Goal: Task Accomplishment & Management: Manage account settings

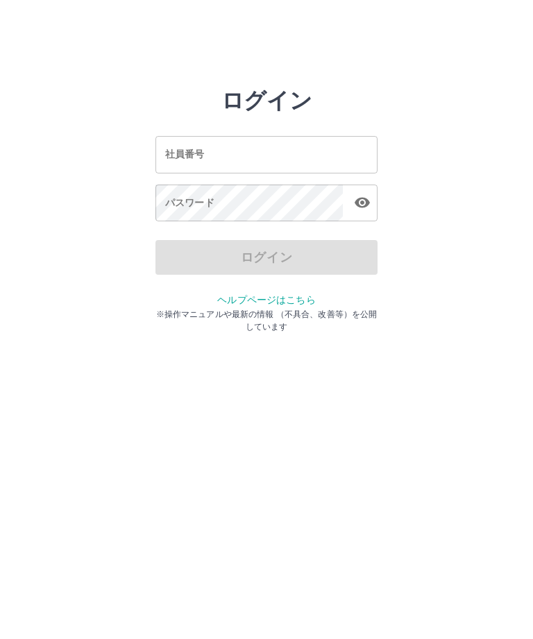
click at [298, 144] on input "社員番号" at bounding box center [266, 154] width 222 height 37
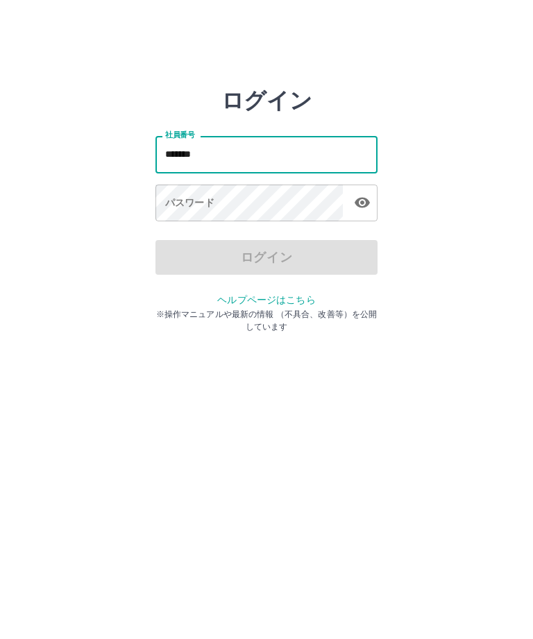
type input "*******"
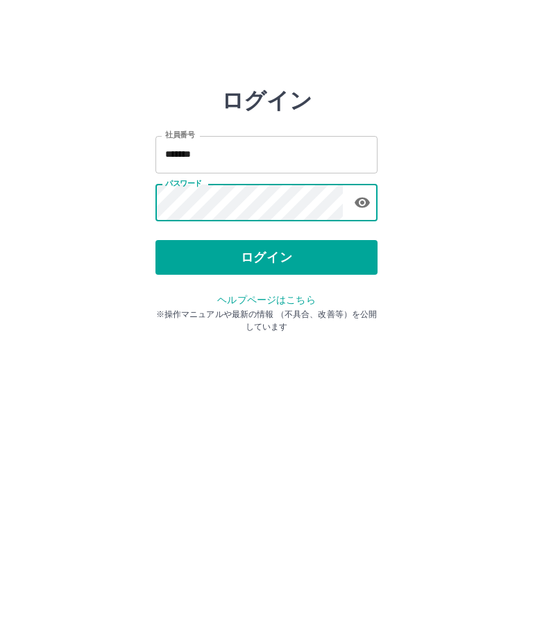
click at [277, 257] on button "ログイン" at bounding box center [266, 257] width 222 height 35
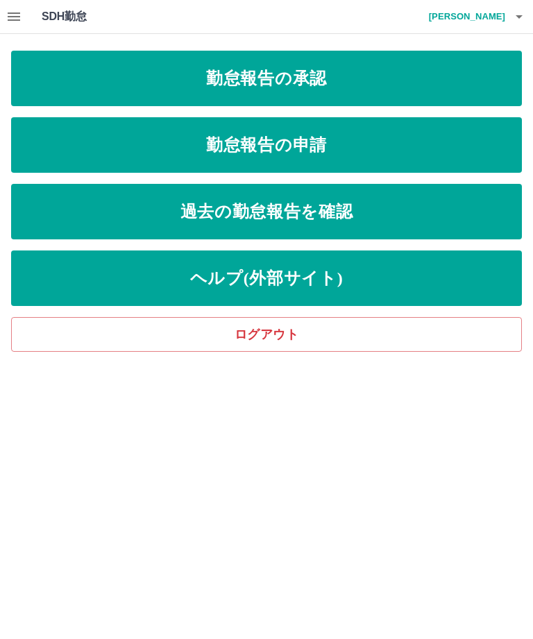
click at [307, 78] on link "勤怠報告の承認" at bounding box center [266, 78] width 510 height 55
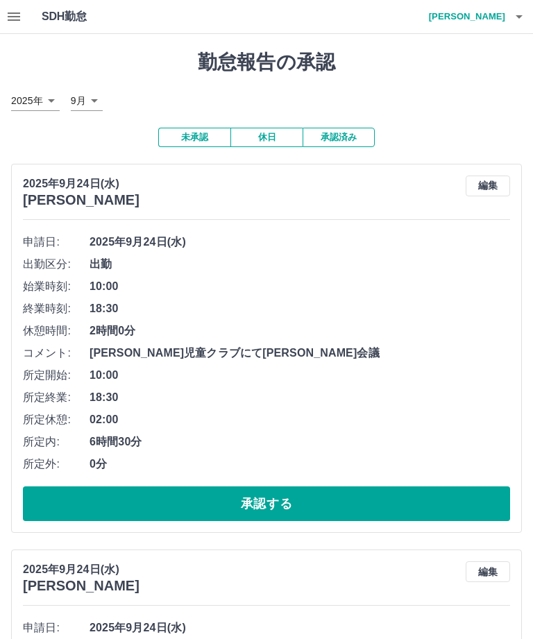
click at [278, 500] on button "承認する" at bounding box center [266, 503] width 487 height 35
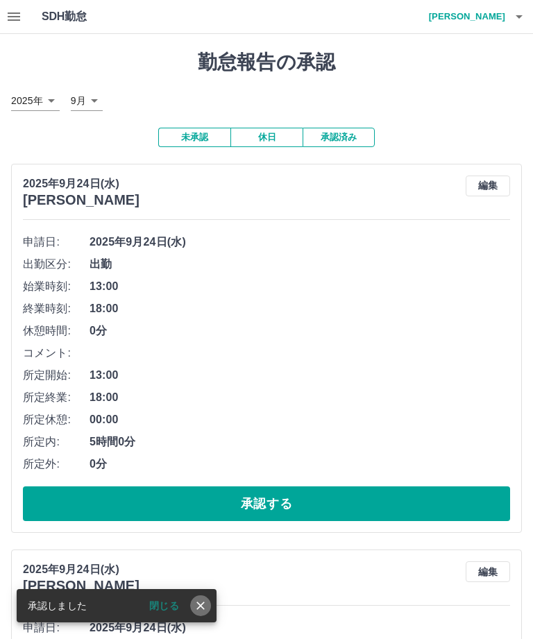
click at [199, 608] on icon "close" at bounding box center [200, 605] width 8 height 8
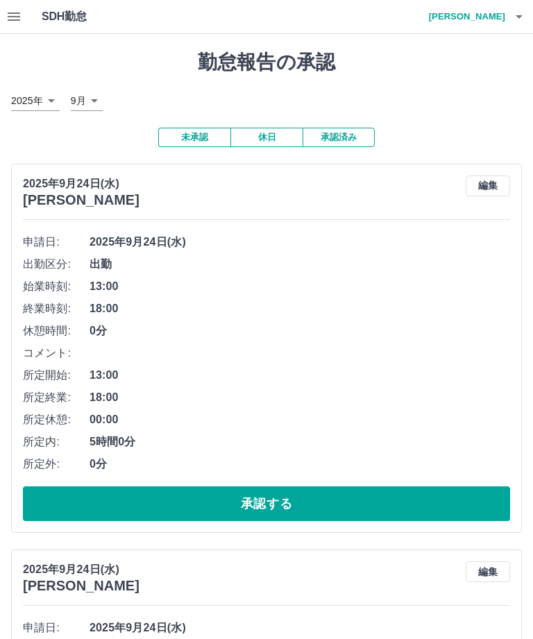
click at [283, 494] on button "承認する" at bounding box center [266, 503] width 487 height 35
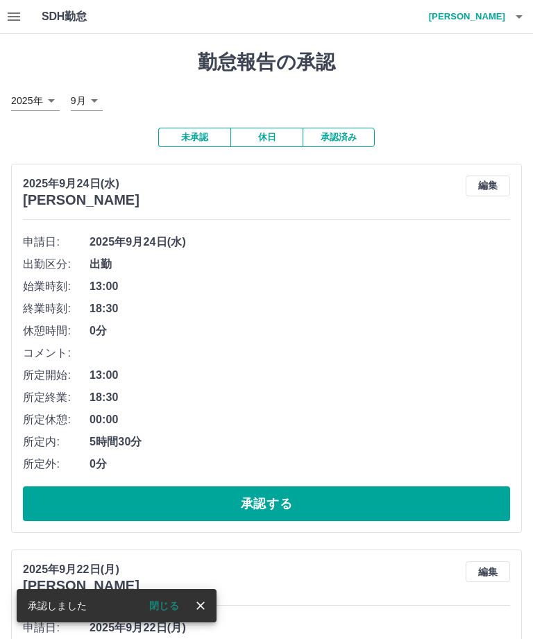
click at [200, 600] on icon "close" at bounding box center [201, 606] width 14 height 14
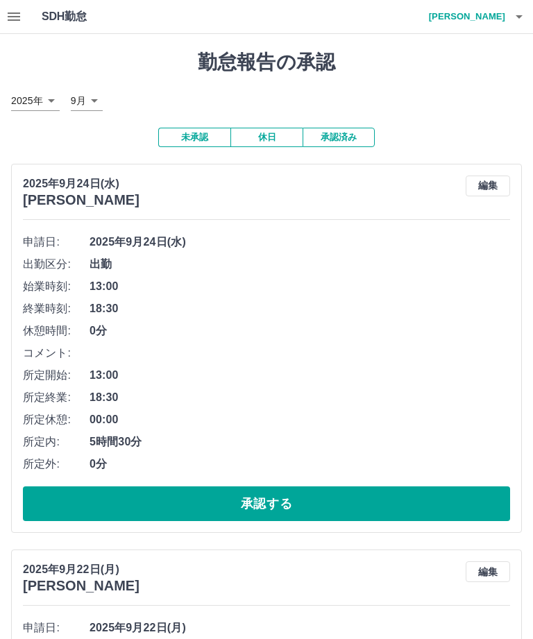
click at [273, 492] on button "承認する" at bounding box center [266, 503] width 487 height 35
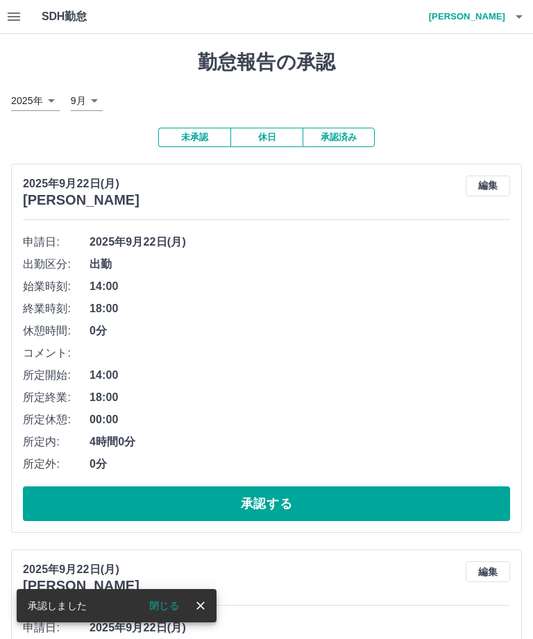
click at [205, 606] on icon "close" at bounding box center [201, 606] width 14 height 14
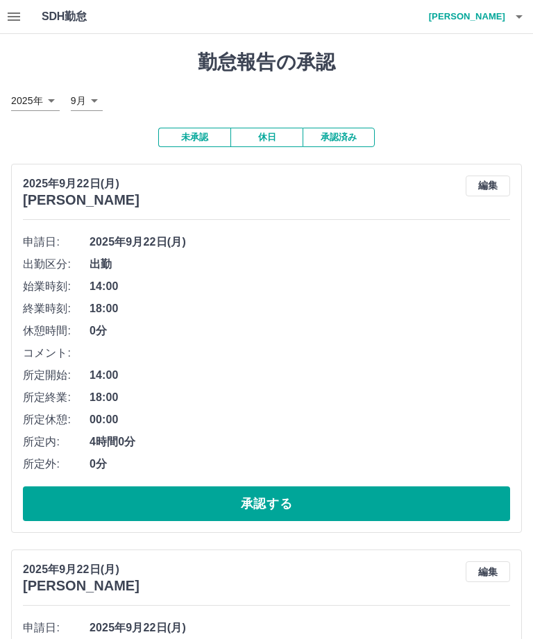
click at [295, 490] on button "承認する" at bounding box center [266, 503] width 487 height 35
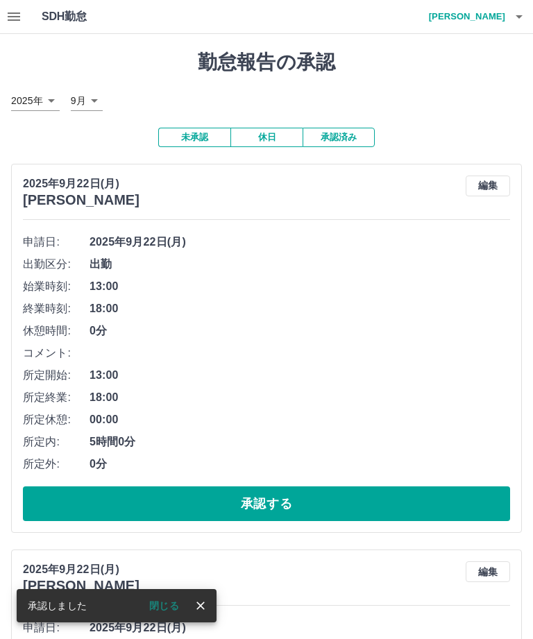
click at [209, 608] on button "close" at bounding box center [200, 605] width 21 height 21
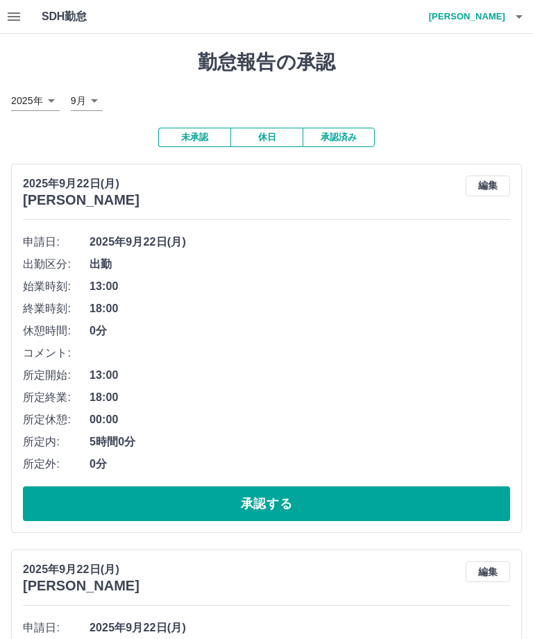
click at [278, 501] on button "承認する" at bounding box center [266, 503] width 487 height 35
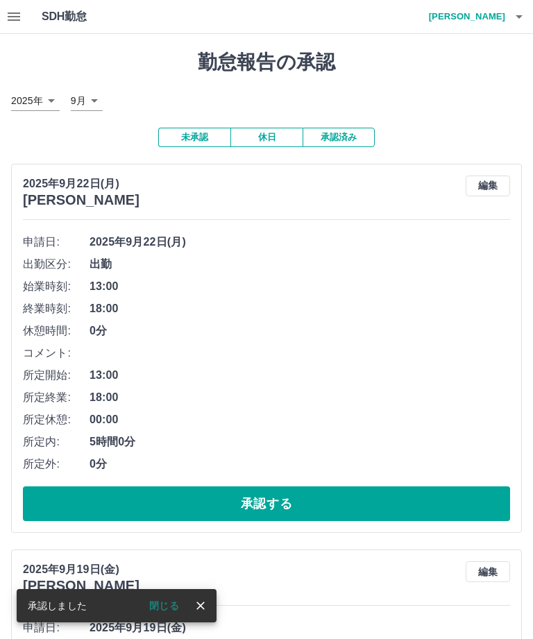
click at [200, 606] on icon "close" at bounding box center [200, 605] width 8 height 8
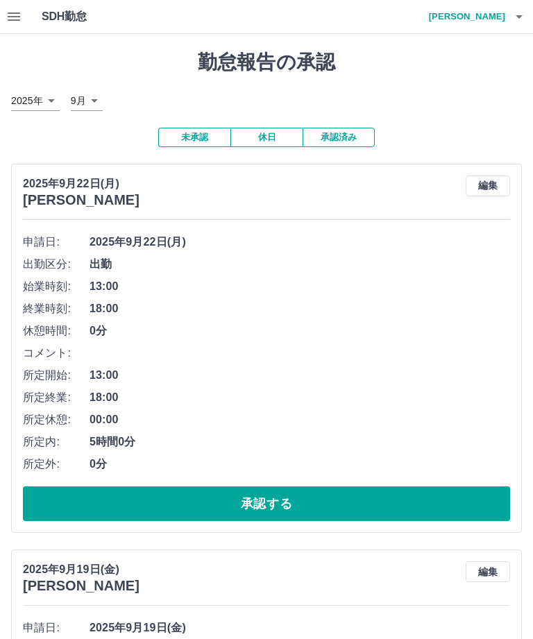
click at [276, 500] on button "承認する" at bounding box center [266, 503] width 487 height 35
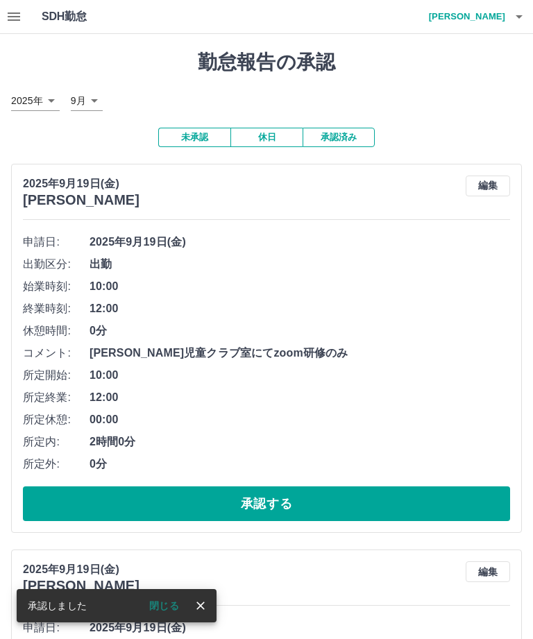
click at [203, 608] on icon "close" at bounding box center [200, 605] width 8 height 8
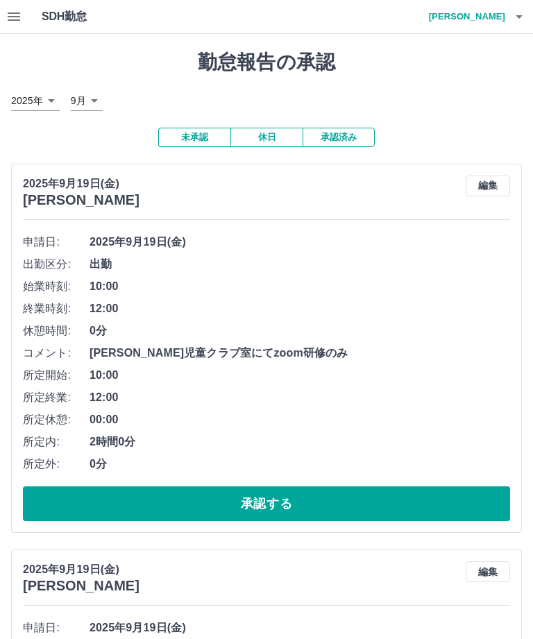
click at [272, 498] on button "承認する" at bounding box center [266, 503] width 487 height 35
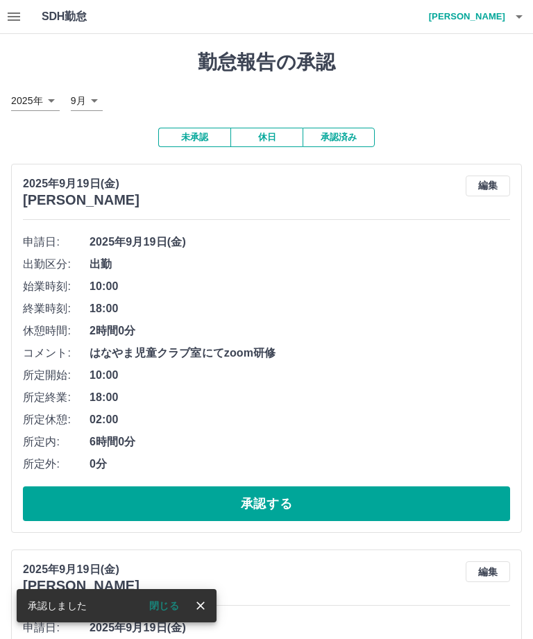
click at [203, 608] on icon "close" at bounding box center [200, 605] width 8 height 8
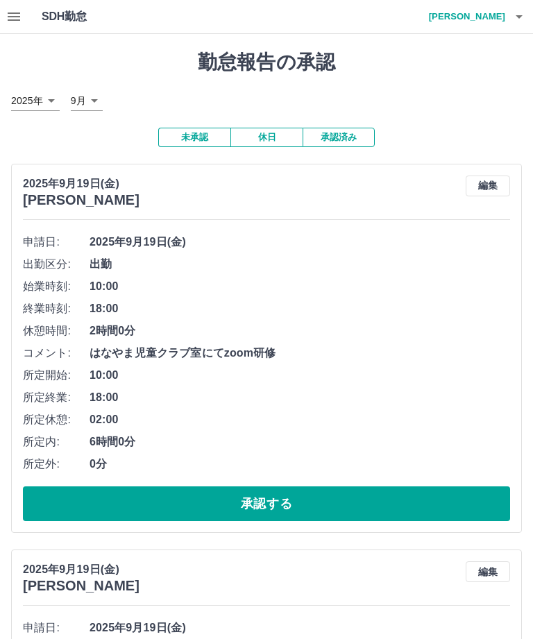
click at [284, 492] on button "承認する" at bounding box center [266, 503] width 487 height 35
click at [184, 603] on icon "close" at bounding box center [179, 607] width 10 height 8
click at [275, 493] on button "承認する" at bounding box center [266, 503] width 487 height 35
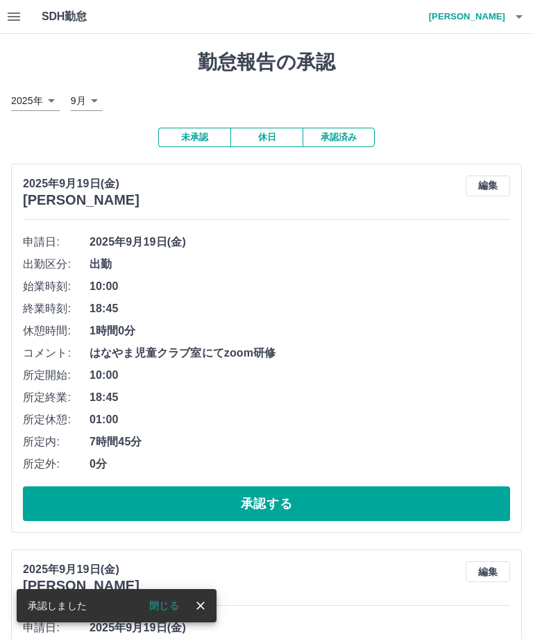
click at [202, 605] on icon "close" at bounding box center [200, 605] width 8 height 8
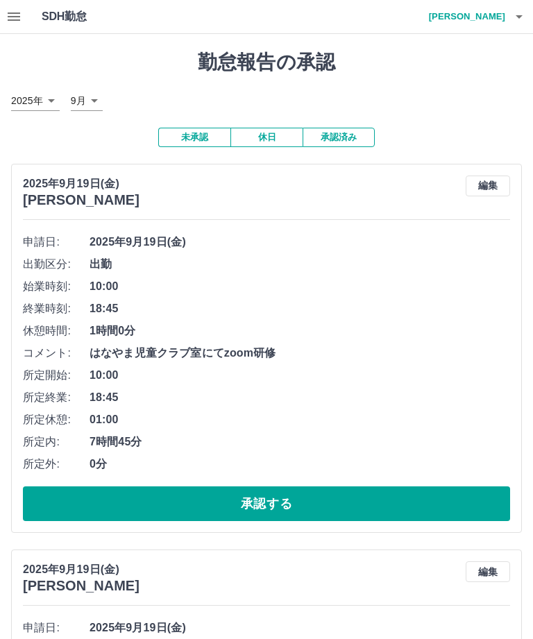
click at [280, 497] on button "承認する" at bounding box center [266, 503] width 487 height 35
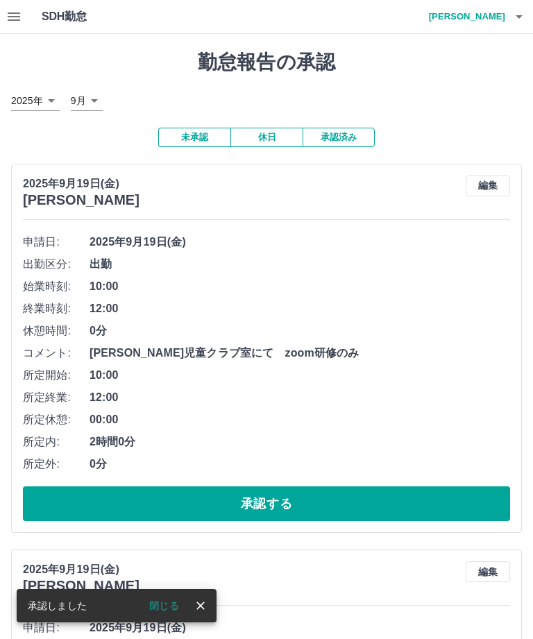
click at [203, 603] on icon "close" at bounding box center [200, 605] width 8 height 8
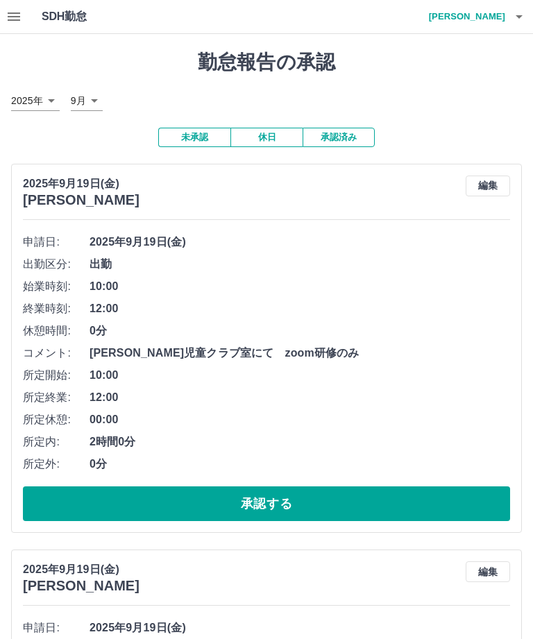
click at [264, 491] on button "承認する" at bounding box center [266, 503] width 487 height 35
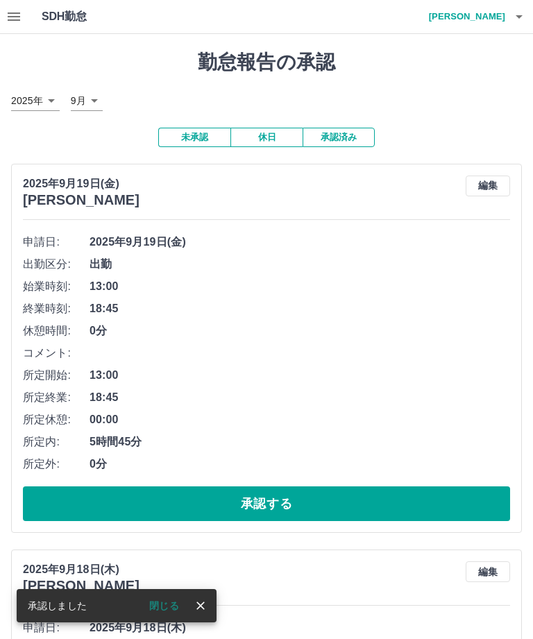
click at [205, 605] on icon "close" at bounding box center [201, 606] width 14 height 14
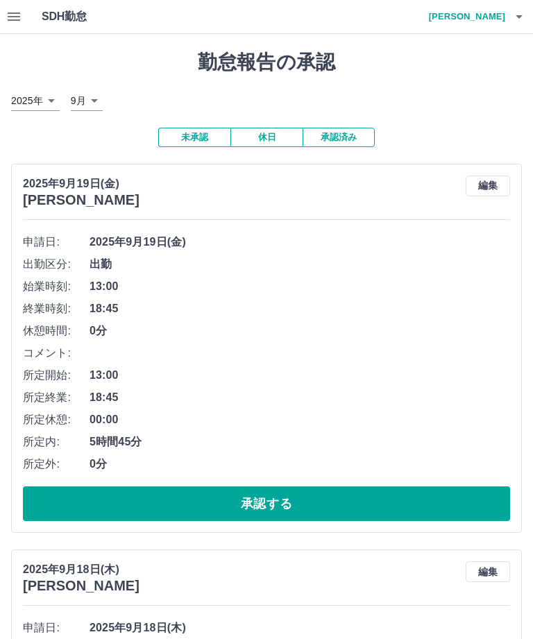
click at [284, 497] on button "承認する" at bounding box center [266, 503] width 487 height 35
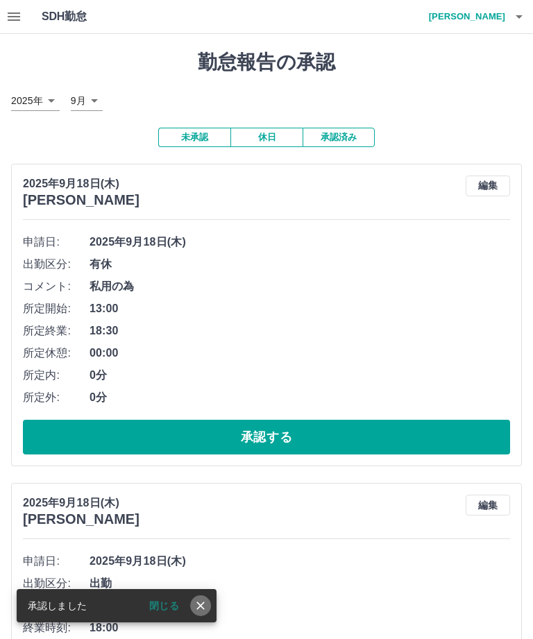
click at [204, 611] on icon "close" at bounding box center [201, 606] width 14 height 14
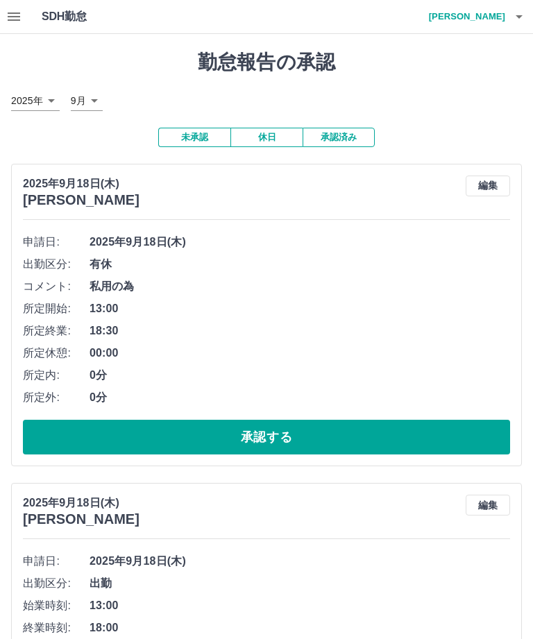
click at [284, 426] on button "承認する" at bounding box center [266, 437] width 487 height 35
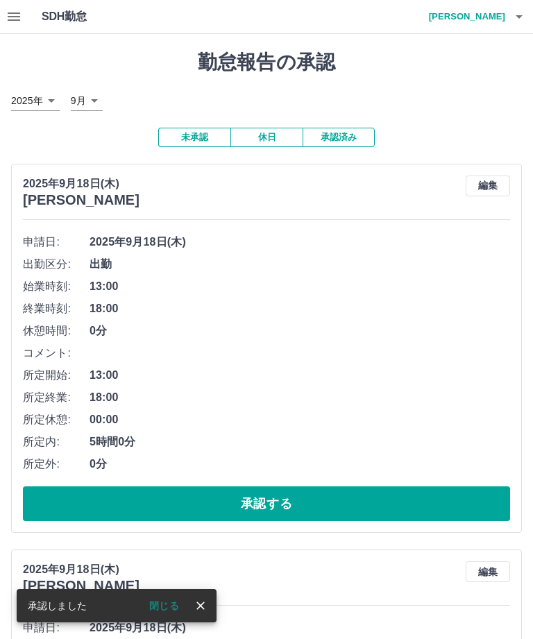
click at [207, 601] on icon "close" at bounding box center [201, 606] width 14 height 14
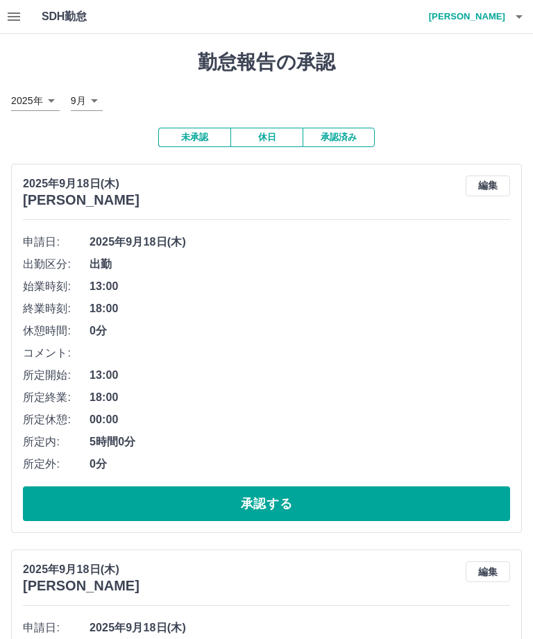
click at [283, 497] on button "承認する" at bounding box center [266, 503] width 487 height 35
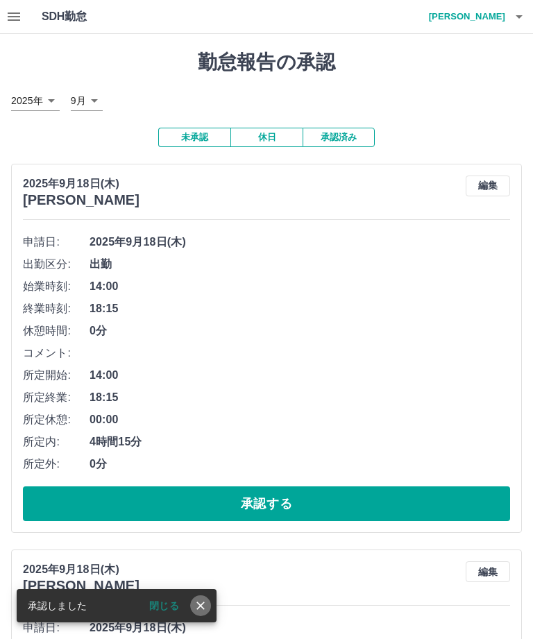
click at [202, 609] on icon "close" at bounding box center [201, 606] width 14 height 14
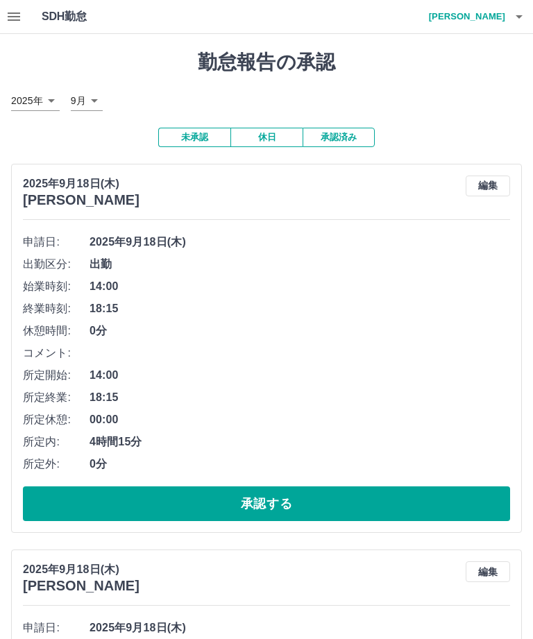
click at [276, 497] on button "承認する" at bounding box center [266, 503] width 487 height 35
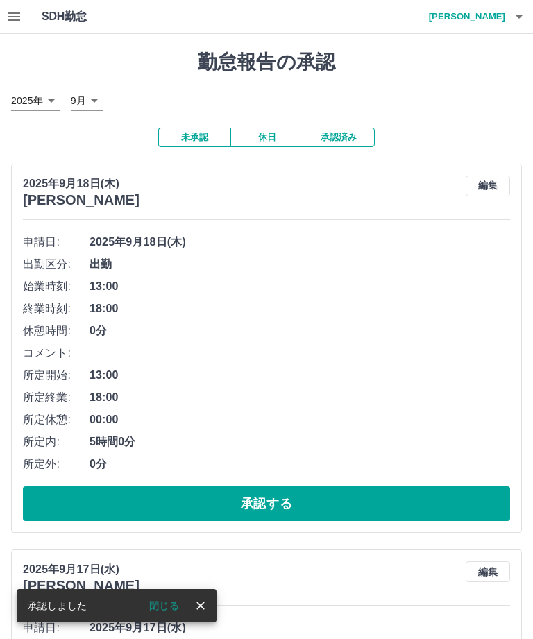
click at [207, 597] on button "close" at bounding box center [200, 605] width 21 height 21
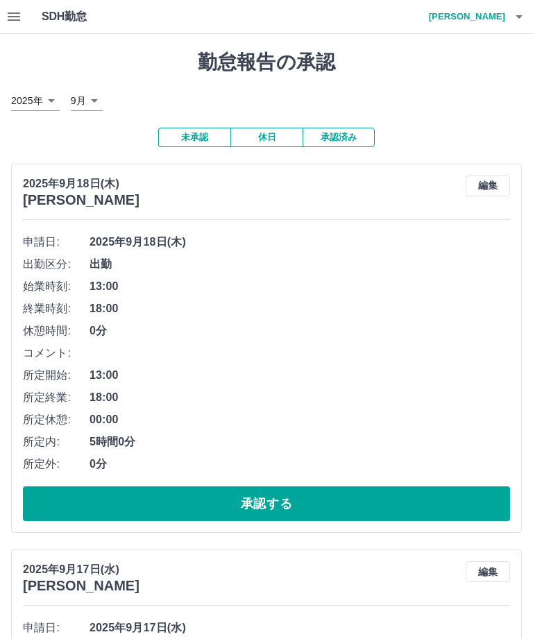
click at [271, 495] on button "承認する" at bounding box center [266, 503] width 487 height 35
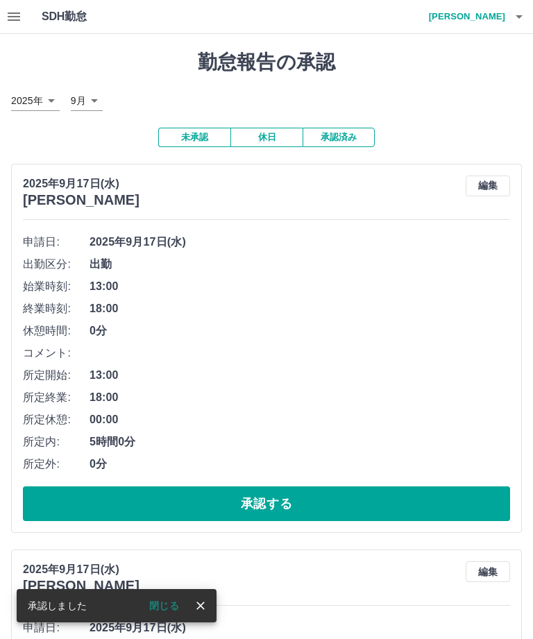
click at [205, 601] on icon "close" at bounding box center [201, 606] width 14 height 14
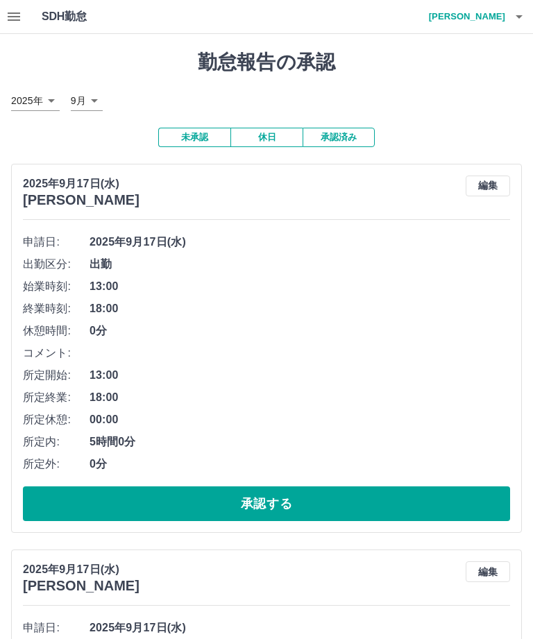
click at [273, 495] on button "承認する" at bounding box center [266, 503] width 487 height 35
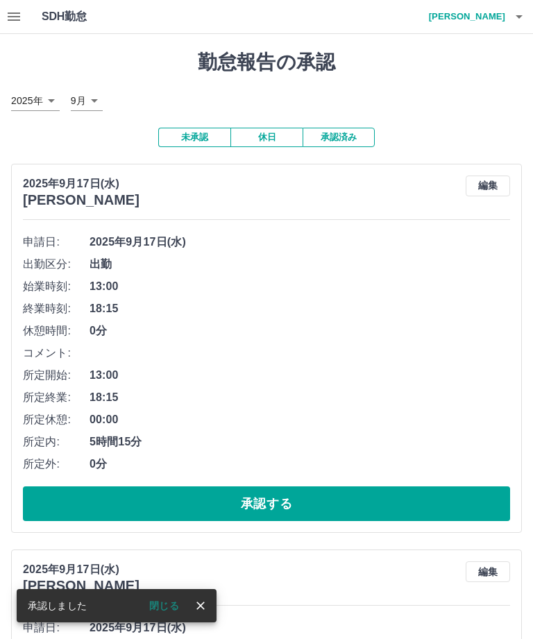
click at [198, 608] on icon "close" at bounding box center [200, 605] width 8 height 8
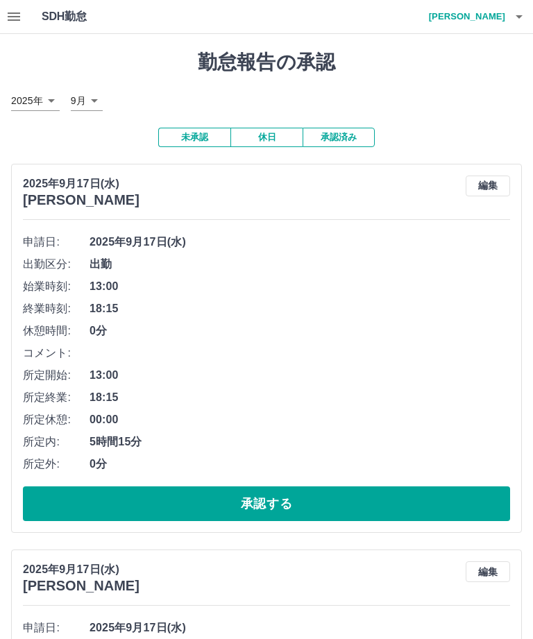
click at [262, 499] on button "承認する" at bounding box center [266, 503] width 487 height 35
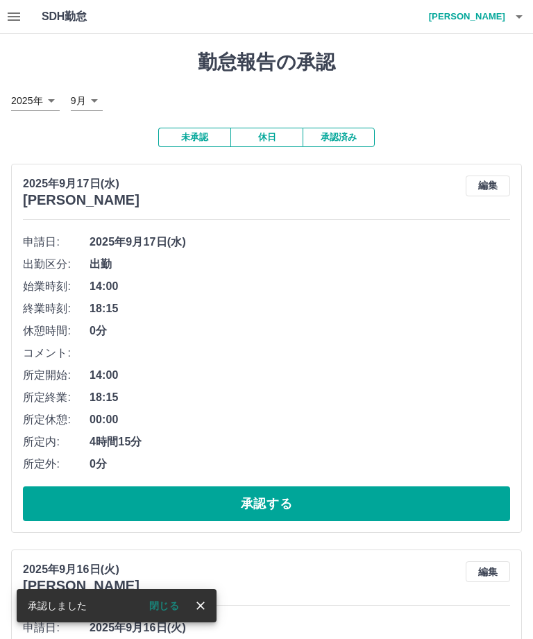
click at [200, 601] on icon "close" at bounding box center [201, 606] width 14 height 14
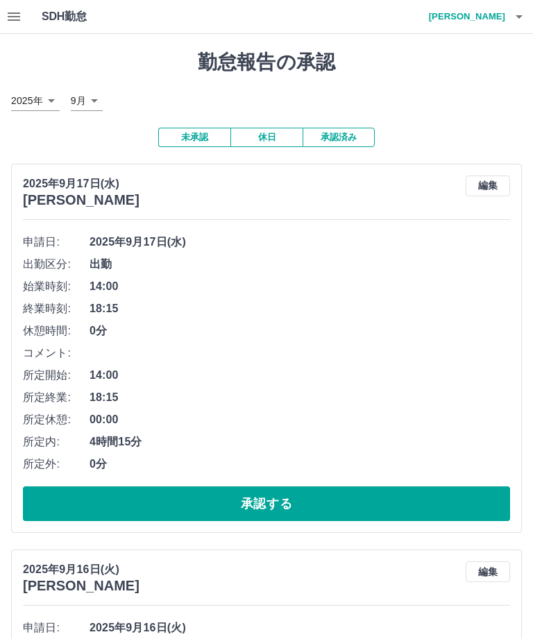
click at [280, 505] on button "承認する" at bounding box center [266, 503] width 487 height 35
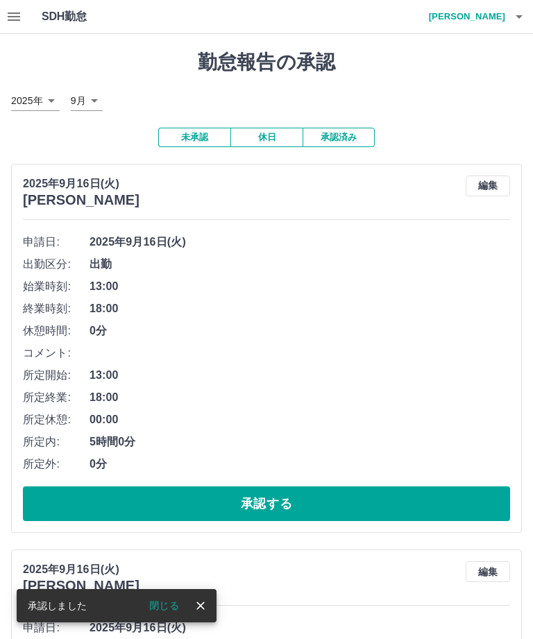
click at [206, 602] on icon "close" at bounding box center [201, 606] width 14 height 14
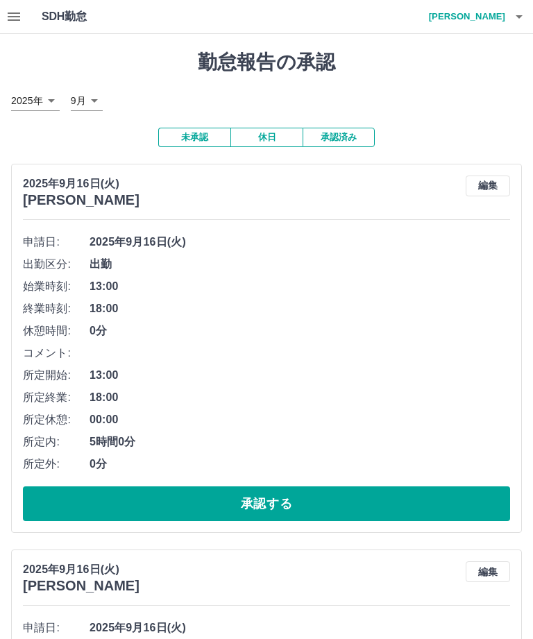
click at [276, 497] on button "承認する" at bounding box center [266, 503] width 487 height 35
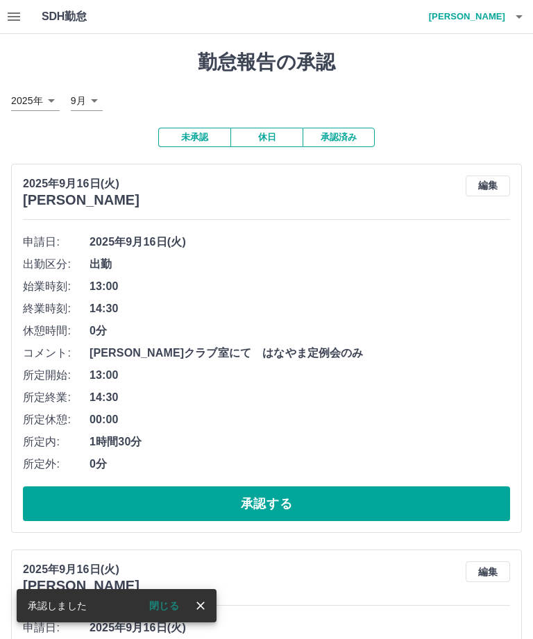
click at [207, 601] on button "close" at bounding box center [200, 605] width 21 height 21
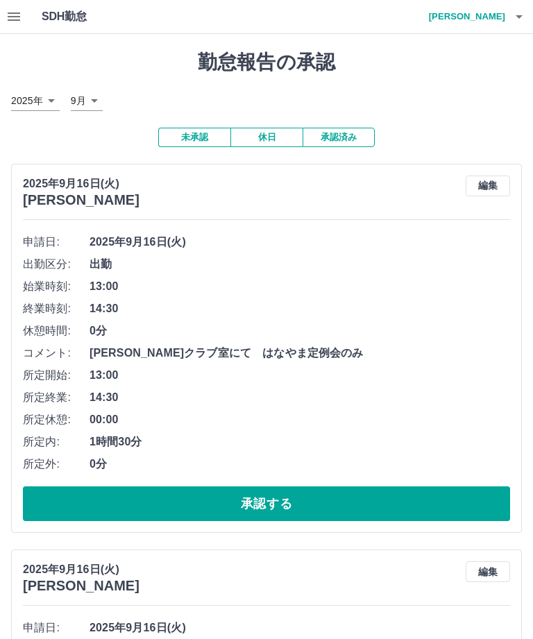
click at [271, 499] on button "承認する" at bounding box center [266, 503] width 487 height 35
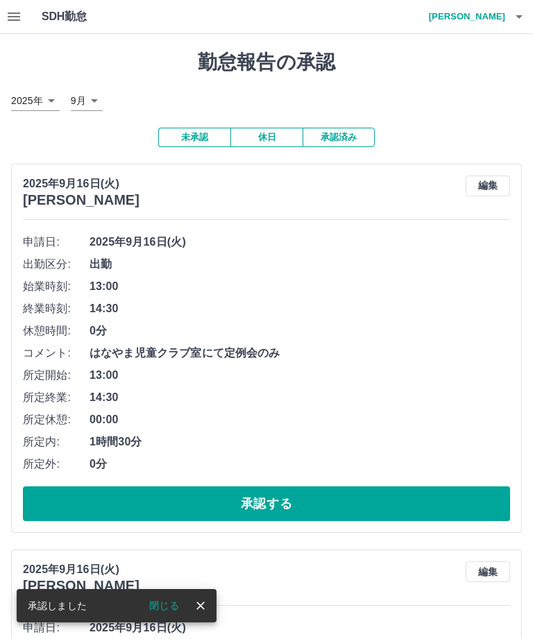
click at [207, 606] on icon "close" at bounding box center [201, 606] width 14 height 14
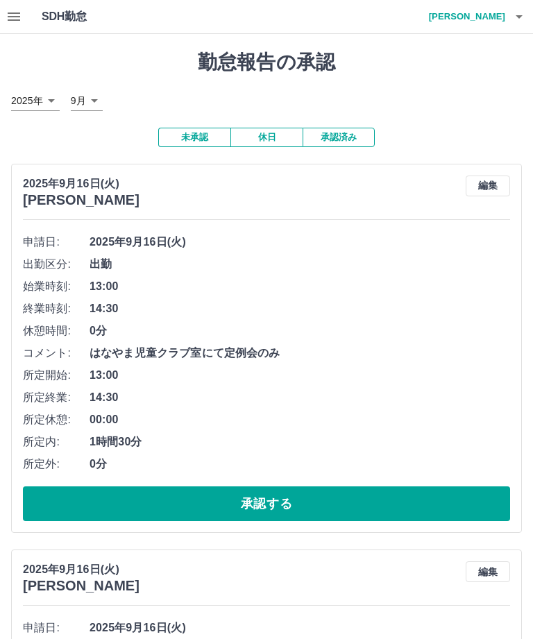
click at [293, 490] on button "承認する" at bounding box center [266, 503] width 487 height 35
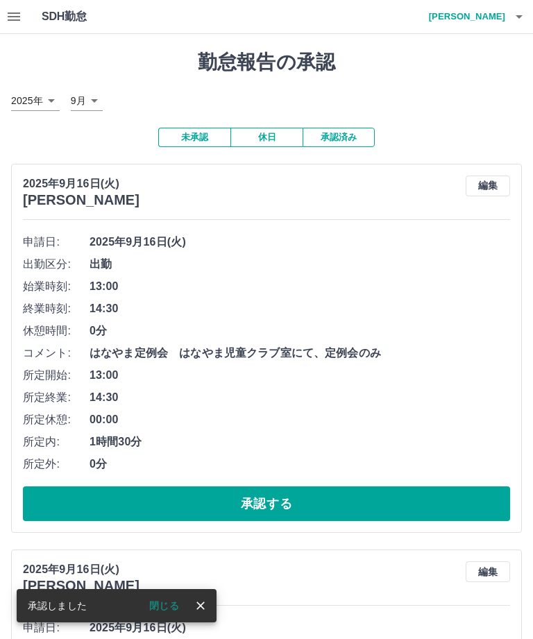
click at [207, 608] on icon "close" at bounding box center [201, 606] width 14 height 14
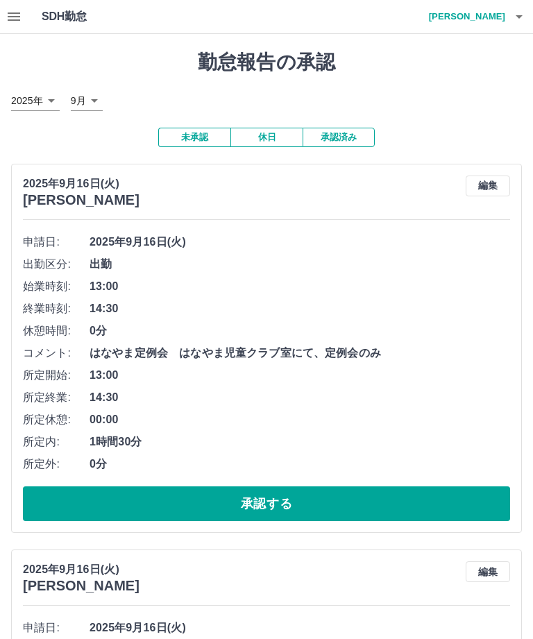
click at [289, 493] on button "承認する" at bounding box center [266, 503] width 487 height 35
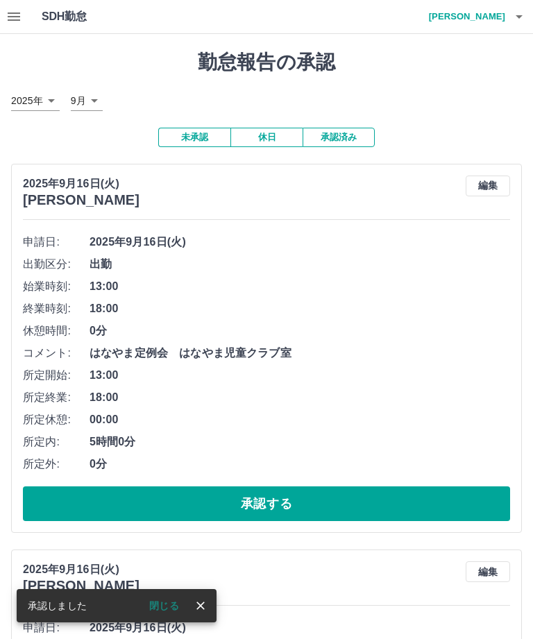
click at [209, 601] on button "close" at bounding box center [200, 605] width 21 height 21
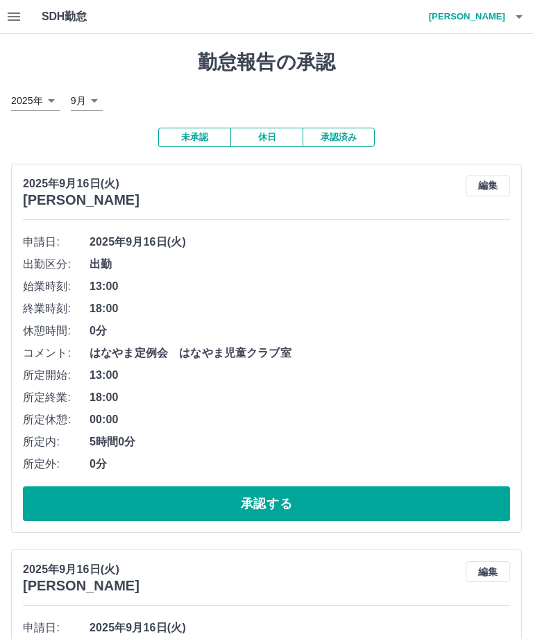
click at [303, 490] on button "承認する" at bounding box center [266, 503] width 487 height 35
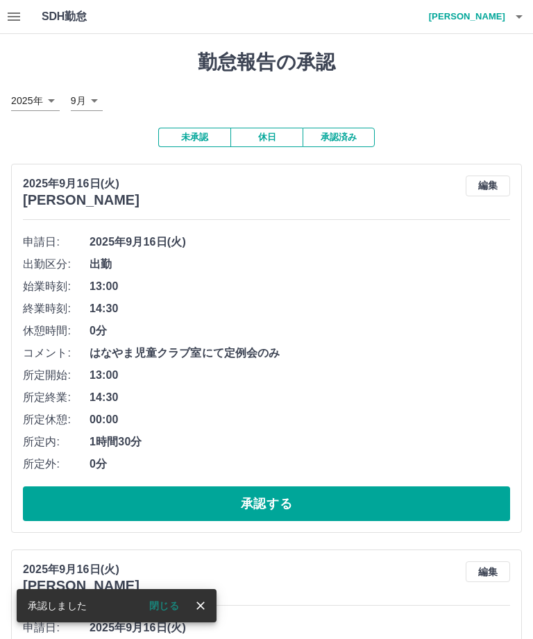
click at [208, 603] on button "close" at bounding box center [200, 605] width 21 height 21
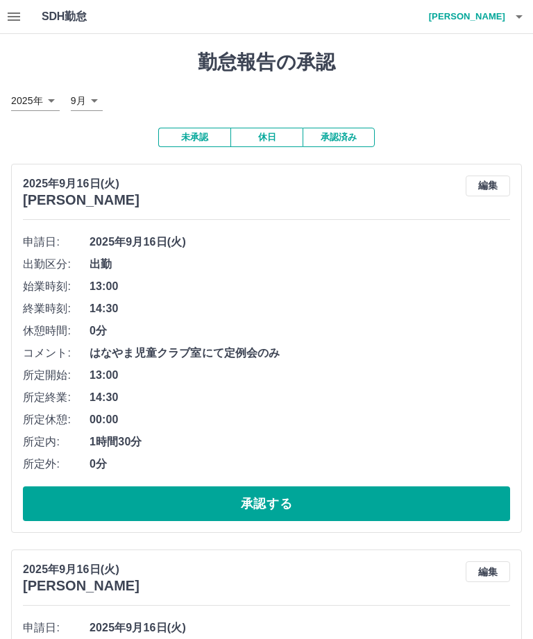
click at [314, 493] on button "承認する" at bounding box center [266, 503] width 487 height 35
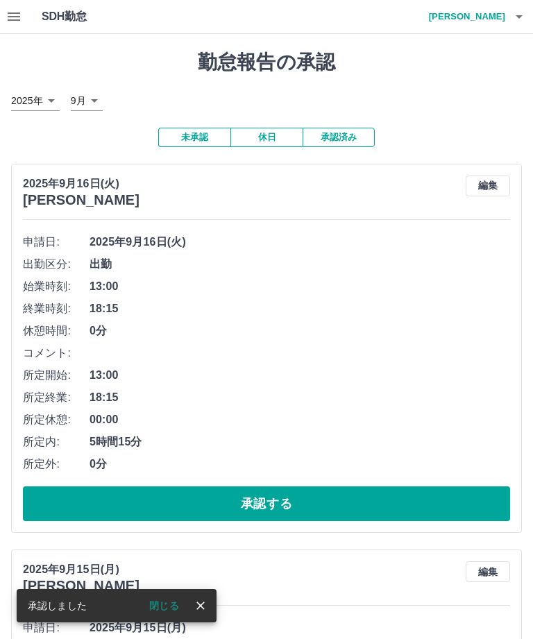
click at [203, 600] on icon "close" at bounding box center [201, 606] width 14 height 14
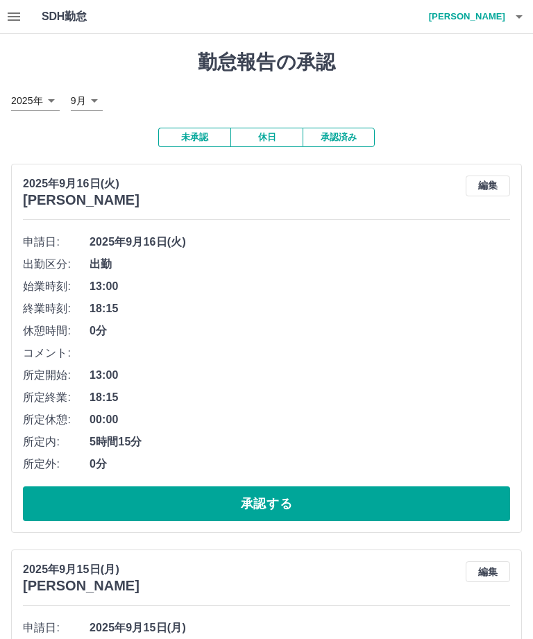
click at [289, 497] on button "承認する" at bounding box center [266, 503] width 487 height 35
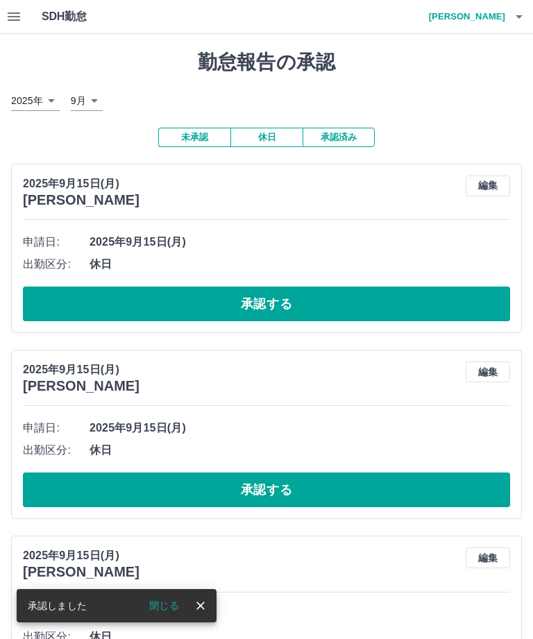
click at [207, 606] on icon "close" at bounding box center [201, 606] width 14 height 14
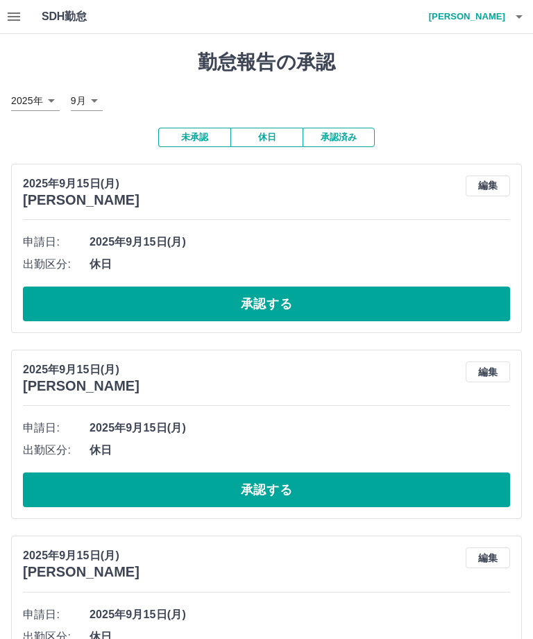
click at [310, 298] on button "承認する" at bounding box center [266, 303] width 487 height 35
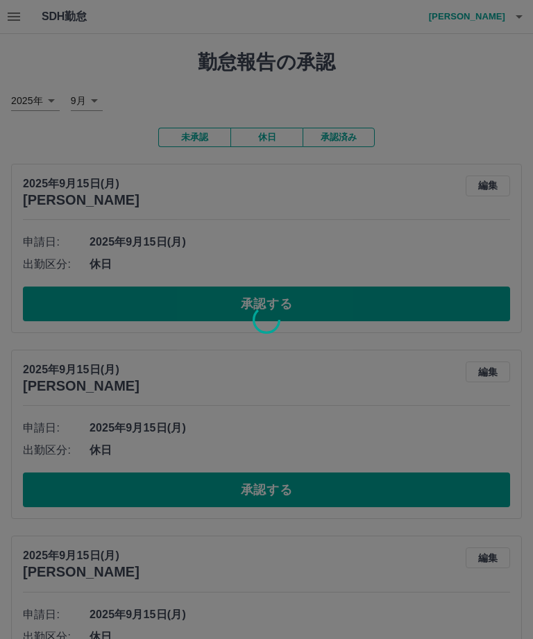
click at [155, 600] on div at bounding box center [266, 319] width 533 height 639
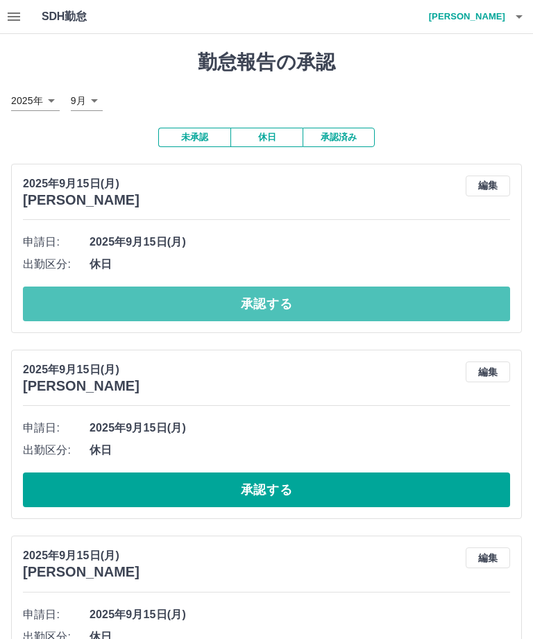
click at [277, 291] on button "承認する" at bounding box center [266, 303] width 487 height 35
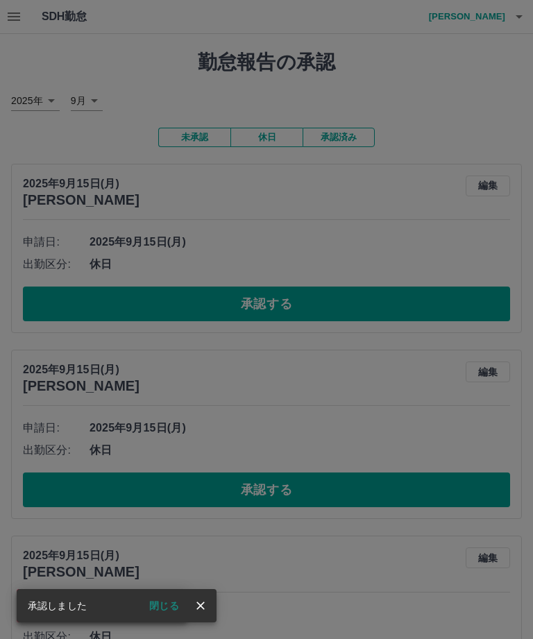
click at [205, 602] on icon "close" at bounding box center [201, 606] width 14 height 14
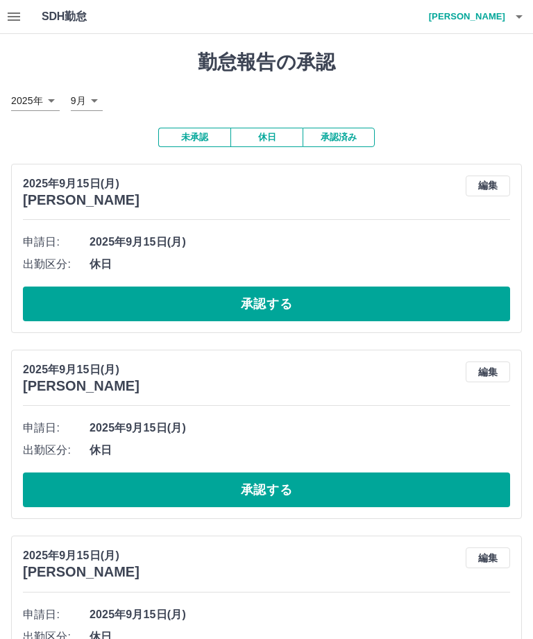
click at [278, 292] on button "承認する" at bounding box center [266, 303] width 487 height 35
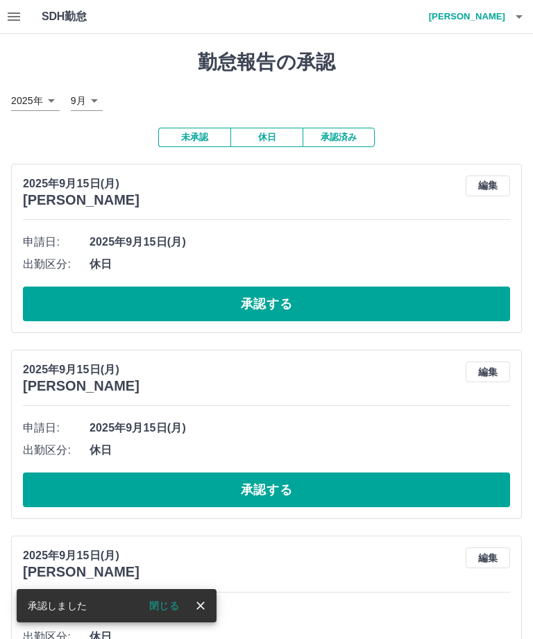
click at [205, 599] on icon "close" at bounding box center [201, 606] width 14 height 14
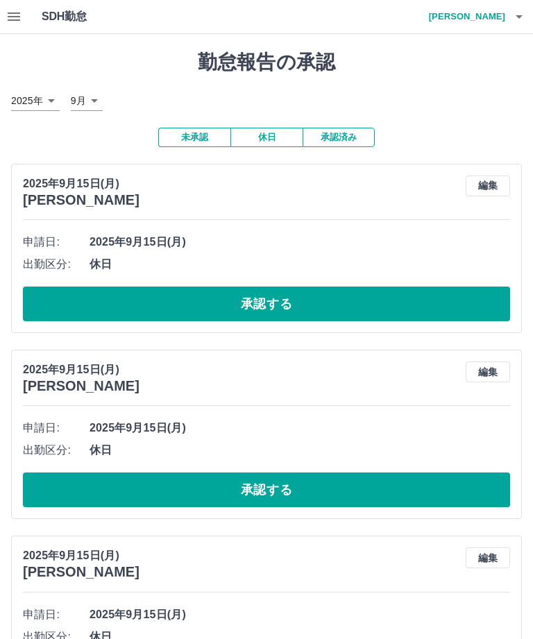
click at [289, 291] on button "承認する" at bounding box center [266, 303] width 487 height 35
click at [275, 303] on button "承認する" at bounding box center [266, 303] width 487 height 35
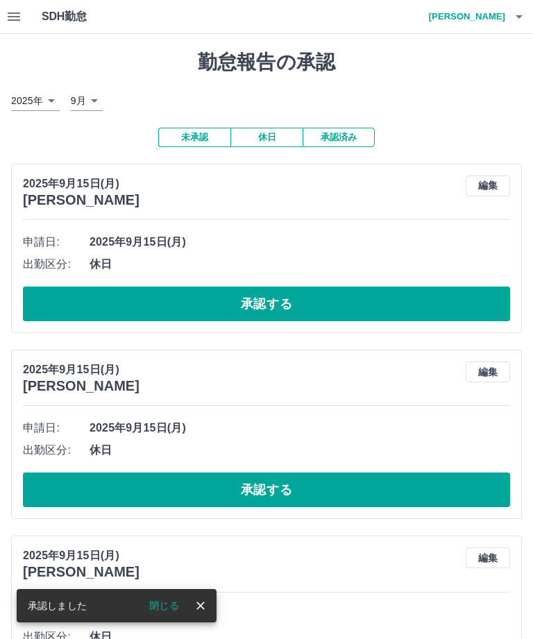
click at [204, 608] on icon "close" at bounding box center [200, 605] width 8 height 8
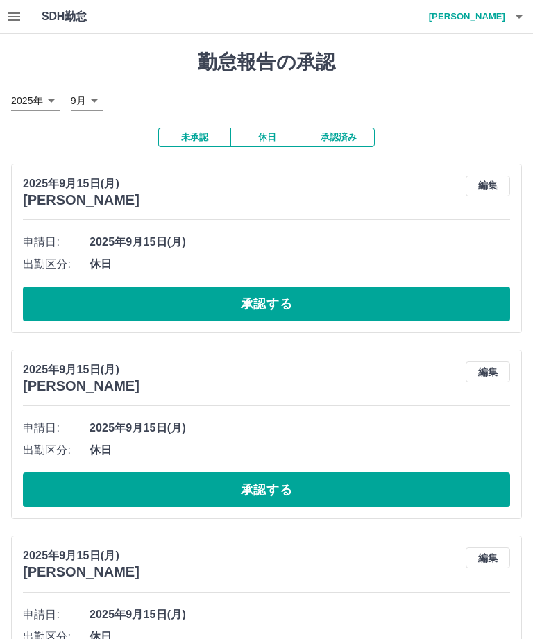
click at [266, 291] on button "承認する" at bounding box center [266, 303] width 487 height 35
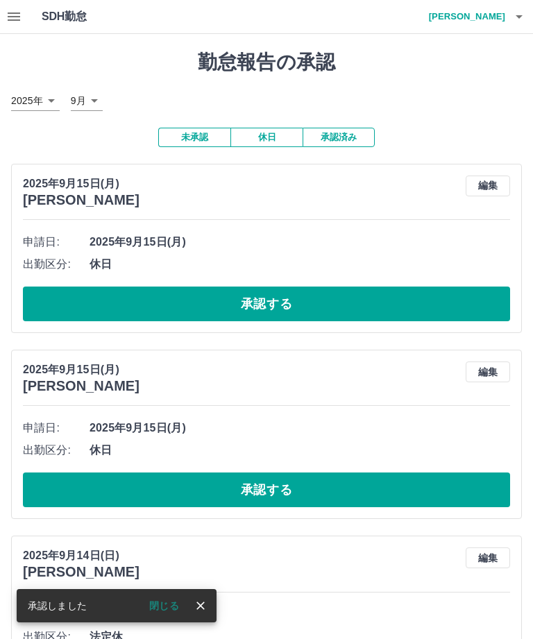
click at [209, 601] on button "close" at bounding box center [200, 605] width 21 height 21
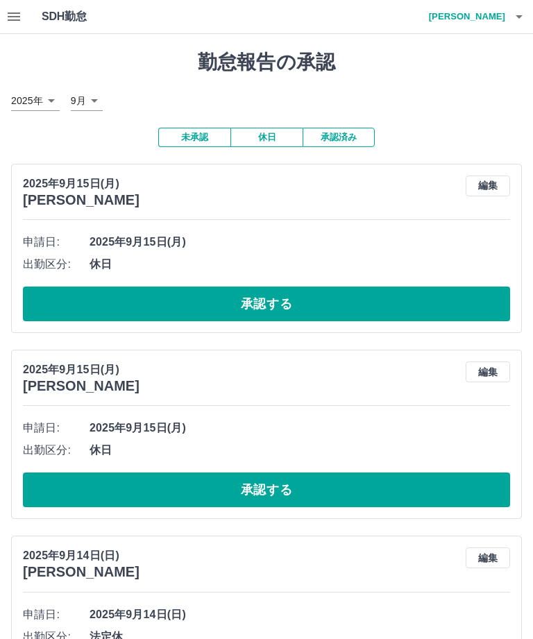
click at [289, 298] on button "承認する" at bounding box center [266, 303] width 487 height 35
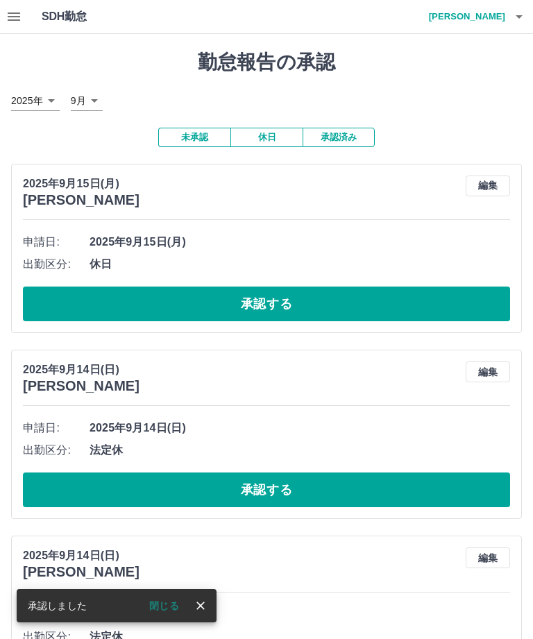
click at [201, 606] on icon "close" at bounding box center [200, 605] width 8 height 8
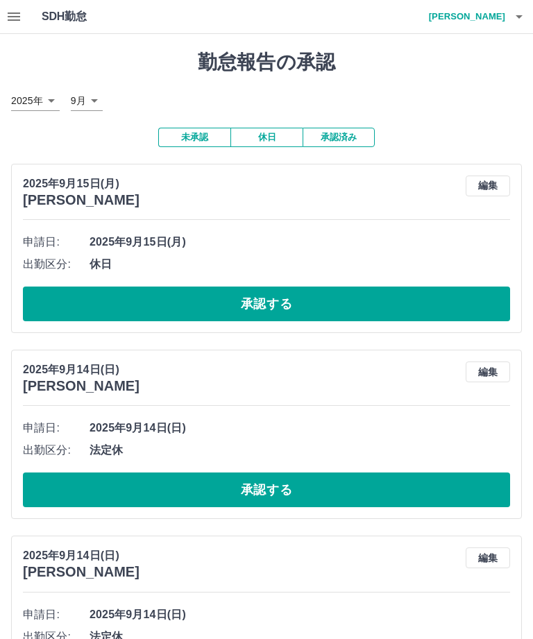
click at [288, 289] on button "承認する" at bounding box center [266, 303] width 487 height 35
click at [292, 293] on button "承認する" at bounding box center [266, 303] width 487 height 35
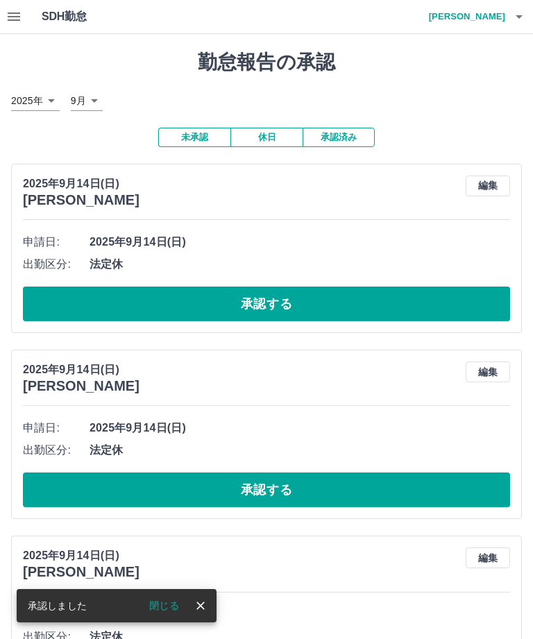
click at [200, 603] on icon "close" at bounding box center [201, 606] width 14 height 14
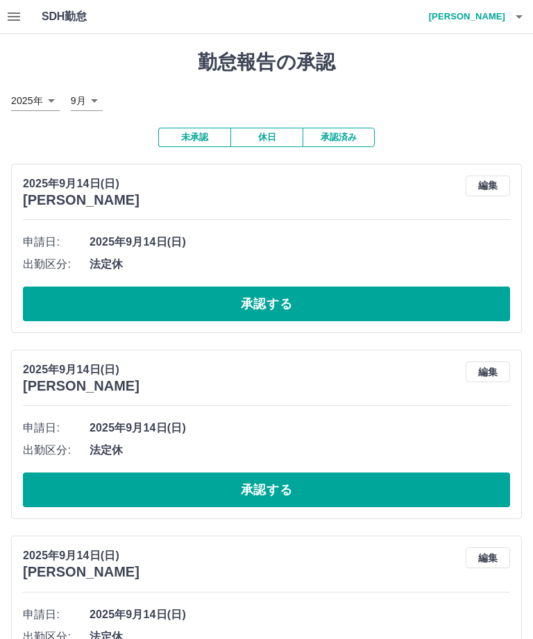
click at [285, 291] on button "承認する" at bounding box center [266, 303] width 487 height 35
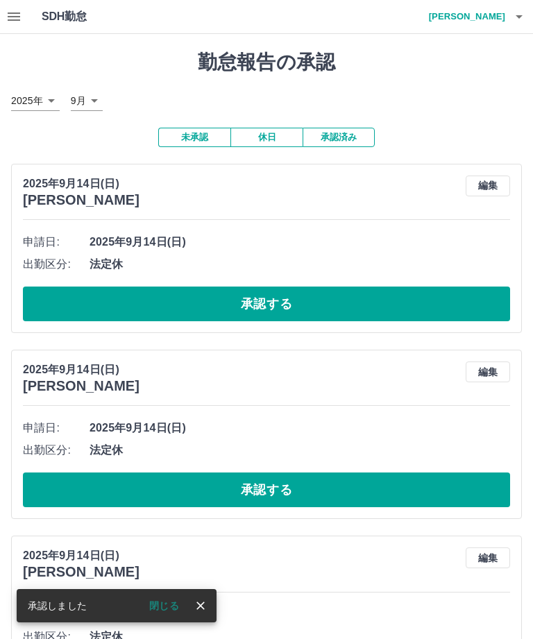
click at [207, 612] on button "close" at bounding box center [200, 605] width 21 height 21
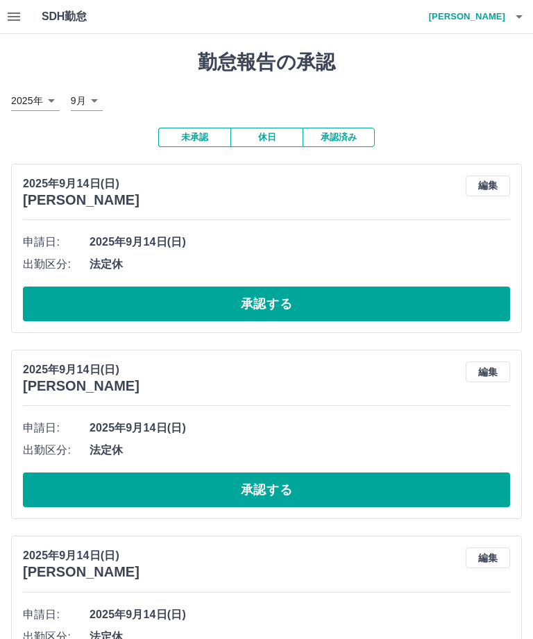
click at [276, 300] on button "承認する" at bounding box center [266, 303] width 487 height 35
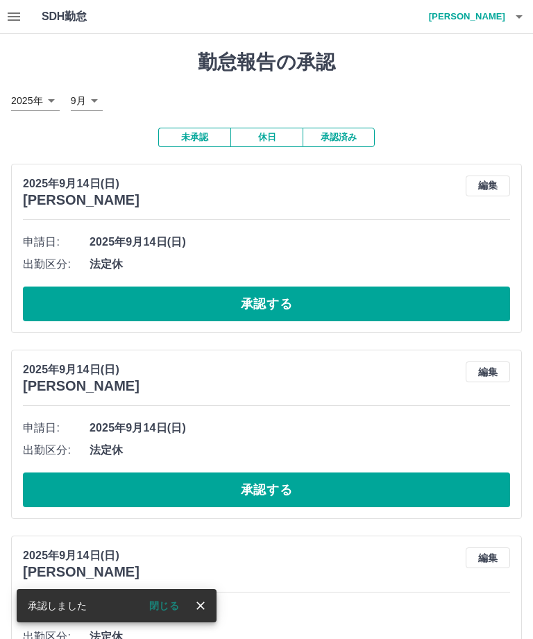
click at [205, 607] on icon "close" at bounding box center [201, 606] width 14 height 14
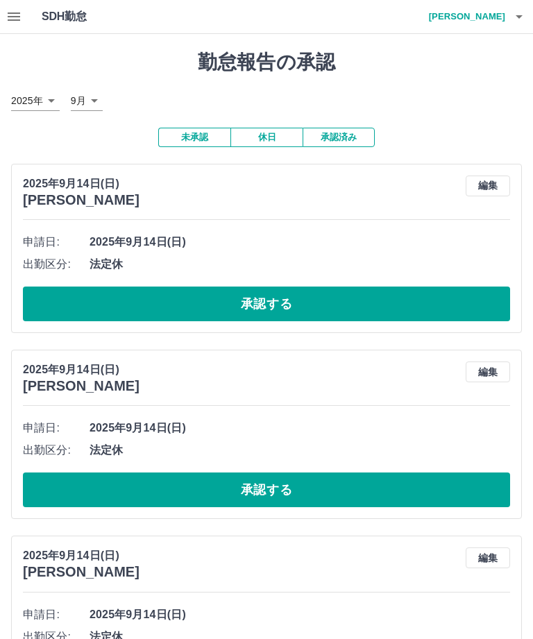
click at [301, 291] on button "承認する" at bounding box center [266, 303] width 487 height 35
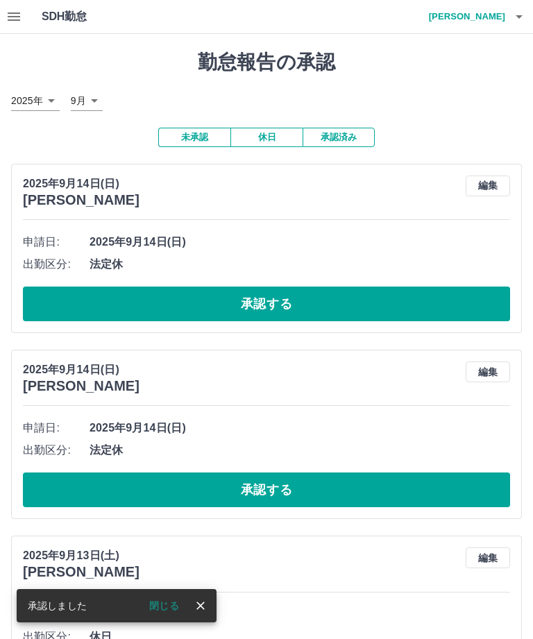
click at [200, 604] on icon "close" at bounding box center [200, 605] width 8 height 8
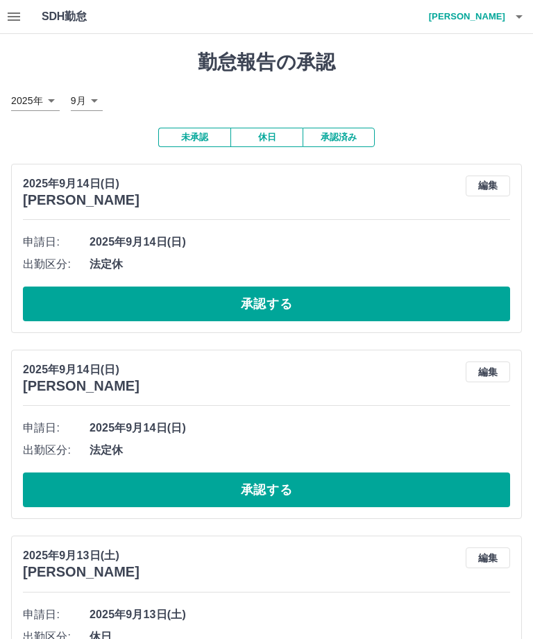
click at [287, 299] on button "承認する" at bounding box center [266, 303] width 487 height 35
click at [286, 295] on button "承認する" at bounding box center [266, 303] width 487 height 35
click at [284, 298] on button "承認する" at bounding box center [266, 303] width 487 height 35
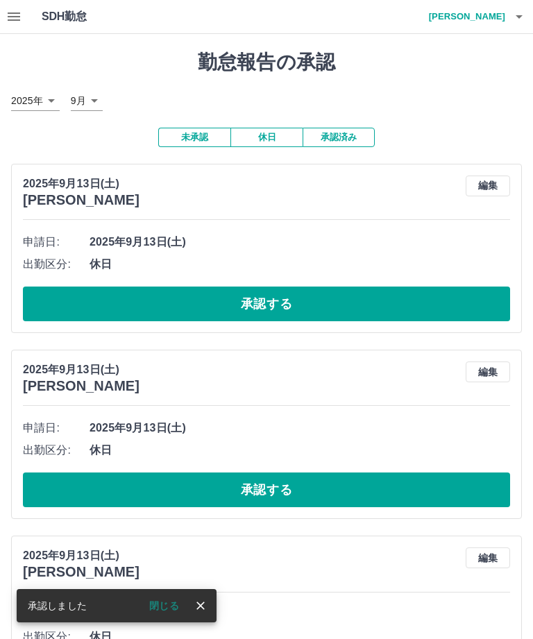
click at [205, 609] on icon "close" at bounding box center [201, 606] width 14 height 14
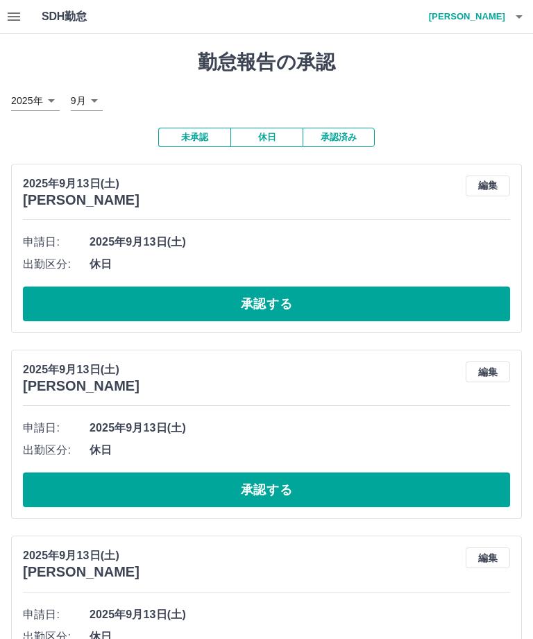
click at [284, 300] on button "承認する" at bounding box center [266, 303] width 487 height 35
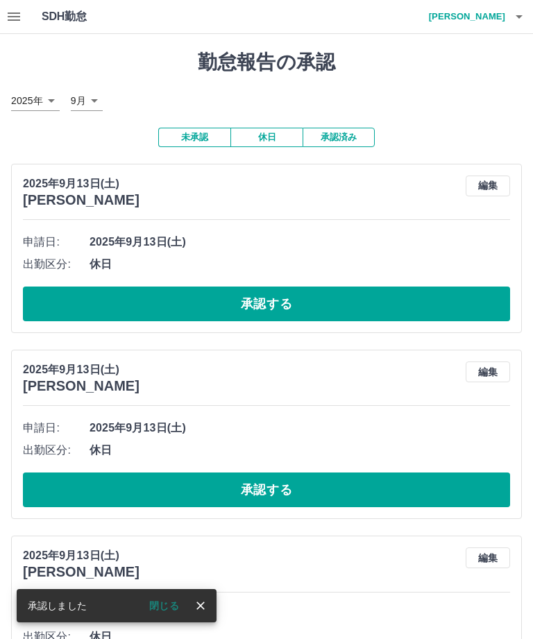
click at [200, 605] on icon "close" at bounding box center [200, 605] width 8 height 8
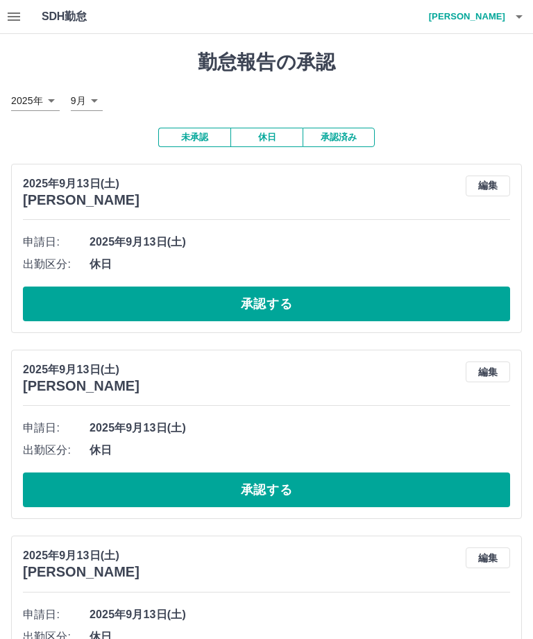
click at [249, 304] on button "承認する" at bounding box center [266, 303] width 487 height 35
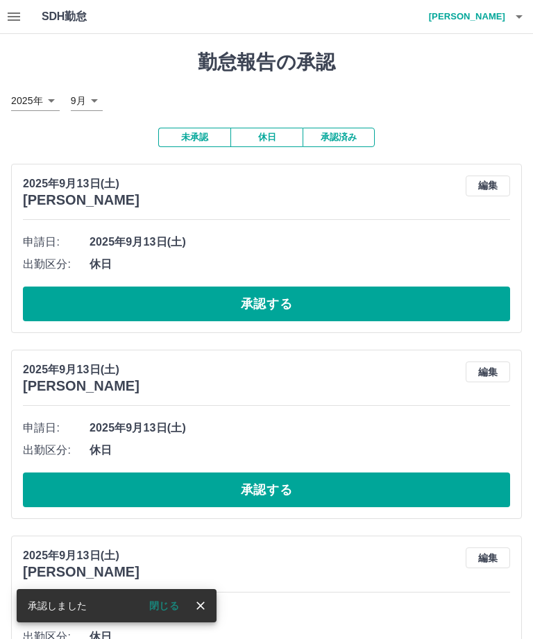
click at [199, 603] on icon "close" at bounding box center [201, 606] width 14 height 14
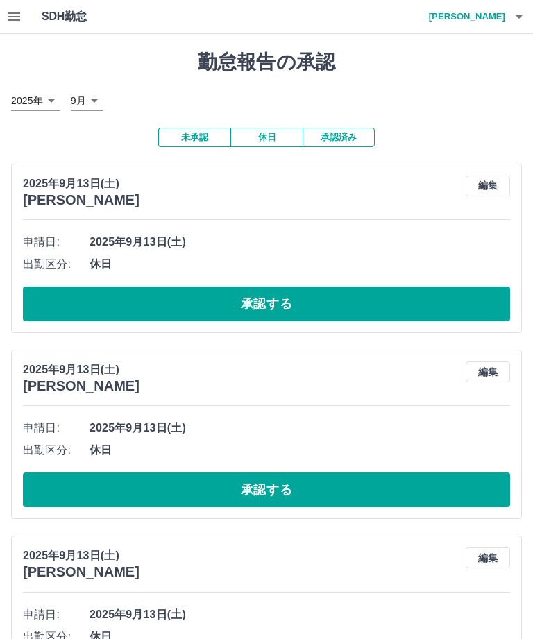
click at [280, 282] on div "申請日: [DATE] 出勤区分: 休日 承認する" at bounding box center [266, 276] width 487 height 90
click at [271, 293] on button "承認する" at bounding box center [266, 303] width 487 height 35
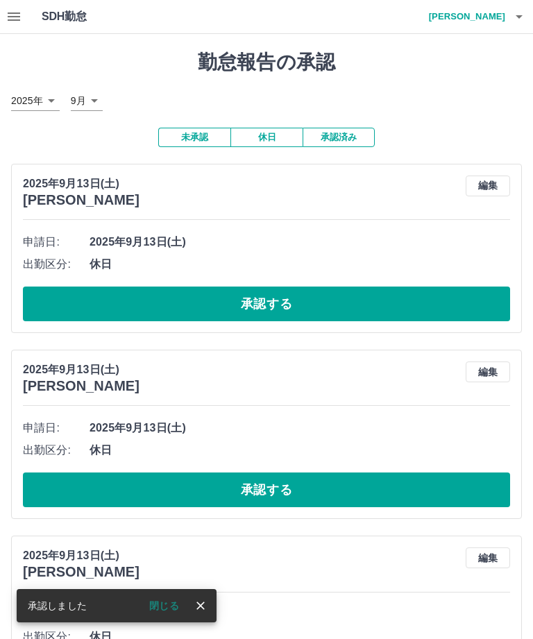
click at [203, 608] on icon "close" at bounding box center [200, 605] width 8 height 8
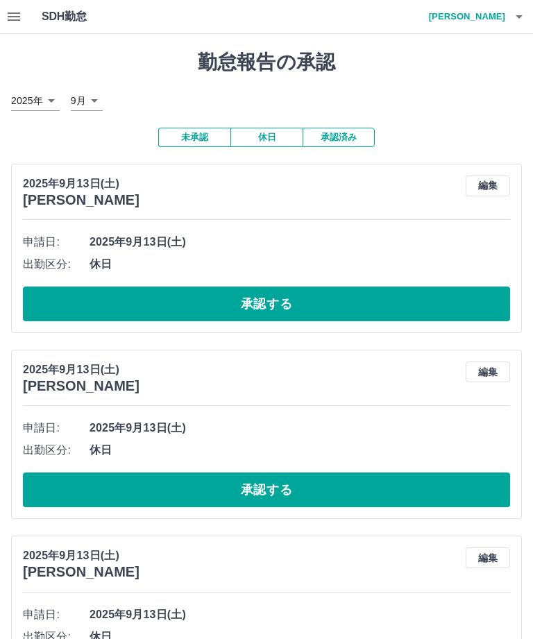
click at [283, 293] on button "承認する" at bounding box center [266, 303] width 487 height 35
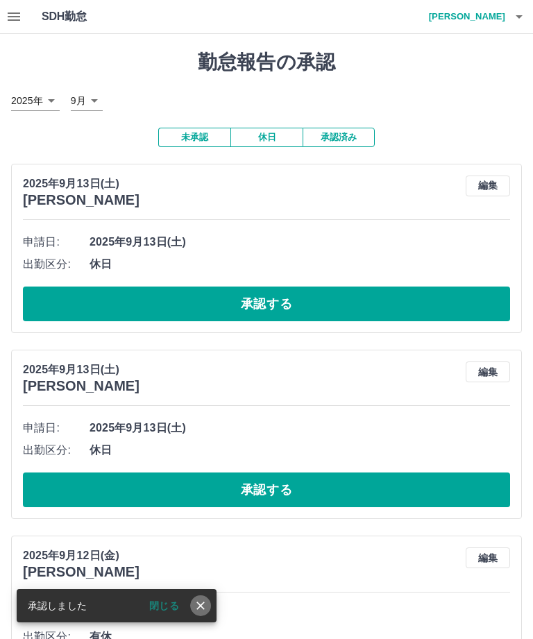
click at [200, 610] on icon "close" at bounding box center [201, 606] width 14 height 14
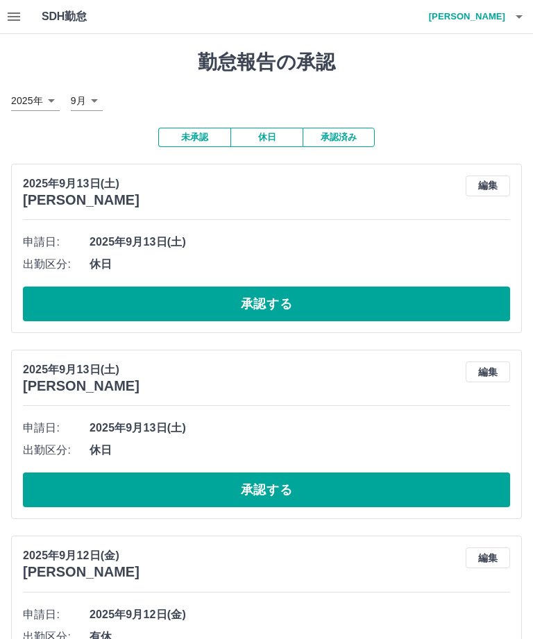
click at [279, 293] on button "承認する" at bounding box center [266, 303] width 487 height 35
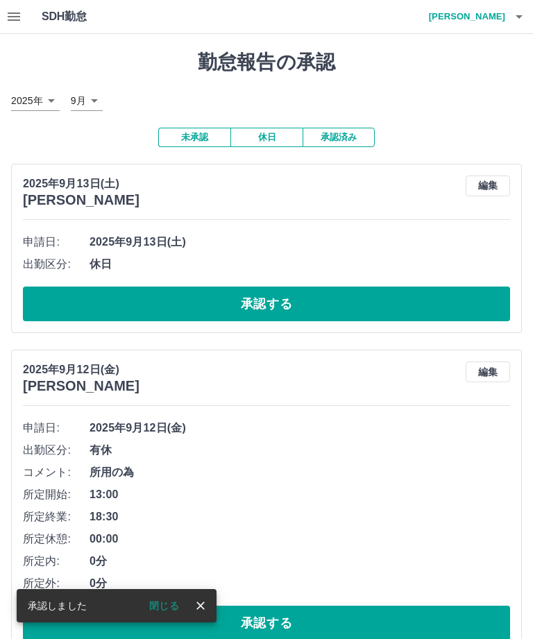
click at [202, 606] on icon "close" at bounding box center [201, 606] width 14 height 14
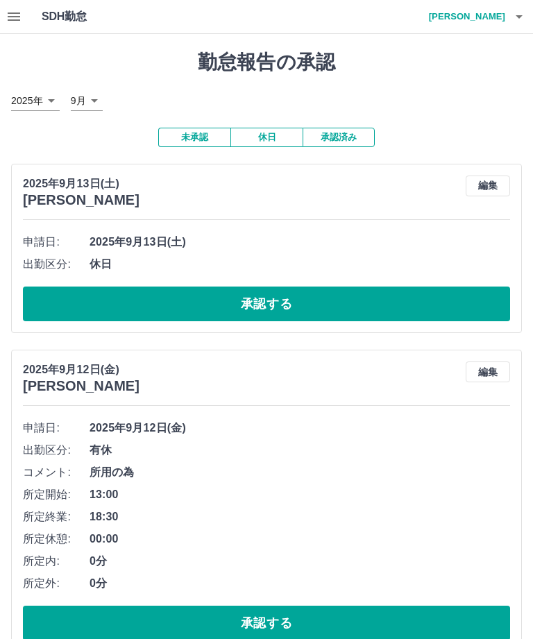
click at [279, 296] on button "承認する" at bounding box center [266, 303] width 487 height 35
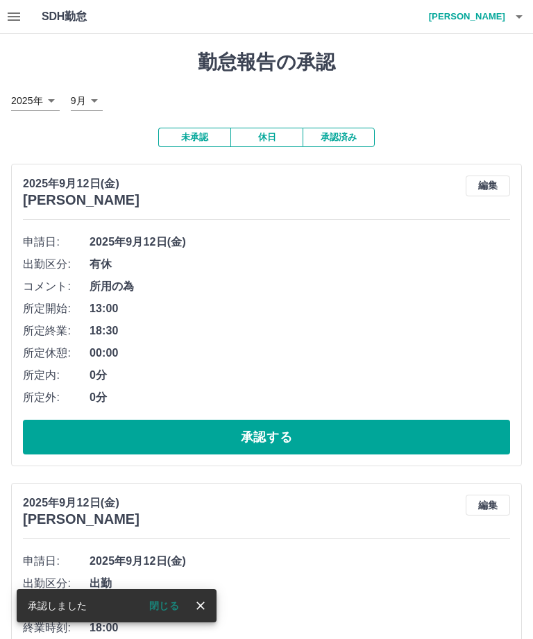
click at [207, 604] on icon "close" at bounding box center [201, 606] width 14 height 14
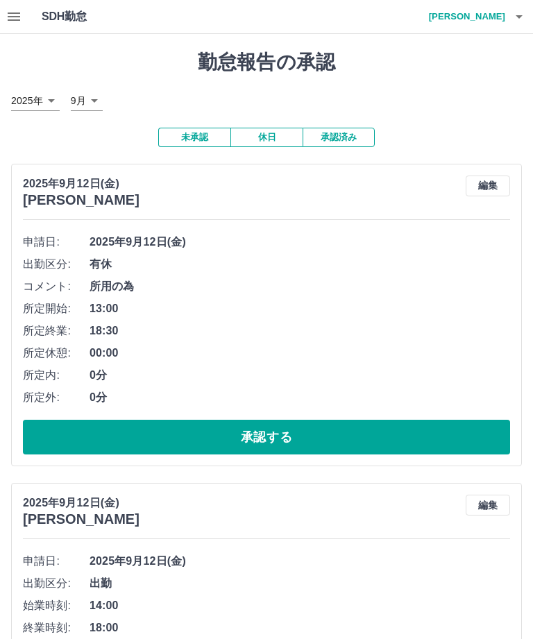
click at [281, 429] on button "承認する" at bounding box center [266, 437] width 487 height 35
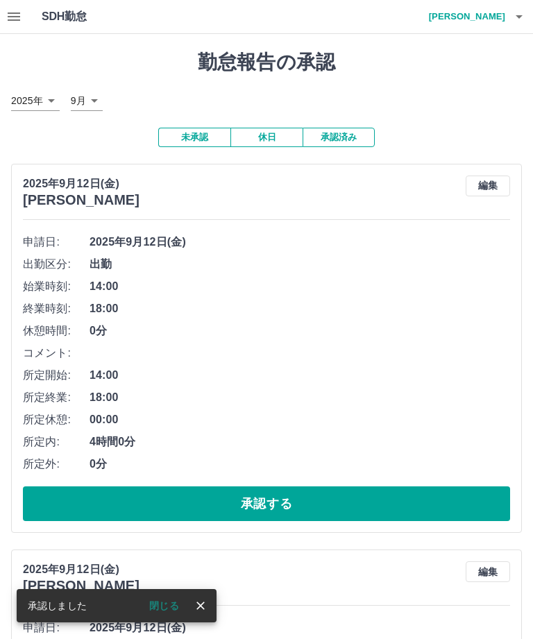
click at [206, 606] on icon "close" at bounding box center [201, 606] width 14 height 14
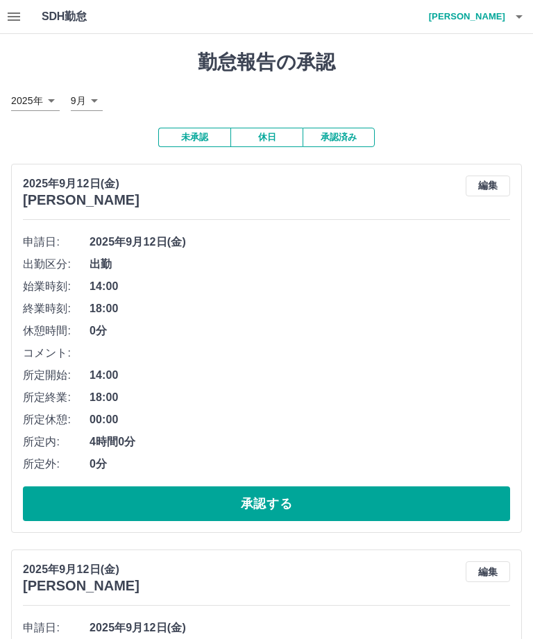
click at [272, 495] on button "承認する" at bounding box center [266, 503] width 487 height 35
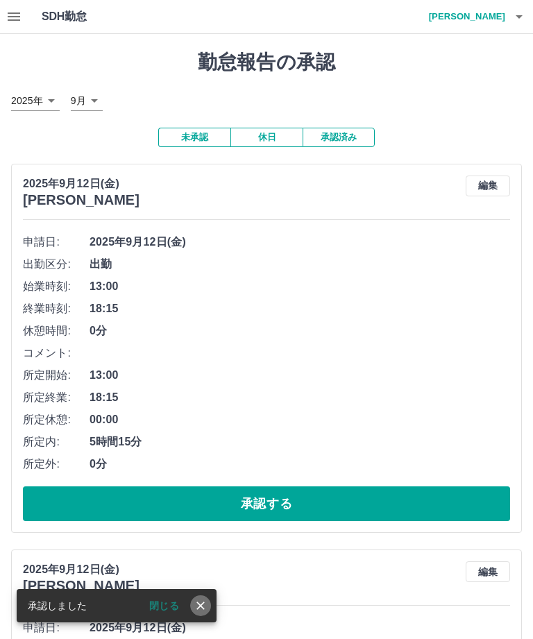
click at [205, 600] on icon "close" at bounding box center [201, 606] width 14 height 14
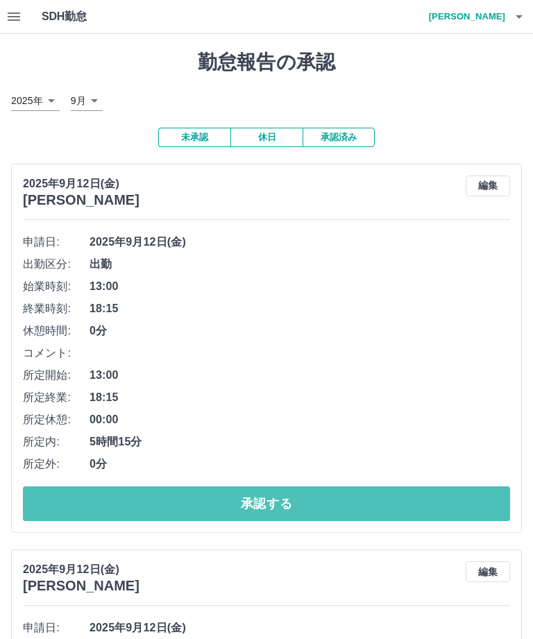
click at [268, 497] on button "承認する" at bounding box center [266, 503] width 487 height 35
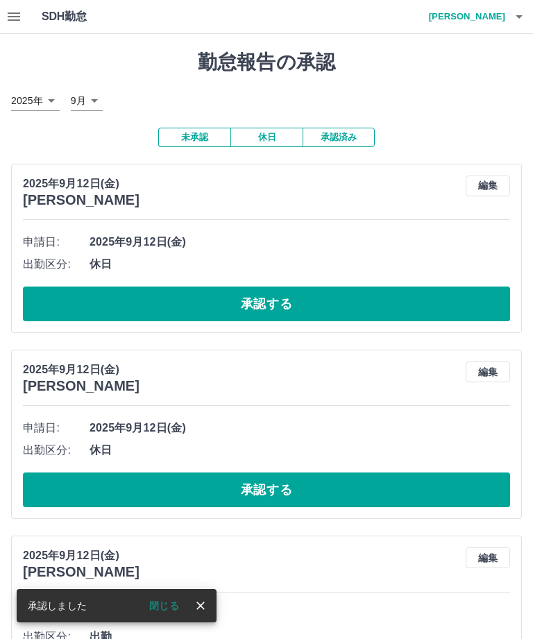
click at [205, 605] on icon "close" at bounding box center [201, 606] width 14 height 14
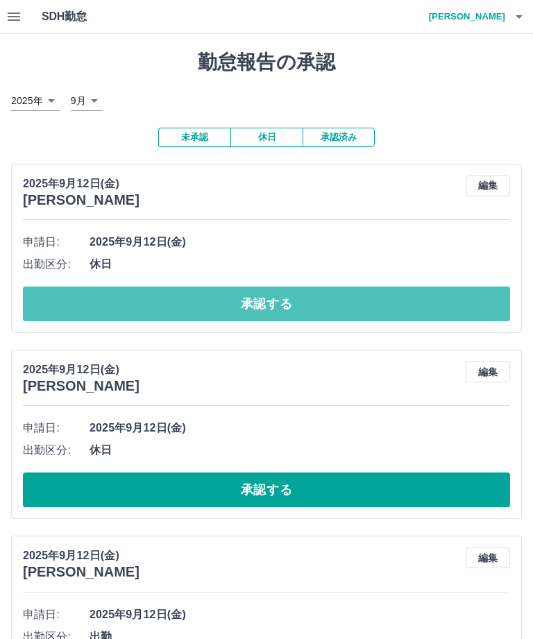
click at [277, 295] on button "承認する" at bounding box center [266, 303] width 487 height 35
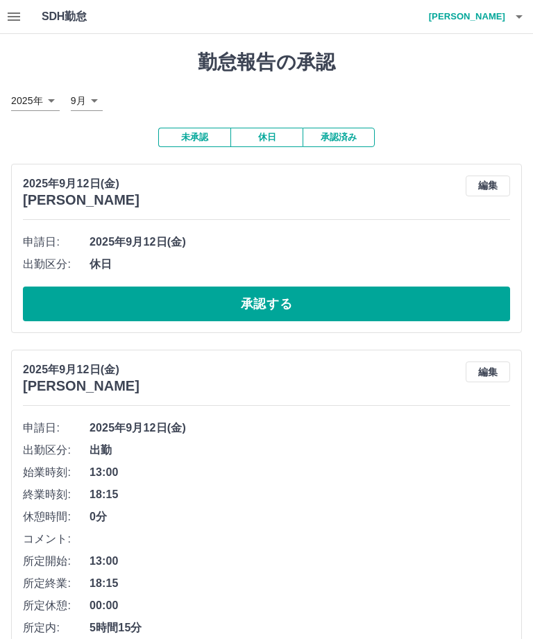
click at [282, 286] on button "承認する" at bounding box center [266, 303] width 487 height 35
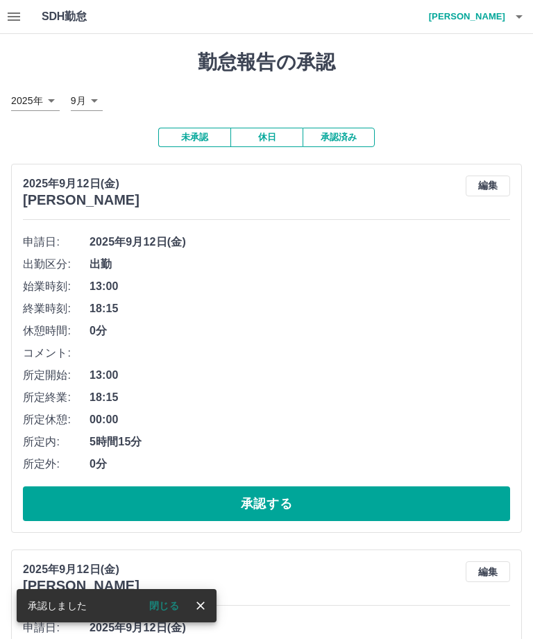
click at [203, 603] on icon "close" at bounding box center [200, 605] width 8 height 8
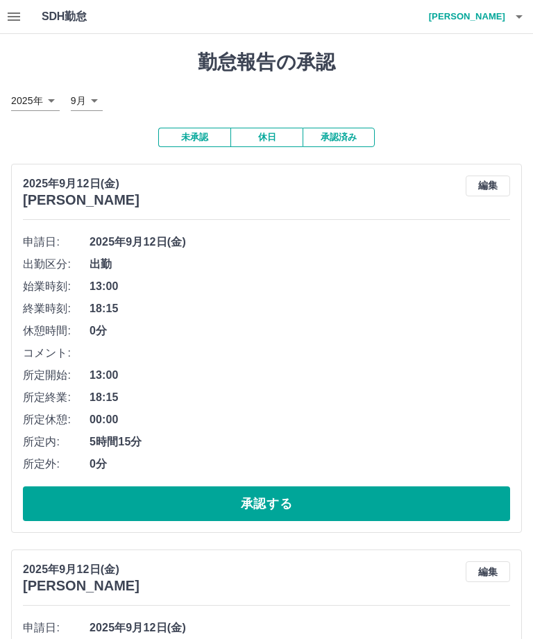
click at [279, 495] on button "承認する" at bounding box center [266, 503] width 487 height 35
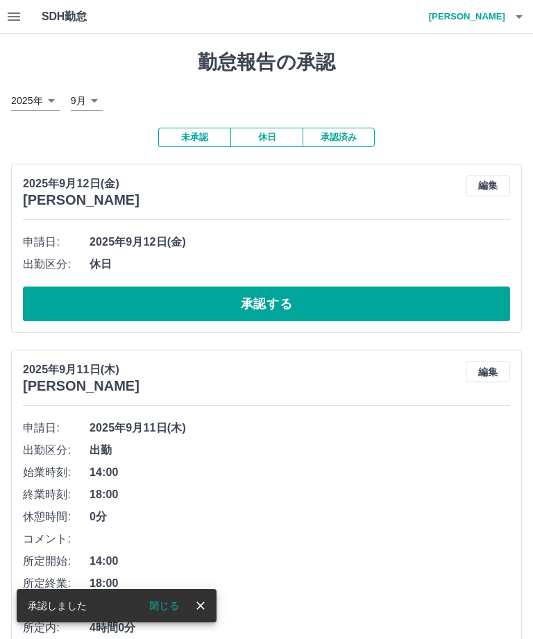
click at [202, 604] on icon "close" at bounding box center [200, 605] width 8 height 8
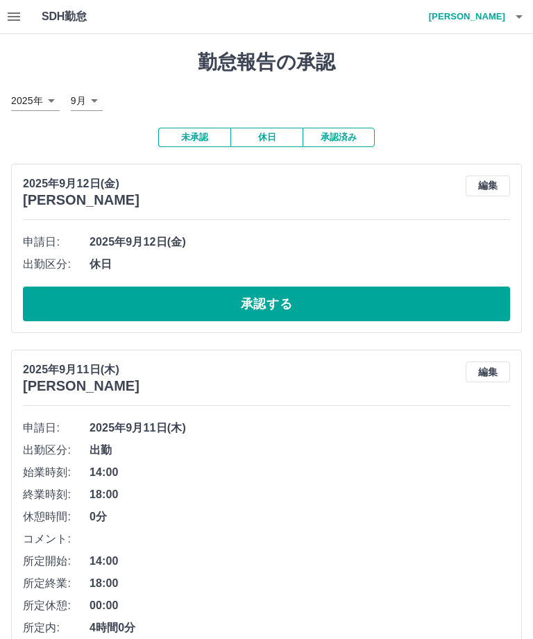
click at [280, 304] on button "承認する" at bounding box center [266, 303] width 487 height 35
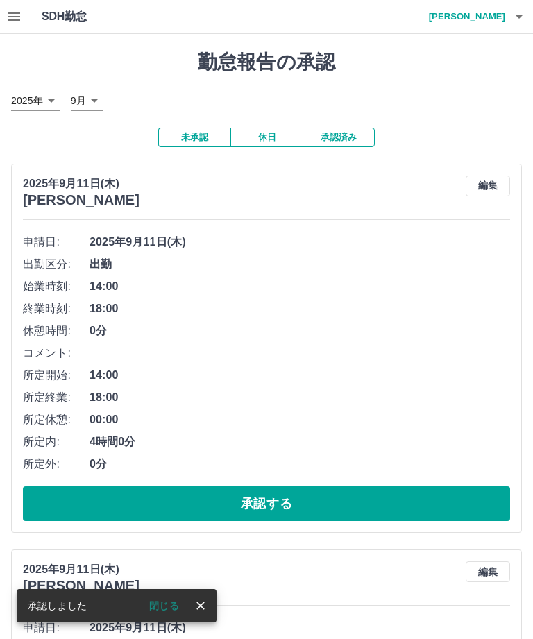
click at [206, 609] on icon "close" at bounding box center [201, 606] width 14 height 14
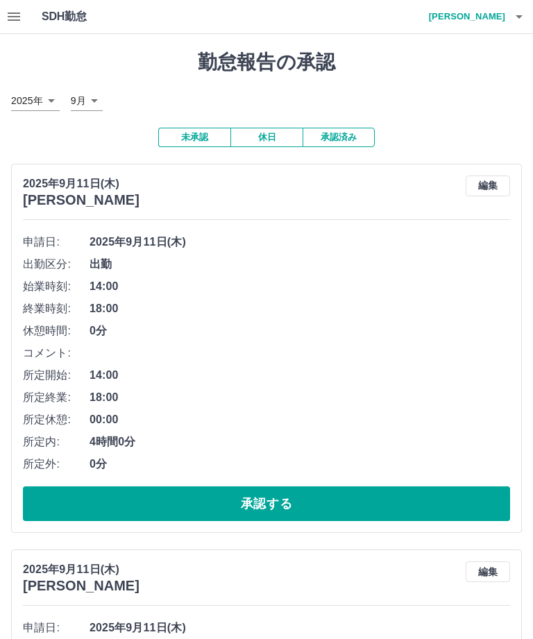
click at [283, 497] on button "承認する" at bounding box center [266, 503] width 487 height 35
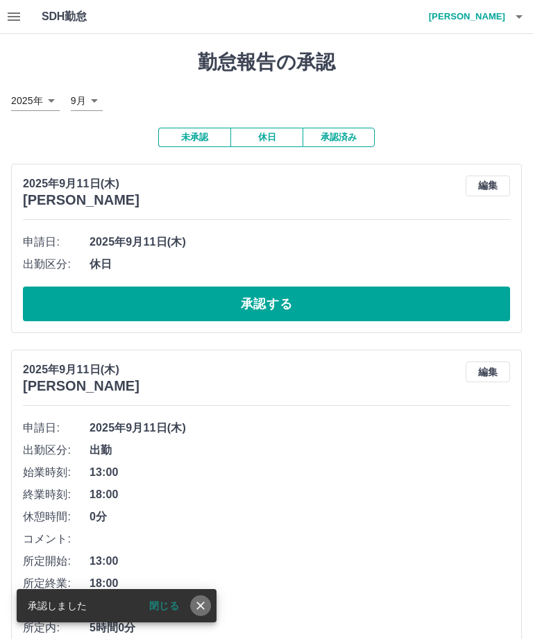
click at [205, 604] on icon "close" at bounding box center [201, 606] width 14 height 14
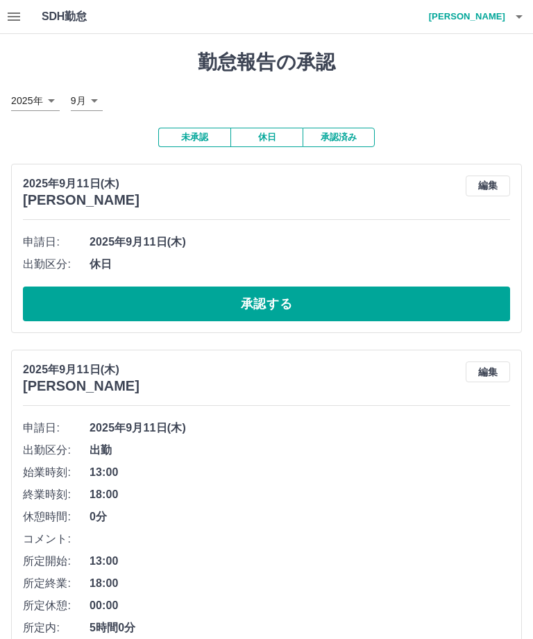
click at [289, 301] on button "承認する" at bounding box center [266, 303] width 487 height 35
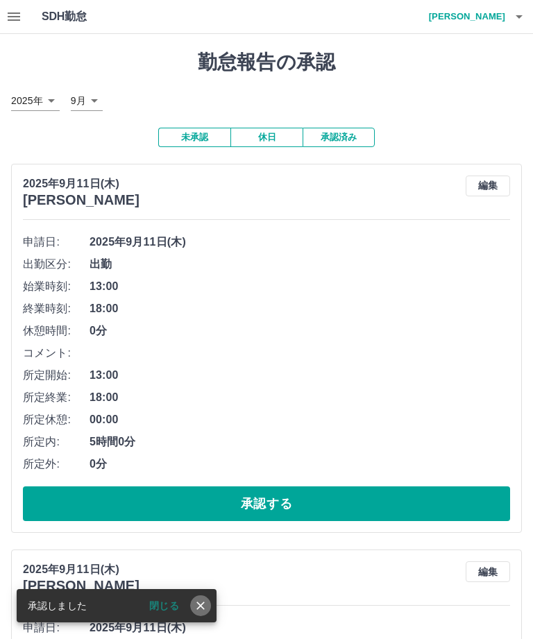
click at [204, 602] on icon "close" at bounding box center [200, 605] width 8 height 8
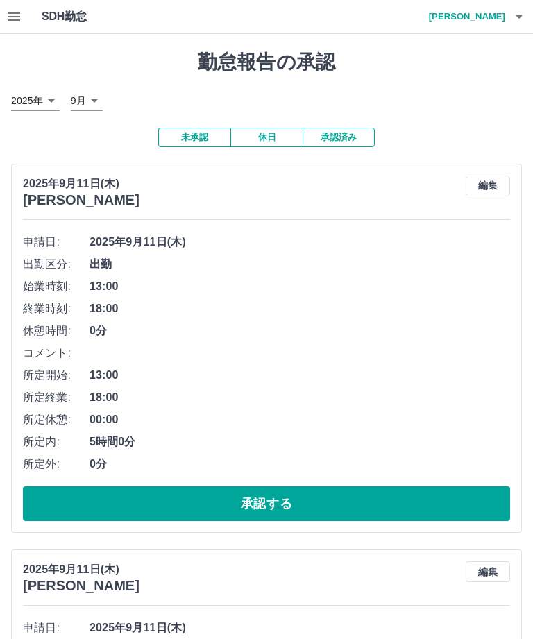
click at [280, 499] on button "承認する" at bounding box center [266, 503] width 487 height 35
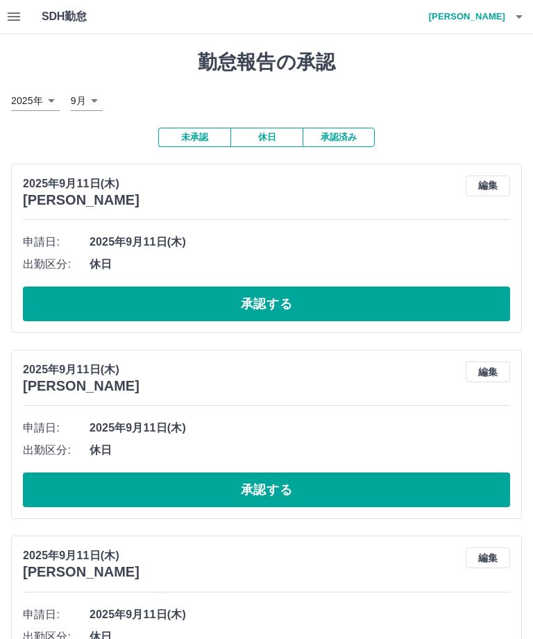
click at [276, 293] on button "承認する" at bounding box center [266, 303] width 487 height 35
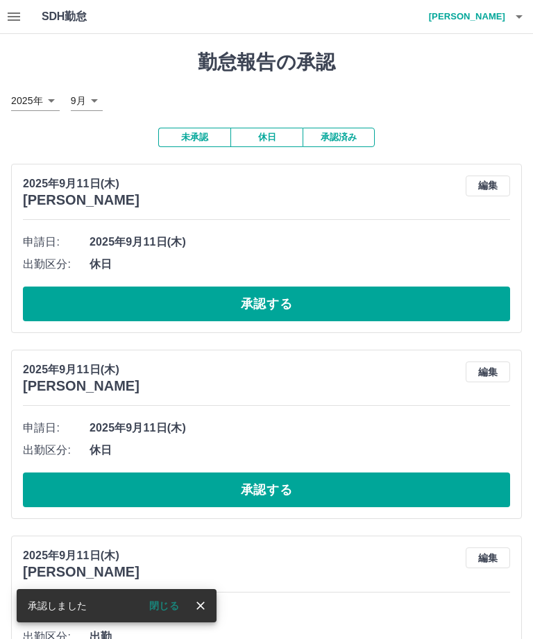
click at [199, 607] on icon "close" at bounding box center [200, 605] width 8 height 8
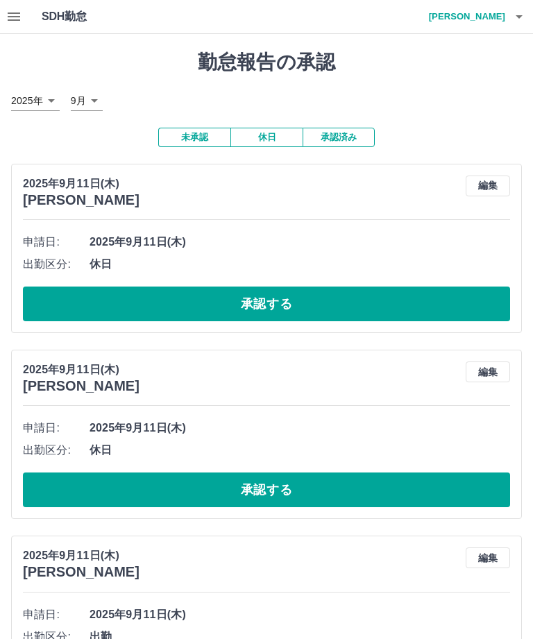
click at [283, 299] on button "承認する" at bounding box center [266, 303] width 487 height 35
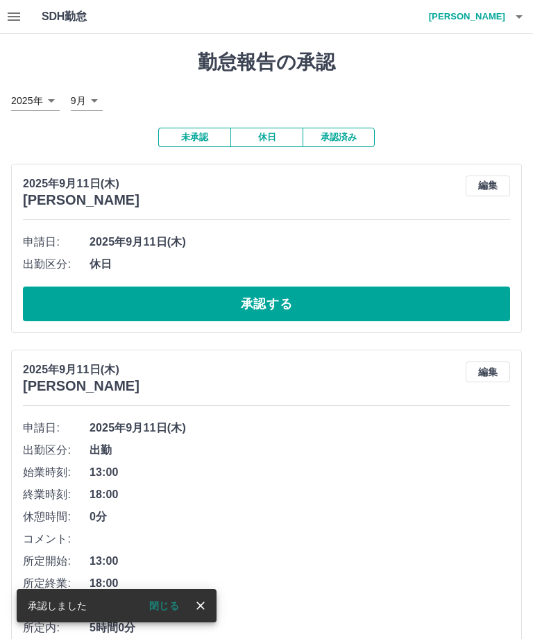
click at [205, 610] on icon "close" at bounding box center [201, 606] width 14 height 14
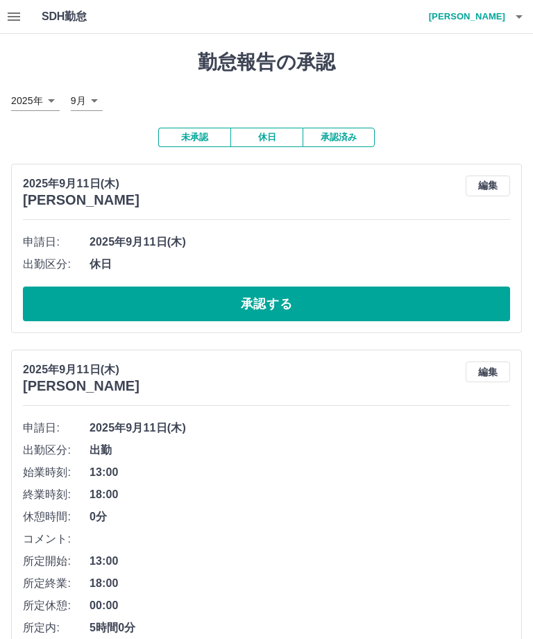
click at [271, 305] on button "承認する" at bounding box center [266, 303] width 487 height 35
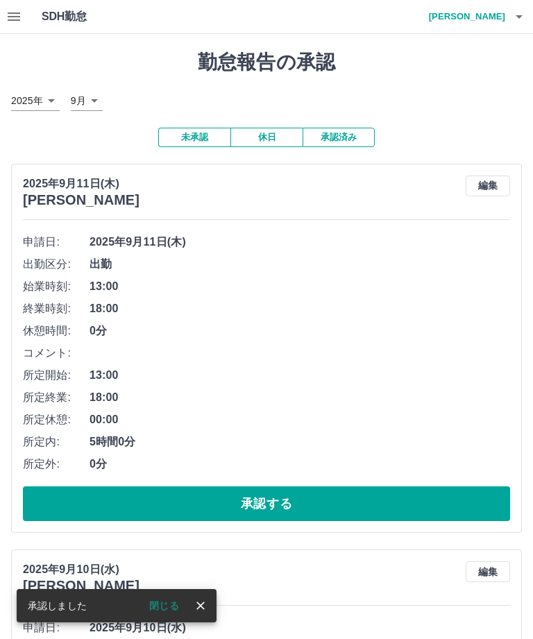
click at [203, 605] on icon "close" at bounding box center [201, 606] width 14 height 14
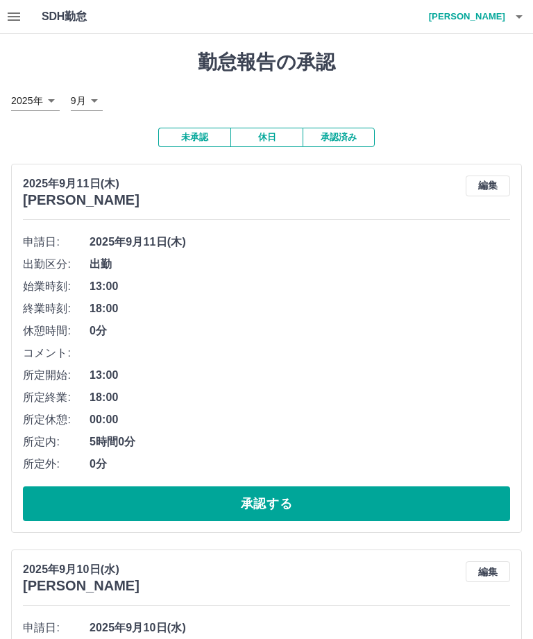
click at [273, 488] on button "承認する" at bounding box center [266, 503] width 487 height 35
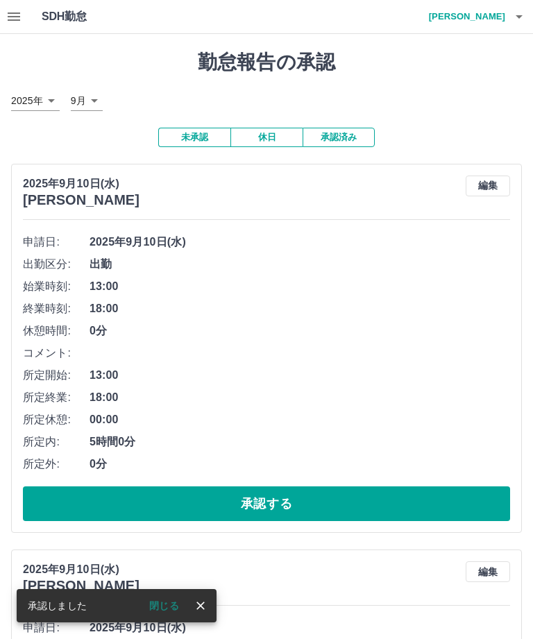
click at [205, 603] on icon "close" at bounding box center [201, 606] width 14 height 14
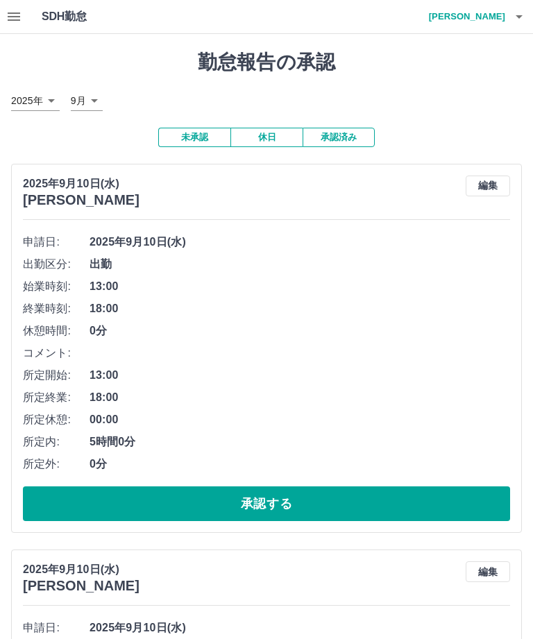
click at [277, 496] on button "承認する" at bounding box center [266, 503] width 487 height 35
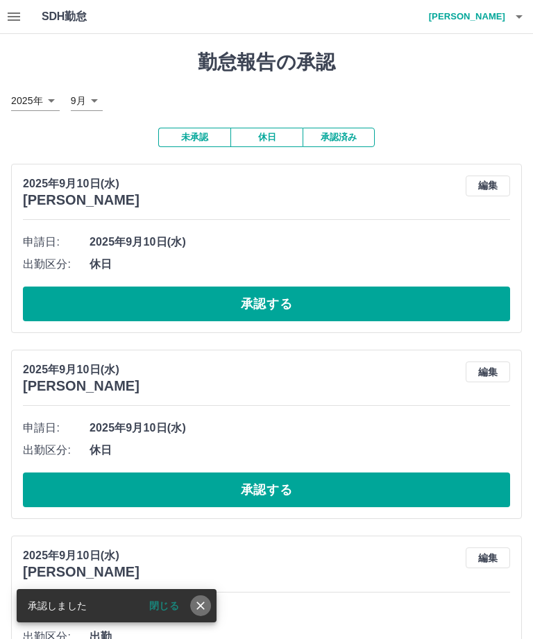
click at [206, 606] on icon "close" at bounding box center [201, 606] width 14 height 14
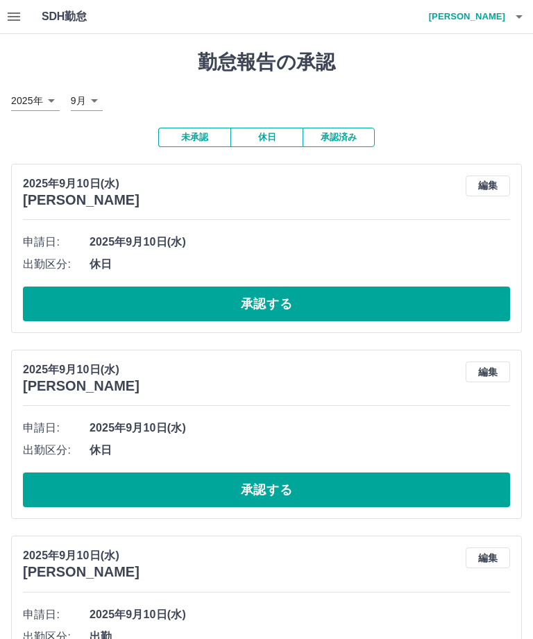
click at [299, 298] on button "承認する" at bounding box center [266, 303] width 487 height 35
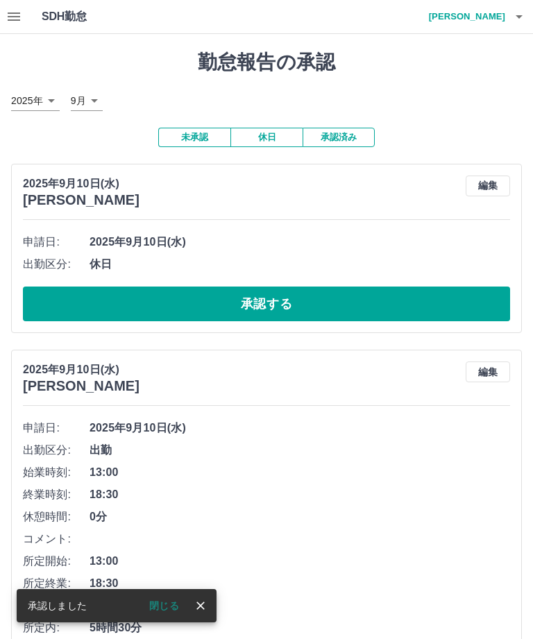
click at [206, 601] on icon "close" at bounding box center [201, 606] width 14 height 14
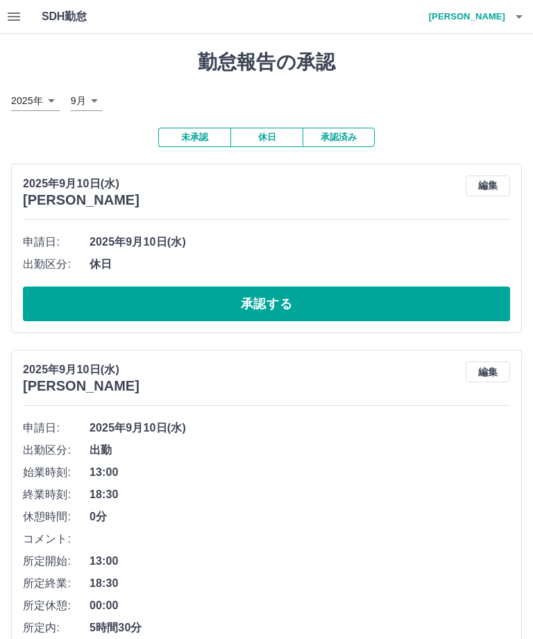
click at [295, 293] on button "承認する" at bounding box center [266, 303] width 487 height 35
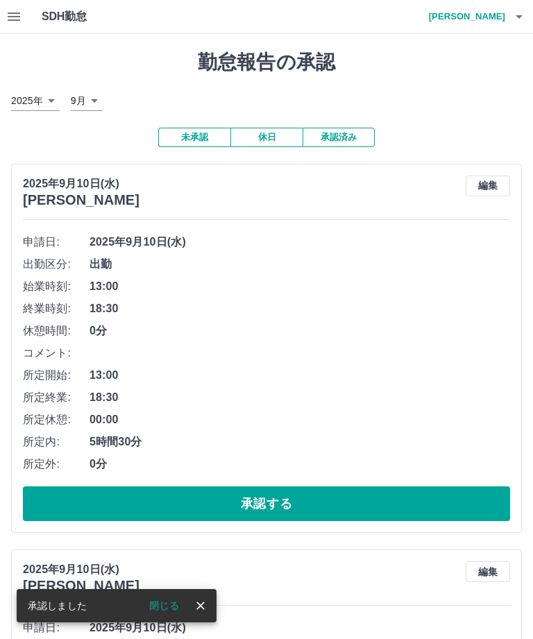
click at [207, 603] on icon "close" at bounding box center [201, 606] width 14 height 14
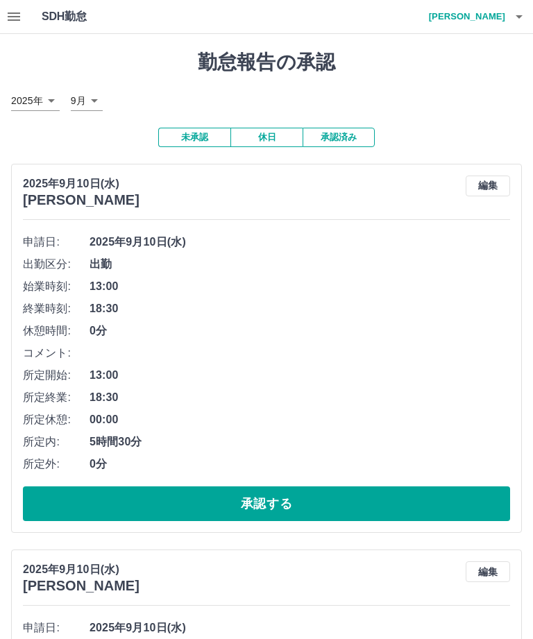
click at [277, 494] on button "承認する" at bounding box center [266, 503] width 487 height 35
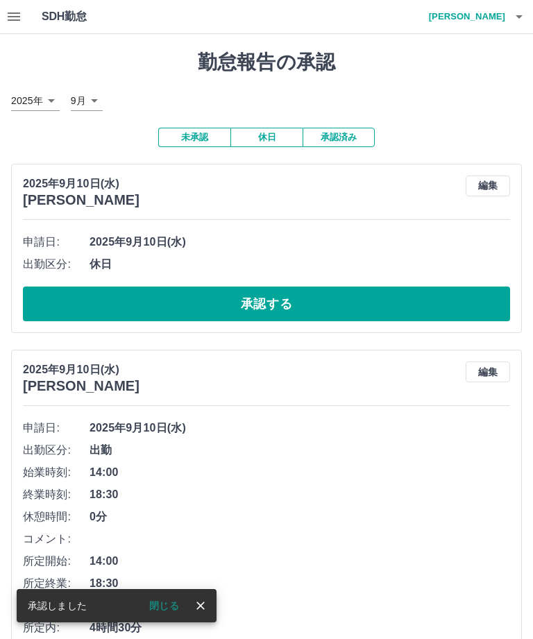
click at [205, 608] on icon "close" at bounding box center [201, 606] width 14 height 14
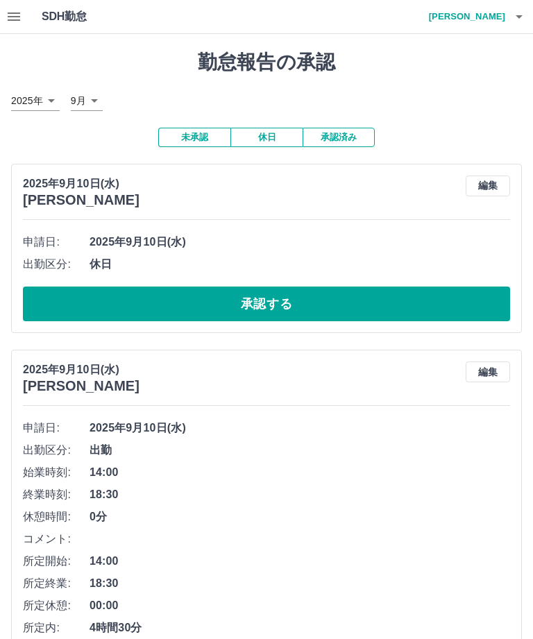
click at [284, 298] on button "承認する" at bounding box center [266, 303] width 487 height 35
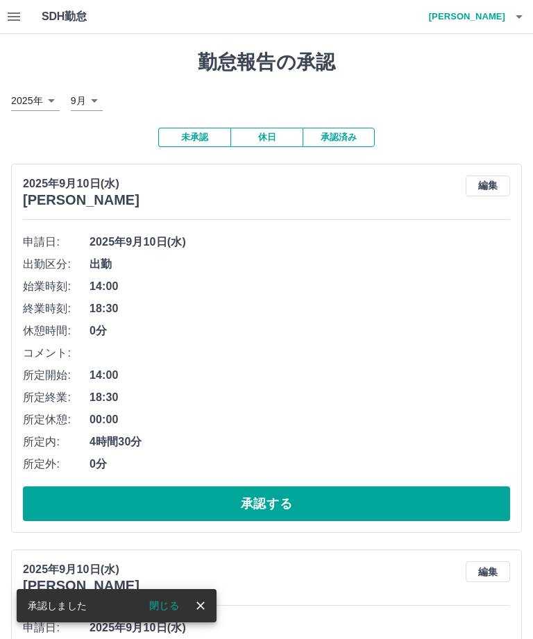
click at [200, 606] on icon "close" at bounding box center [200, 605] width 8 height 8
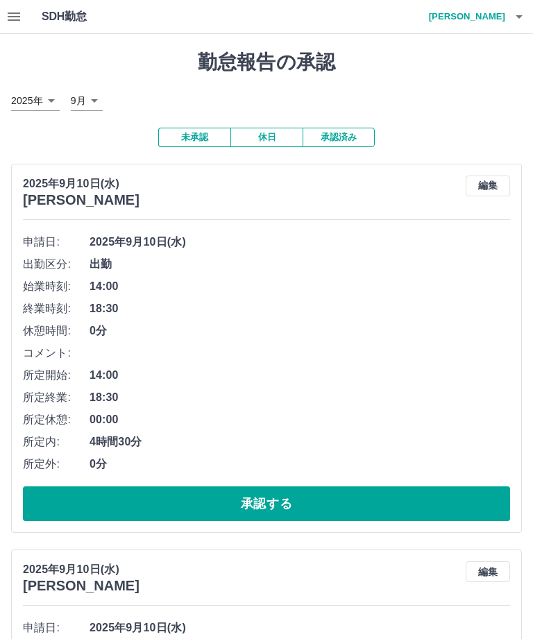
click at [275, 497] on button "承認する" at bounding box center [266, 503] width 487 height 35
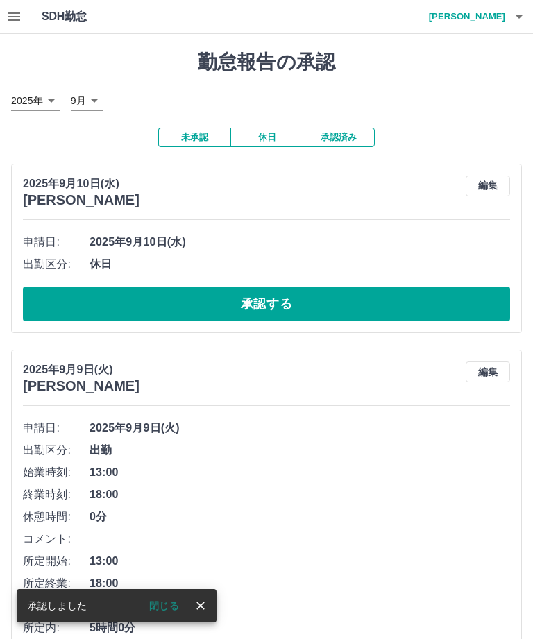
click at [206, 606] on icon "close" at bounding box center [201, 606] width 14 height 14
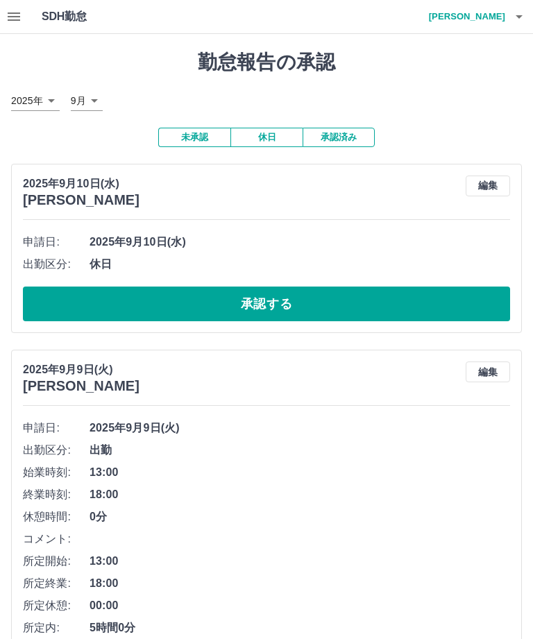
click at [290, 295] on button "承認する" at bounding box center [266, 303] width 487 height 35
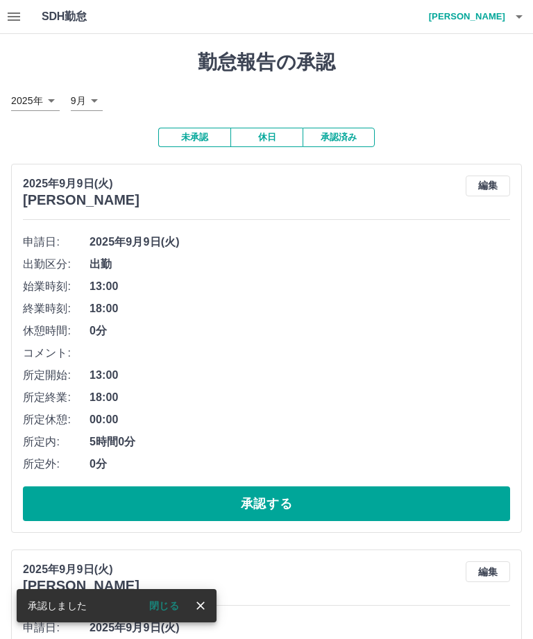
click at [202, 605] on icon "close" at bounding box center [200, 605] width 8 height 8
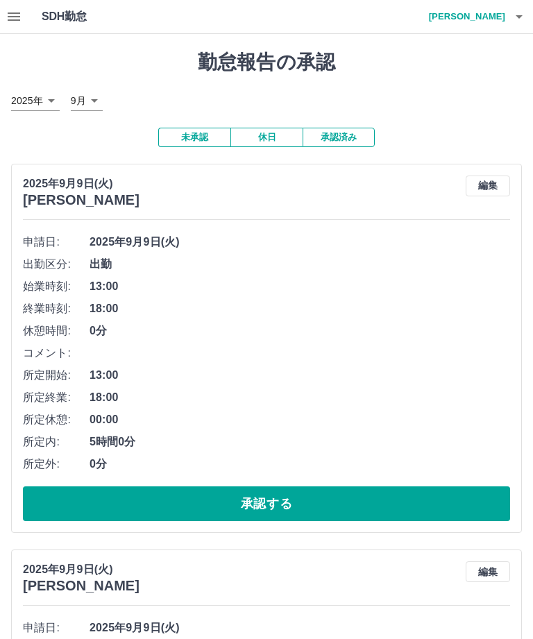
click at [260, 493] on button "承認する" at bounding box center [266, 503] width 487 height 35
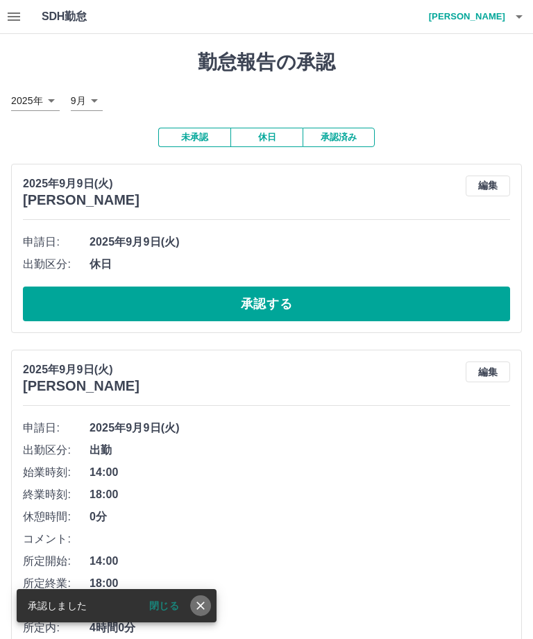
click at [203, 604] on icon "close" at bounding box center [201, 606] width 14 height 14
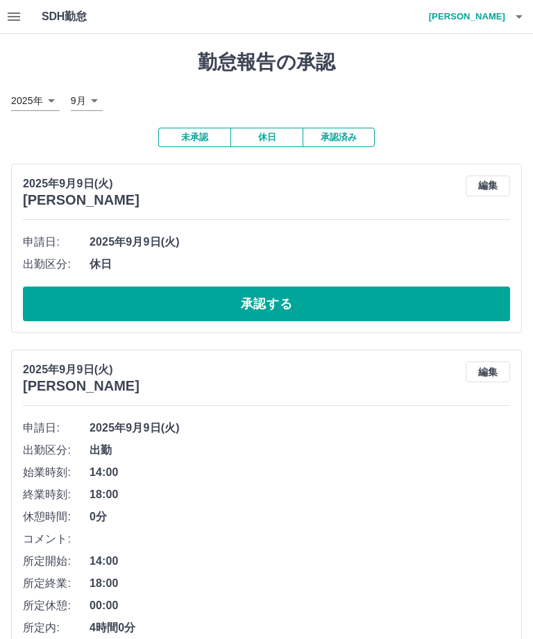
click at [286, 297] on button "承認する" at bounding box center [266, 303] width 487 height 35
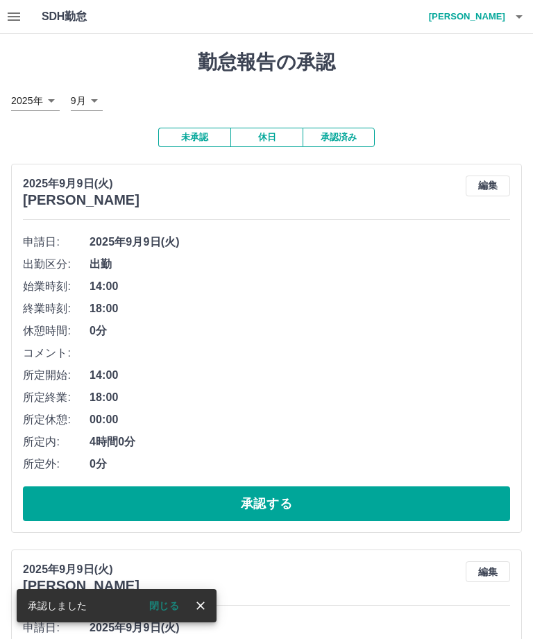
click at [203, 605] on icon "close" at bounding box center [201, 606] width 14 height 14
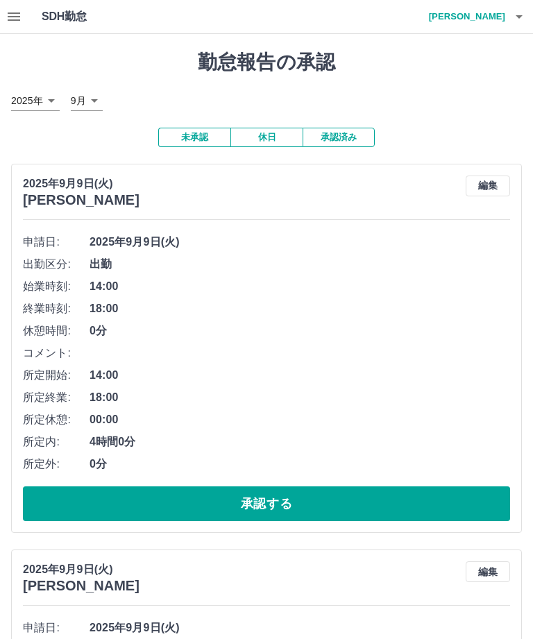
click at [262, 491] on button "承認する" at bounding box center [266, 503] width 487 height 35
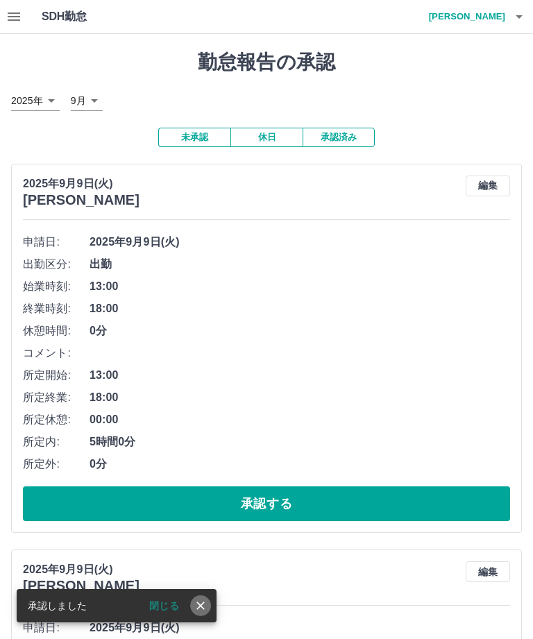
click at [207, 606] on button "close" at bounding box center [200, 605] width 21 height 21
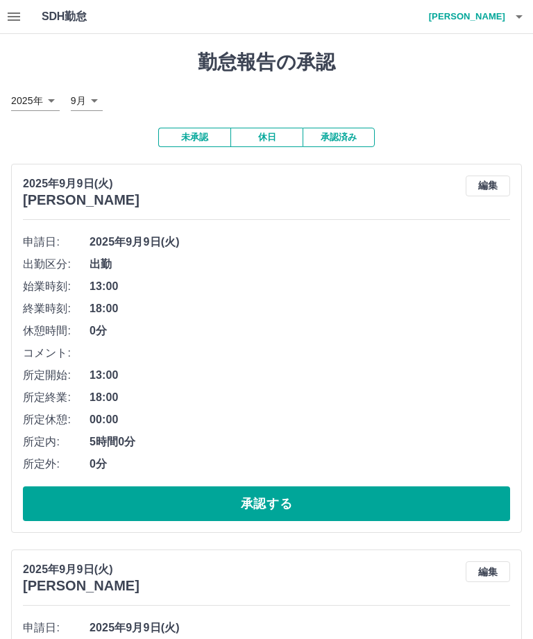
click at [276, 492] on button "承認する" at bounding box center [266, 503] width 487 height 35
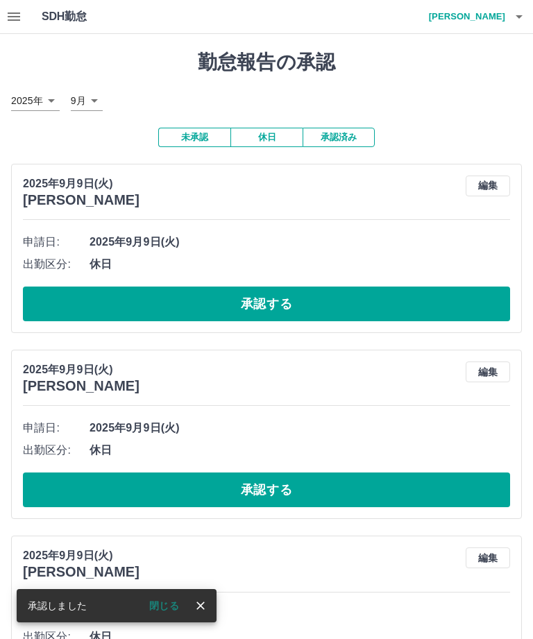
click at [208, 610] on button "close" at bounding box center [200, 605] width 21 height 21
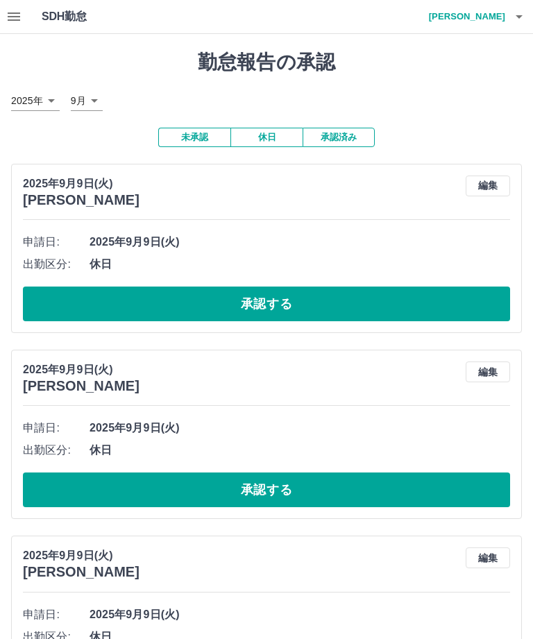
click at [275, 303] on button "承認する" at bounding box center [266, 303] width 487 height 35
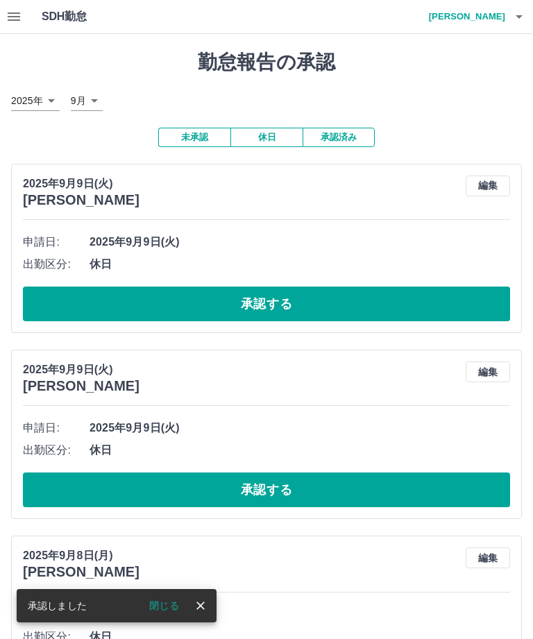
click at [205, 610] on icon "close" at bounding box center [201, 606] width 14 height 14
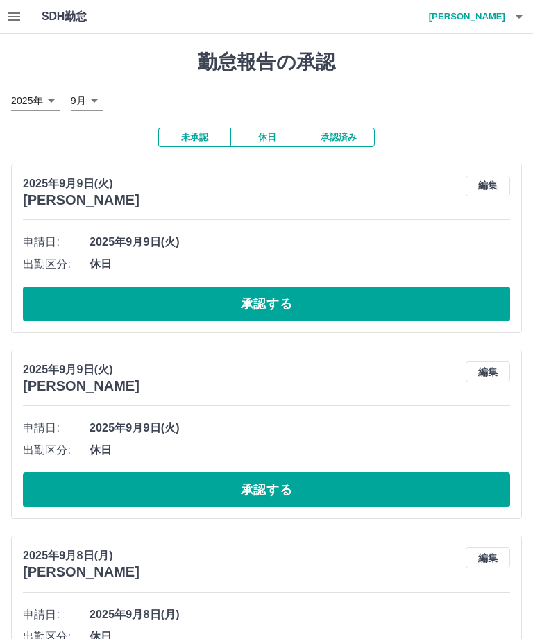
click at [184, 610] on icon "close" at bounding box center [179, 607] width 10 height 8
click at [291, 297] on button "承認する" at bounding box center [266, 303] width 487 height 35
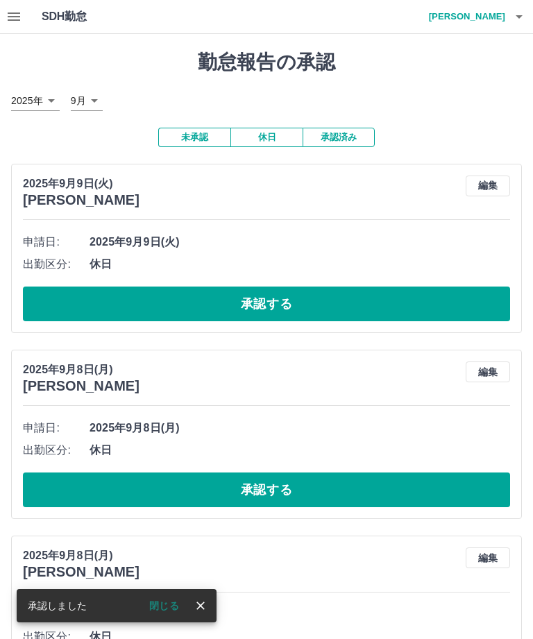
click at [207, 610] on icon "close" at bounding box center [201, 606] width 14 height 14
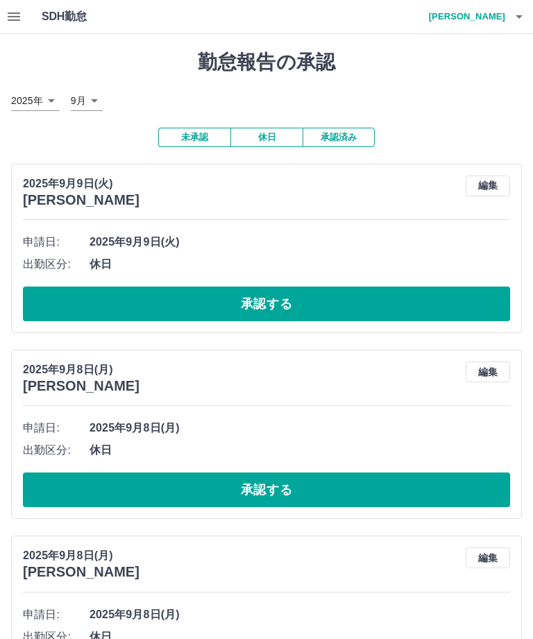
click at [282, 300] on button "承認する" at bounding box center [266, 303] width 487 height 35
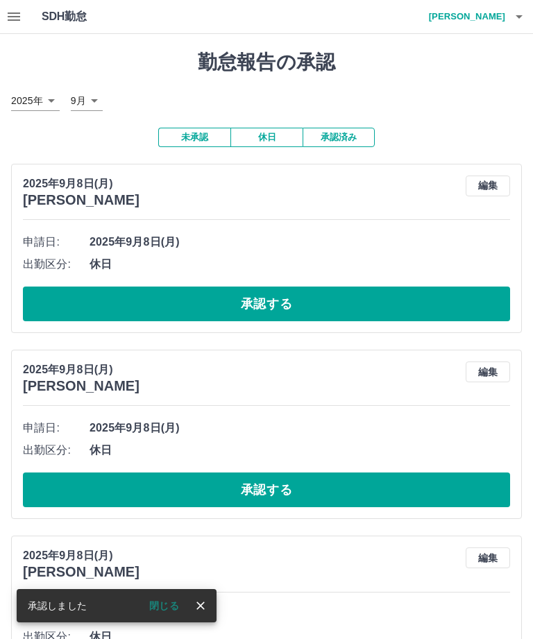
click at [209, 608] on button "close" at bounding box center [200, 605] width 21 height 21
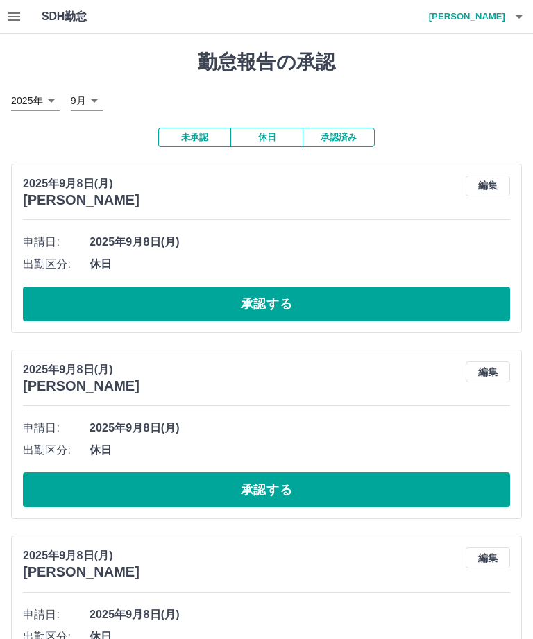
click at [291, 300] on button "承認する" at bounding box center [266, 303] width 487 height 35
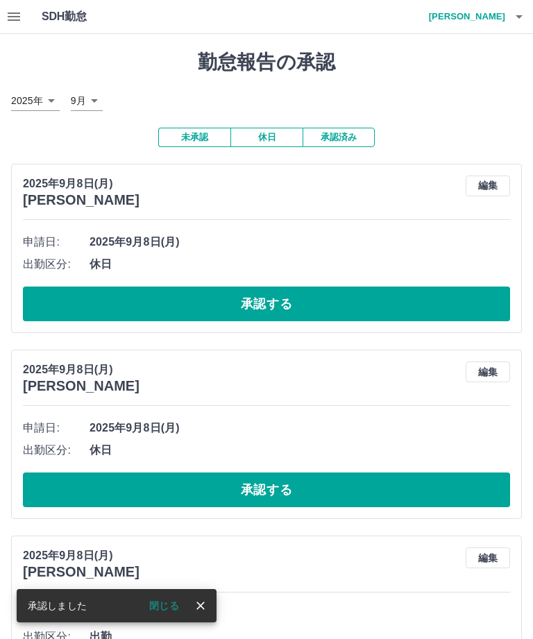
click at [207, 608] on button "close" at bounding box center [200, 605] width 21 height 21
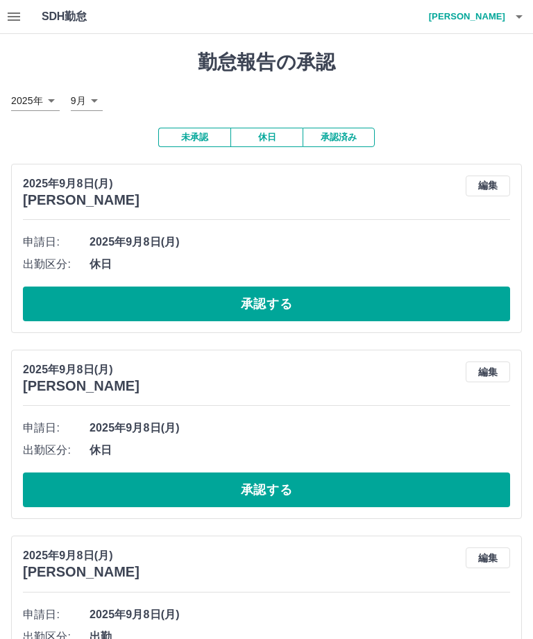
click at [291, 295] on button "承認する" at bounding box center [266, 303] width 487 height 35
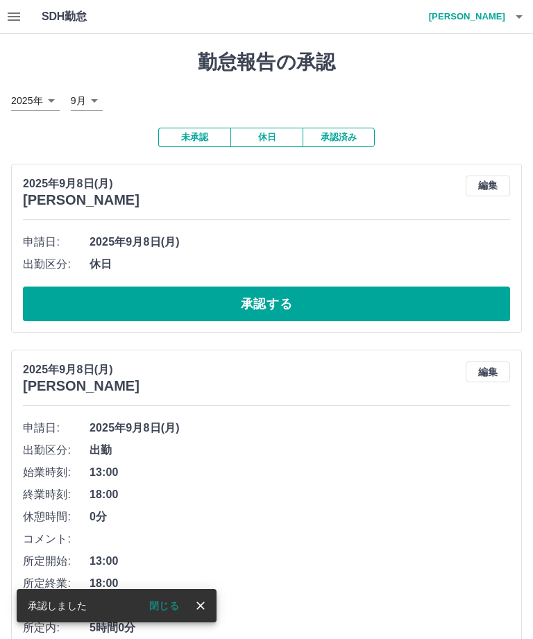
click at [203, 610] on icon "close" at bounding box center [201, 606] width 14 height 14
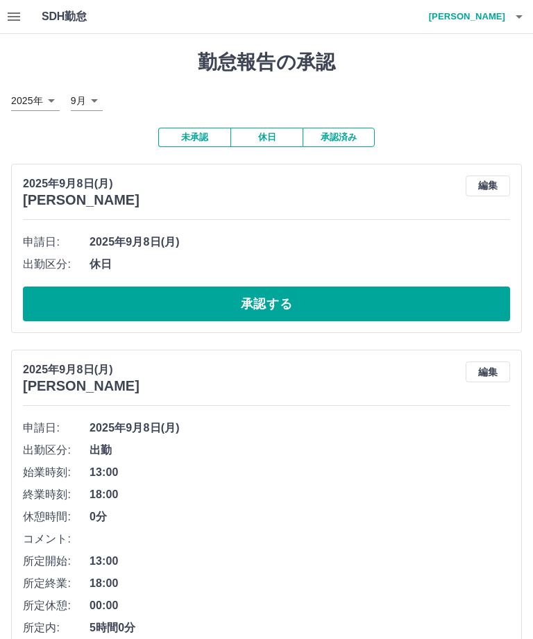
click at [296, 298] on button "承認する" at bounding box center [266, 303] width 487 height 35
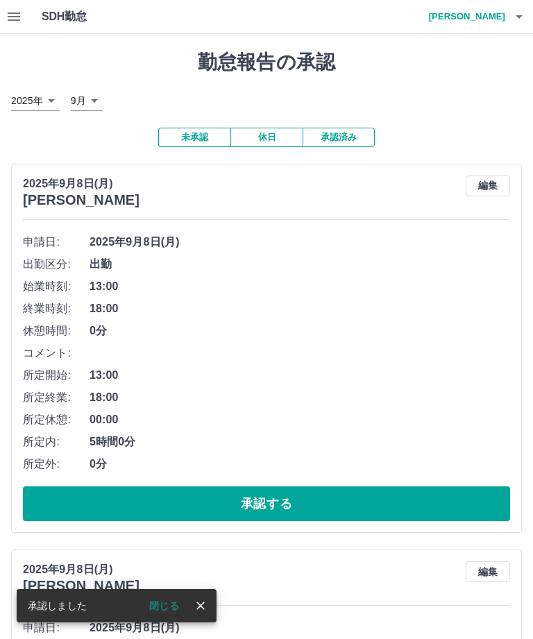
click at [204, 609] on icon "close" at bounding box center [200, 605] width 8 height 8
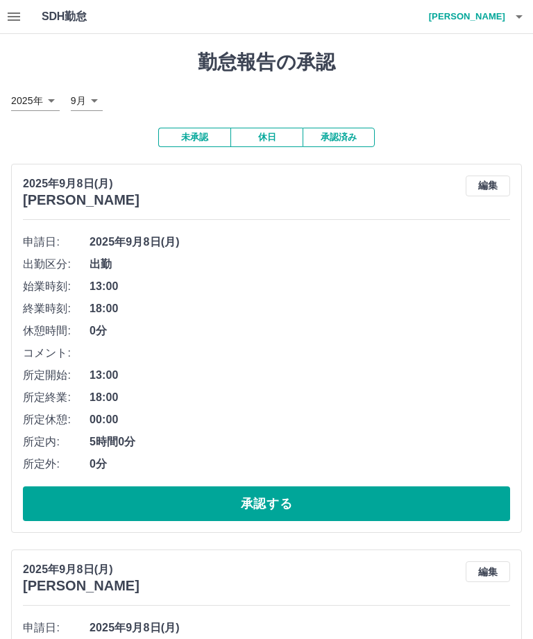
click at [280, 490] on button "承認する" at bounding box center [266, 503] width 487 height 35
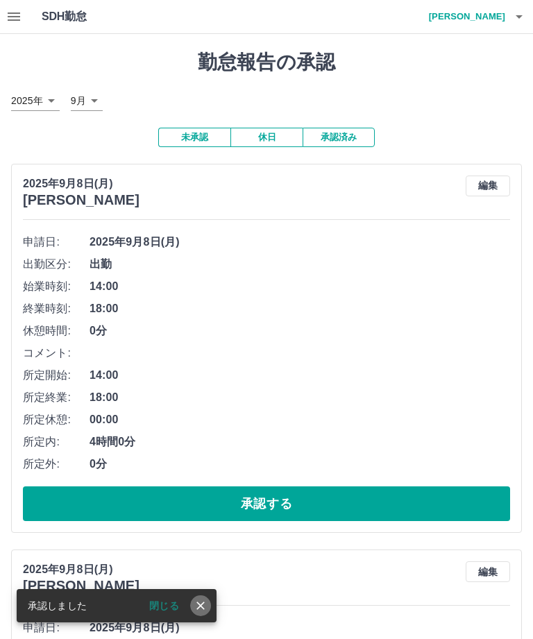
click at [202, 606] on icon "close" at bounding box center [200, 605] width 8 height 8
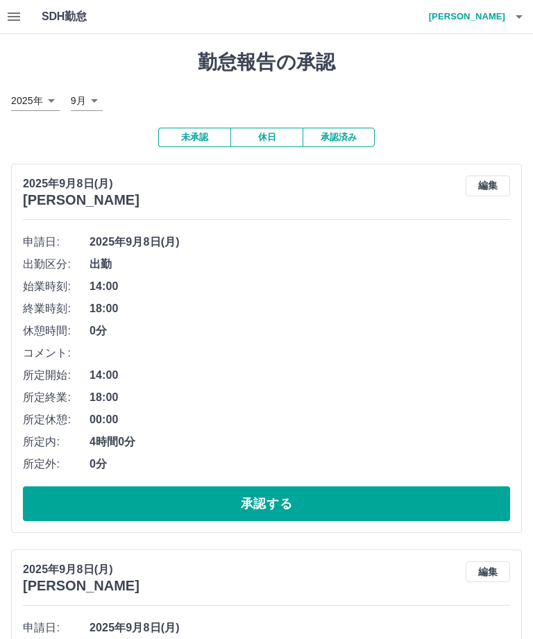
click at [288, 488] on button "承認する" at bounding box center [266, 503] width 487 height 35
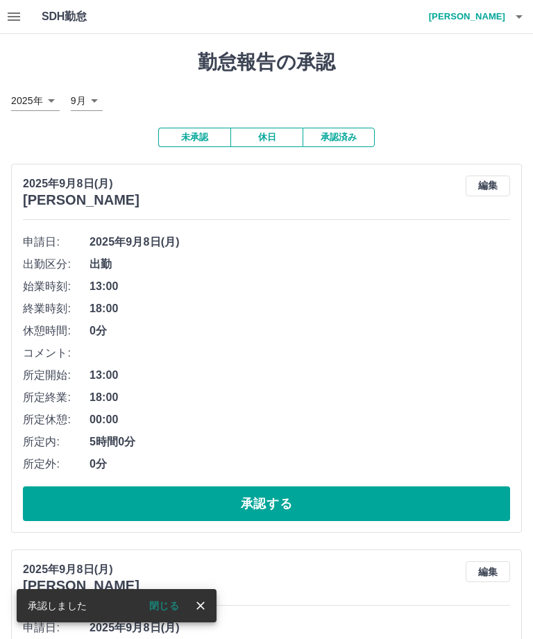
click at [203, 607] on icon "close" at bounding box center [201, 606] width 14 height 14
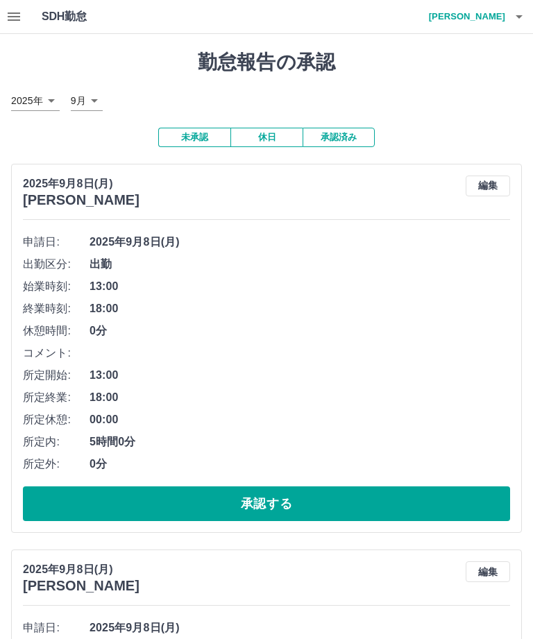
click at [280, 495] on button "承認する" at bounding box center [266, 503] width 487 height 35
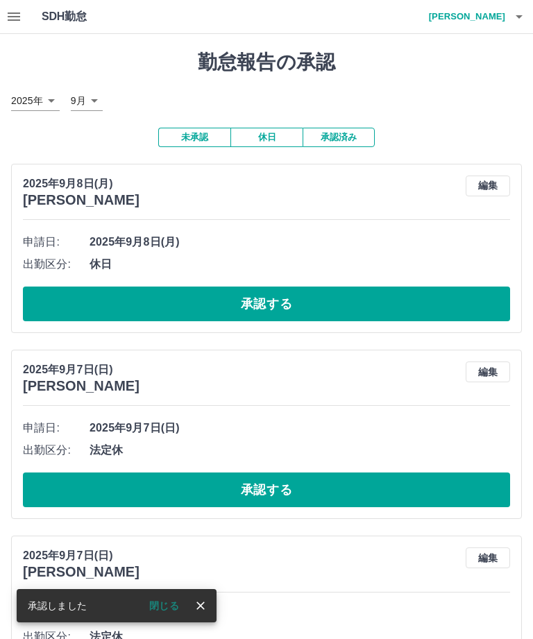
click at [201, 606] on icon "close" at bounding box center [200, 605] width 8 height 8
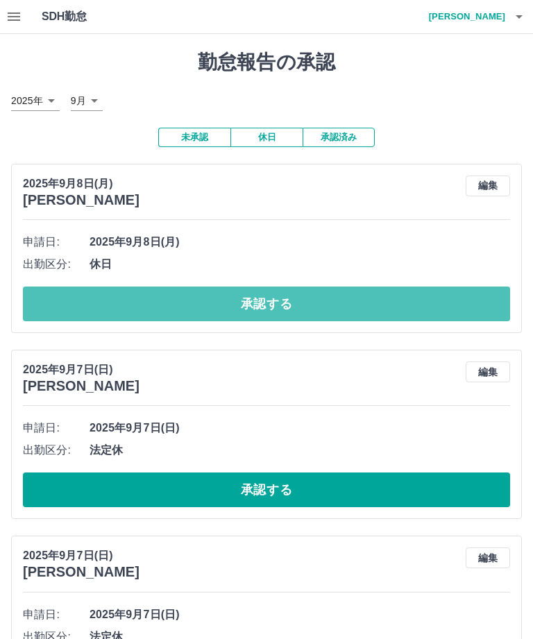
click at [287, 296] on button "承認する" at bounding box center [266, 303] width 487 height 35
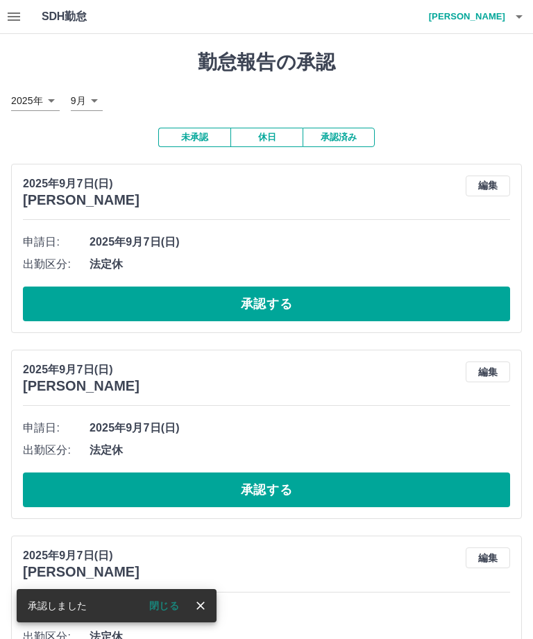
click at [203, 609] on icon "close" at bounding box center [201, 606] width 14 height 14
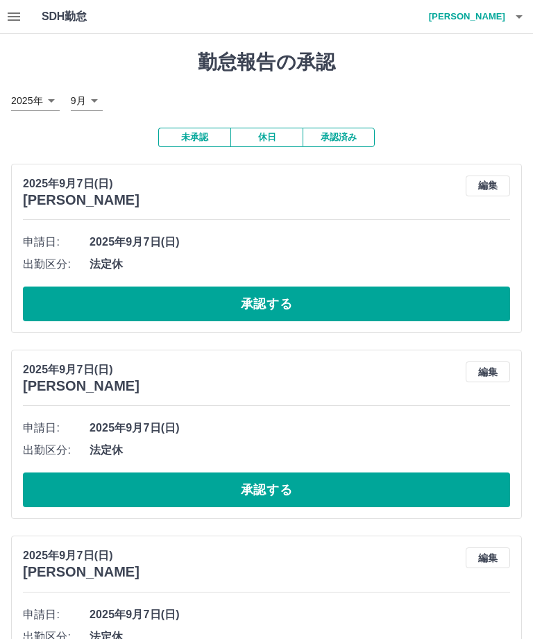
click at [280, 298] on button "承認する" at bounding box center [266, 303] width 487 height 35
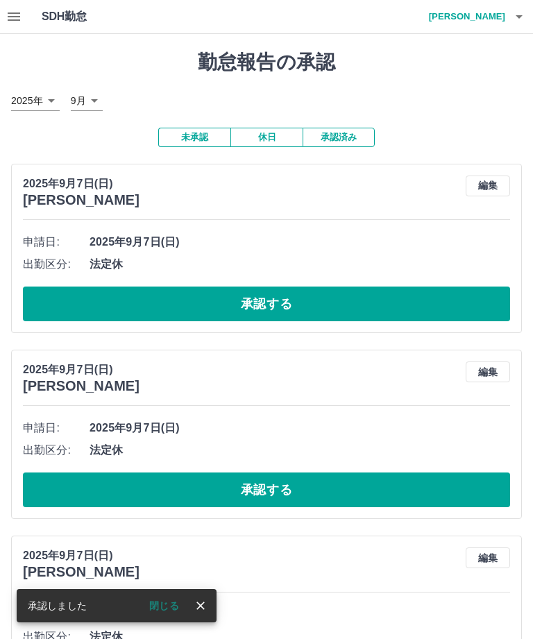
click at [200, 606] on icon "close" at bounding box center [200, 605] width 8 height 8
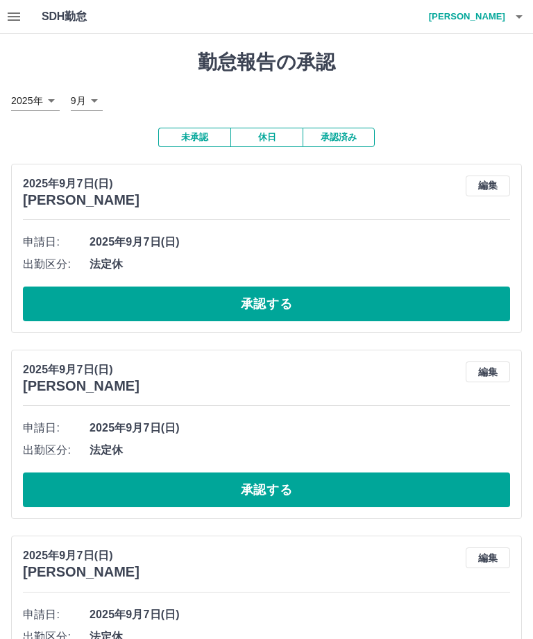
click at [271, 293] on button "承認する" at bounding box center [266, 303] width 487 height 35
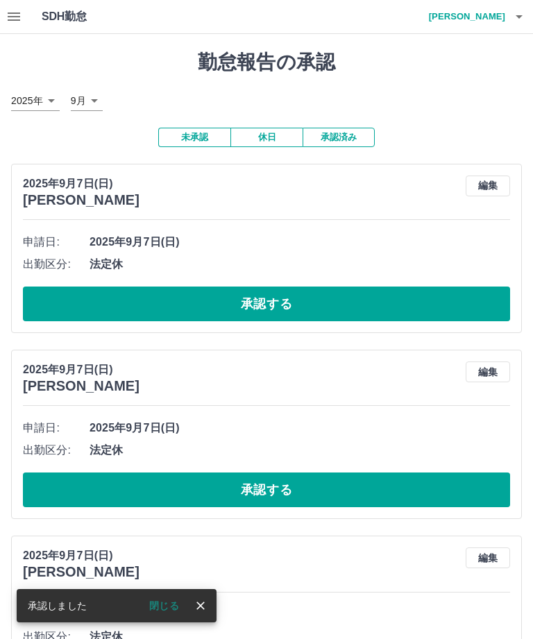
click at [205, 603] on icon "close" at bounding box center [201, 606] width 14 height 14
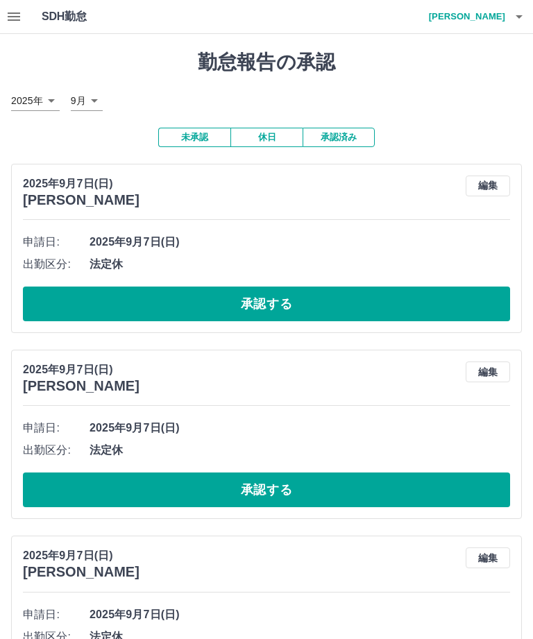
click at [280, 298] on button "承認する" at bounding box center [266, 303] width 487 height 35
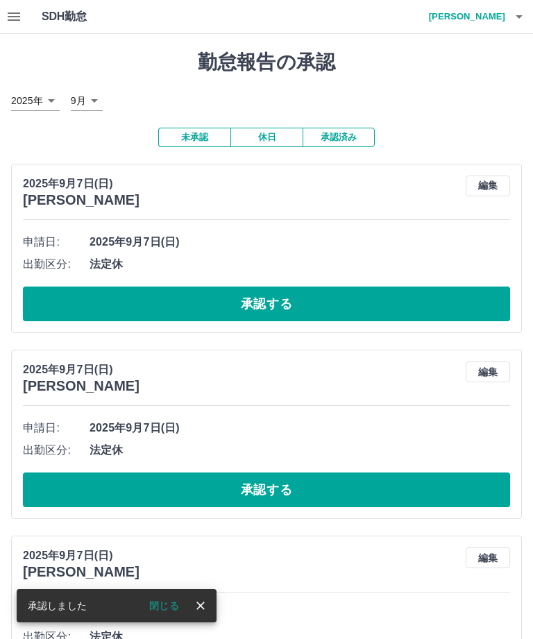
click at [202, 607] on icon "close" at bounding box center [200, 605] width 8 height 8
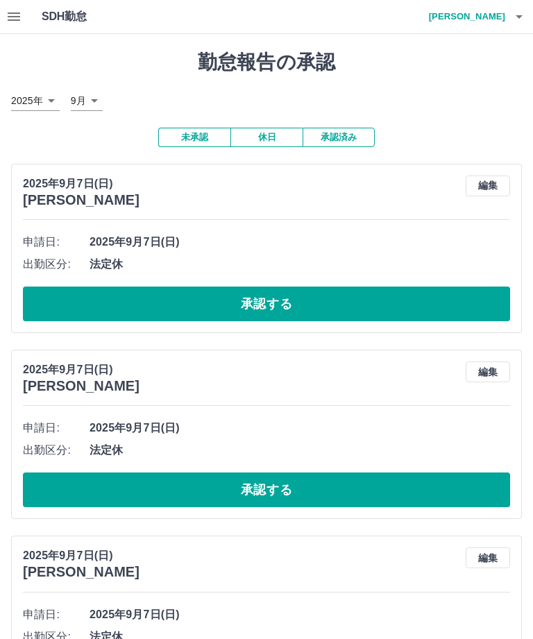
click at [271, 293] on button "承認する" at bounding box center [266, 303] width 487 height 35
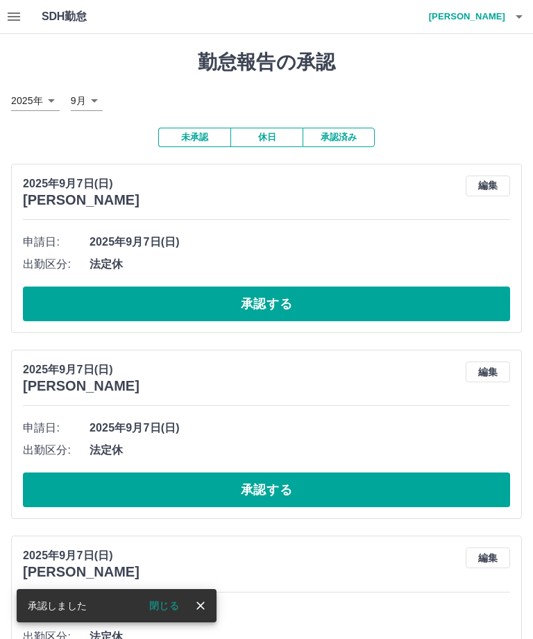
click at [200, 609] on icon "close" at bounding box center [201, 606] width 14 height 14
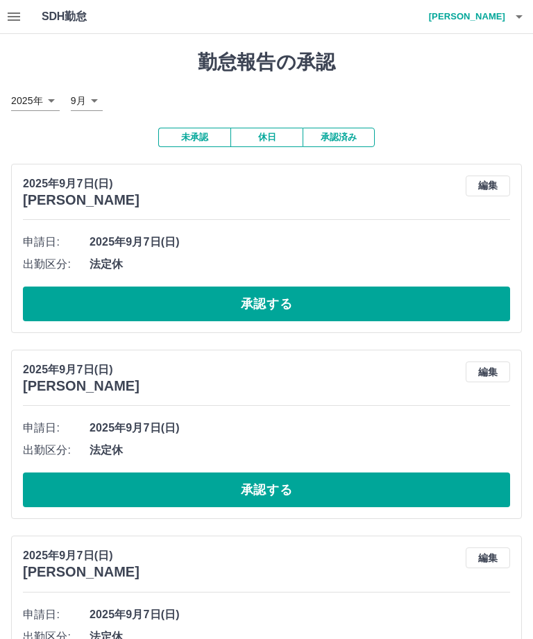
click at [293, 296] on button "承認する" at bounding box center [266, 303] width 487 height 35
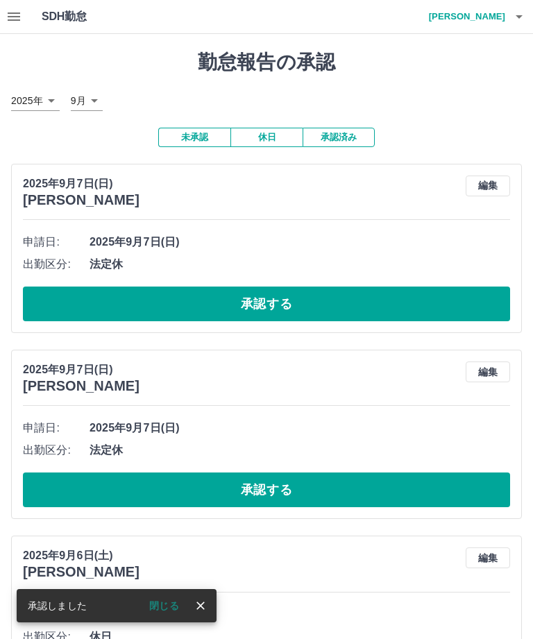
click at [201, 610] on icon "close" at bounding box center [201, 606] width 14 height 14
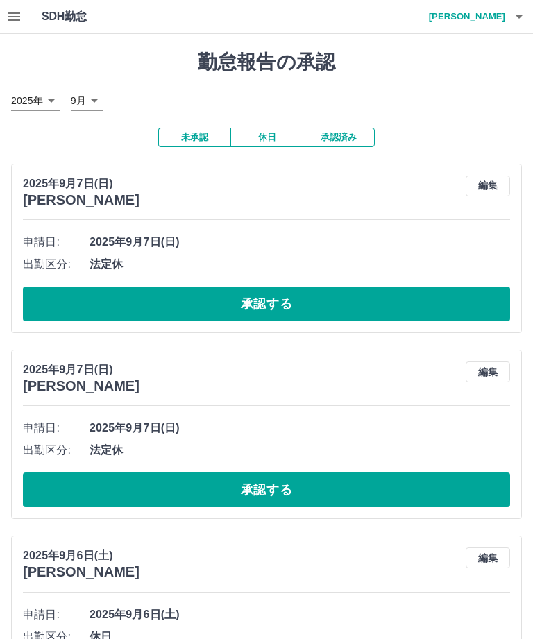
click at [286, 306] on button "承認する" at bounding box center [266, 303] width 487 height 35
click at [261, 291] on button "承認する" at bounding box center [266, 303] width 487 height 35
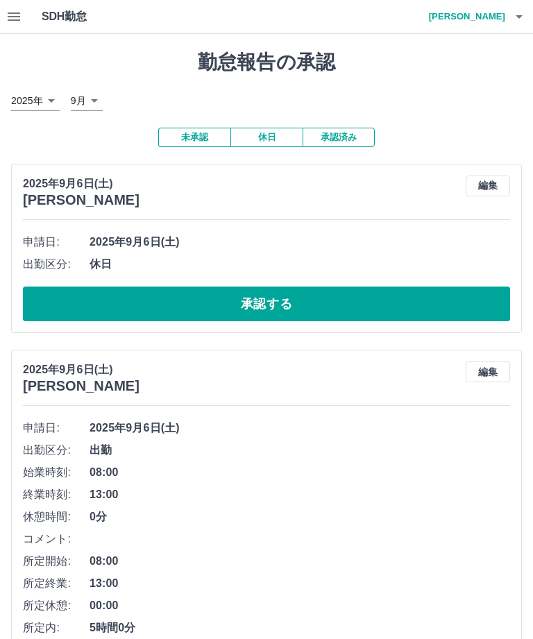
click at [277, 294] on button "承認する" at bounding box center [266, 303] width 487 height 35
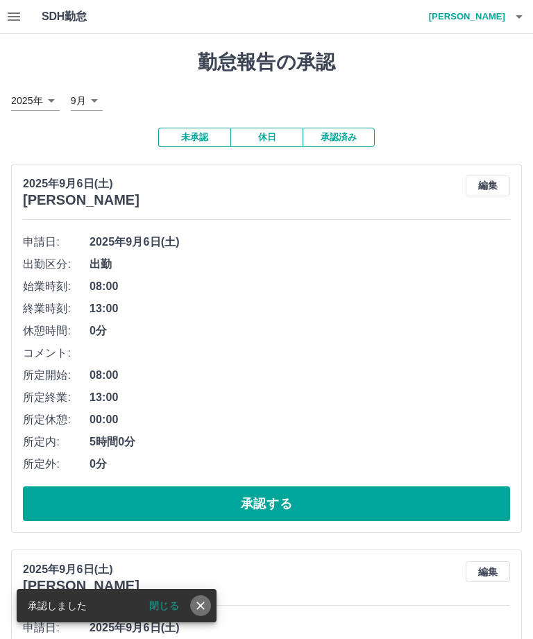
click at [200, 603] on icon "close" at bounding box center [201, 606] width 14 height 14
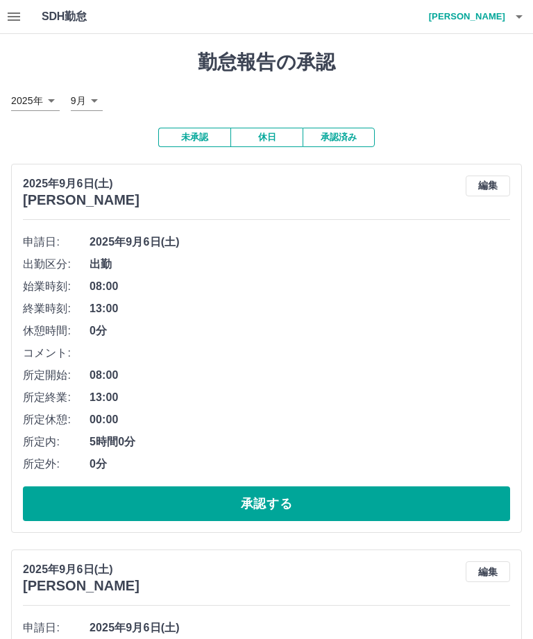
click at [280, 498] on button "承認する" at bounding box center [266, 503] width 487 height 35
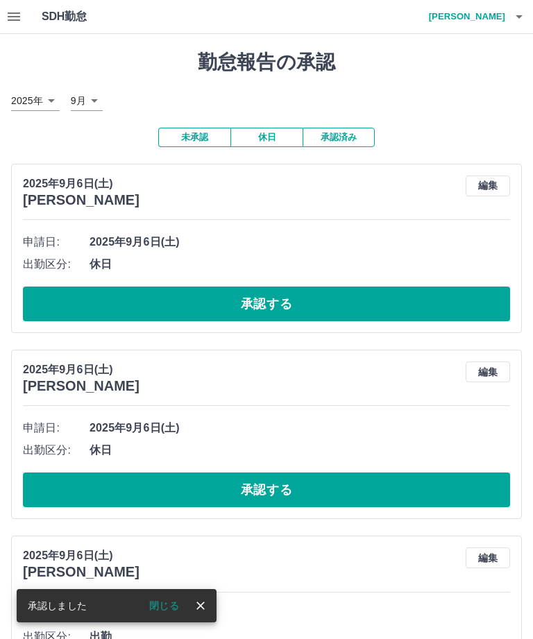
click at [201, 608] on icon "close" at bounding box center [201, 606] width 14 height 14
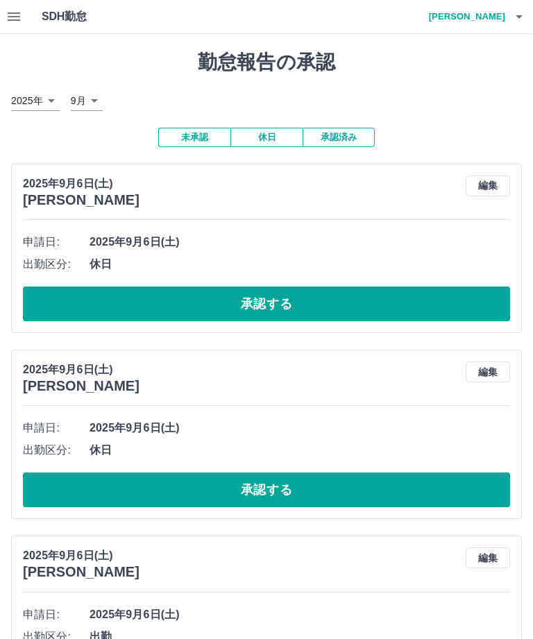
click at [280, 295] on button "承認する" at bounding box center [266, 303] width 487 height 35
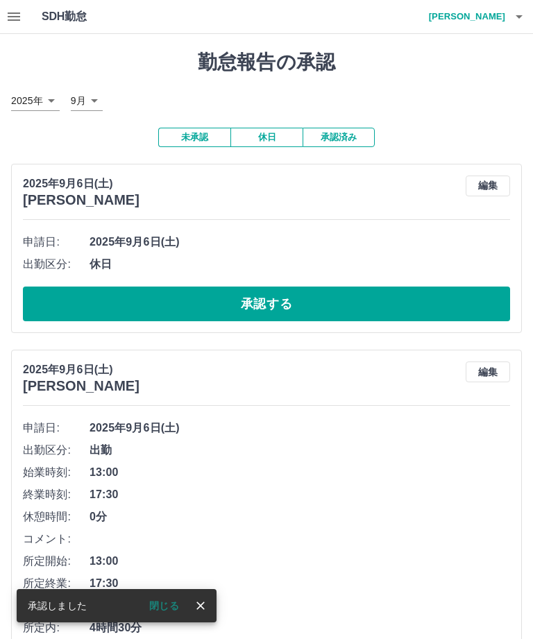
click at [202, 608] on icon "close" at bounding box center [200, 605] width 8 height 8
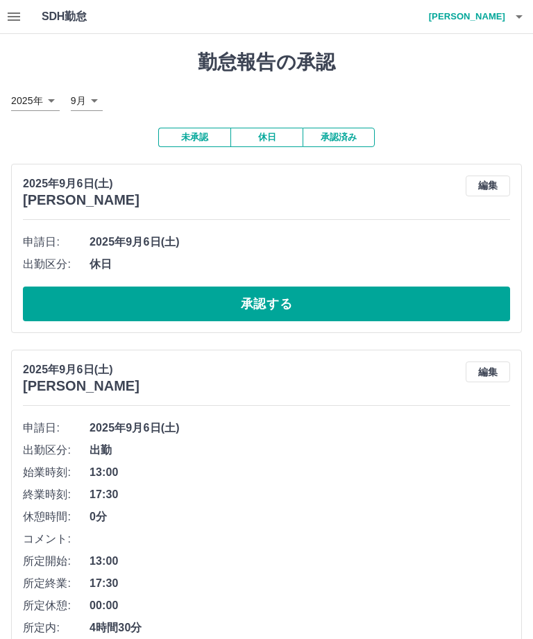
click at [281, 296] on button "承認する" at bounding box center [266, 303] width 487 height 35
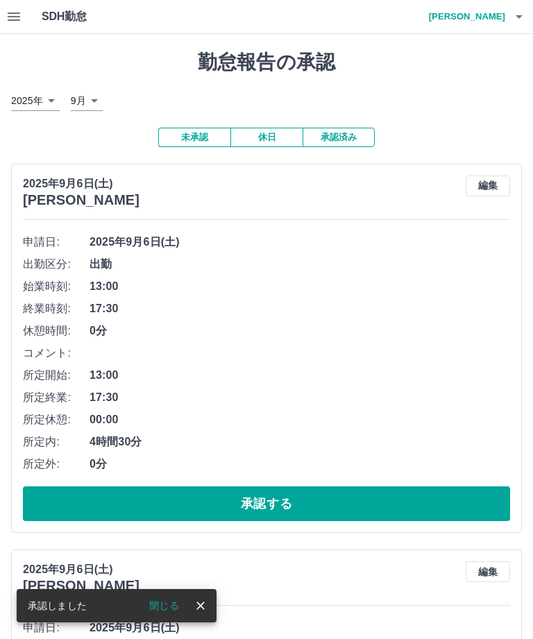
click at [202, 609] on icon "close" at bounding box center [201, 606] width 14 height 14
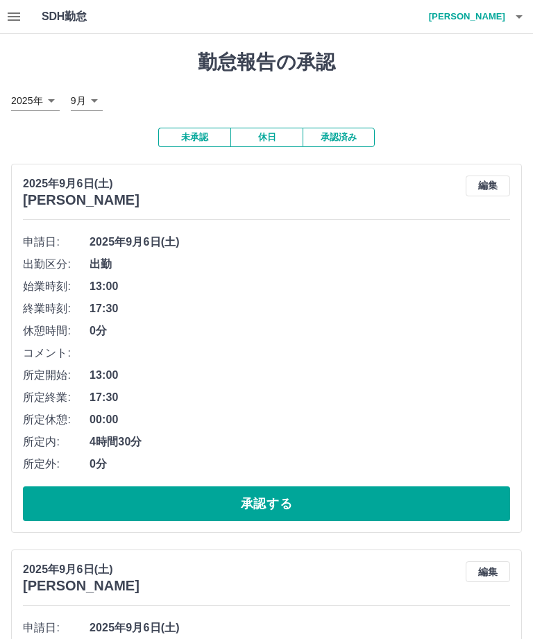
click at [278, 497] on button "承認する" at bounding box center [266, 503] width 487 height 35
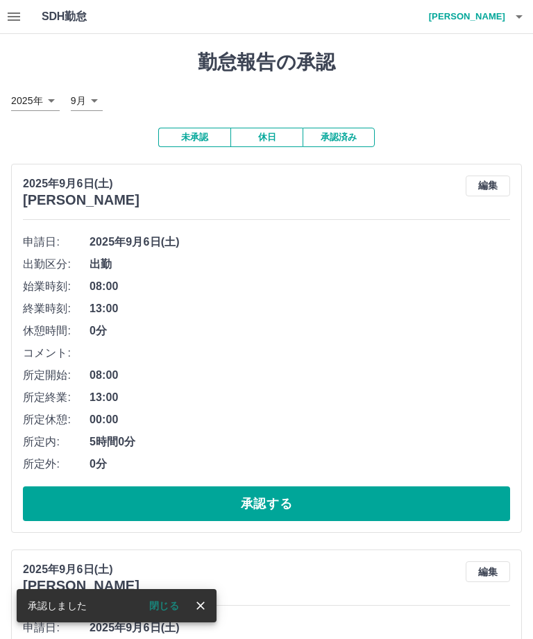
click at [207, 606] on icon "close" at bounding box center [201, 606] width 14 height 14
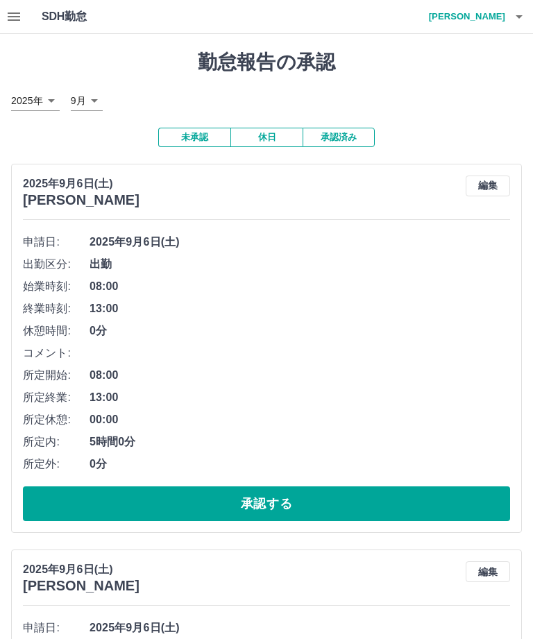
click at [282, 495] on button "承認する" at bounding box center [266, 503] width 487 height 35
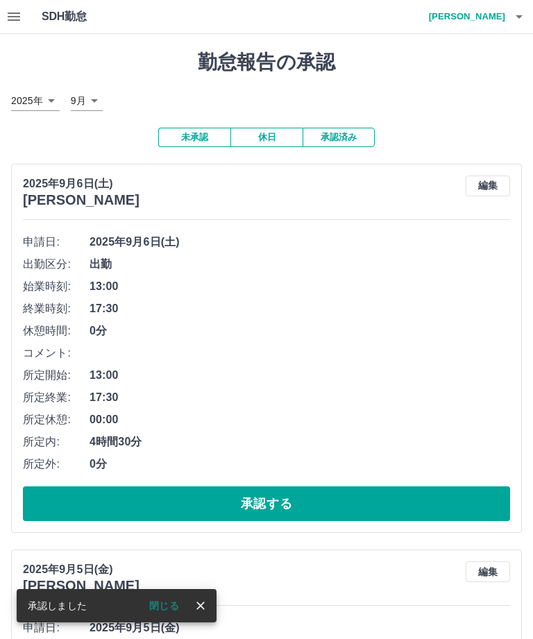
click at [206, 608] on icon "close" at bounding box center [201, 606] width 14 height 14
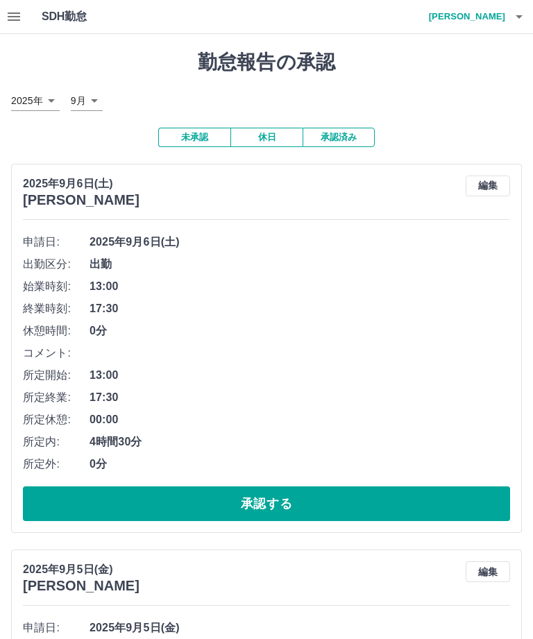
click at [275, 495] on button "承認する" at bounding box center [266, 503] width 487 height 35
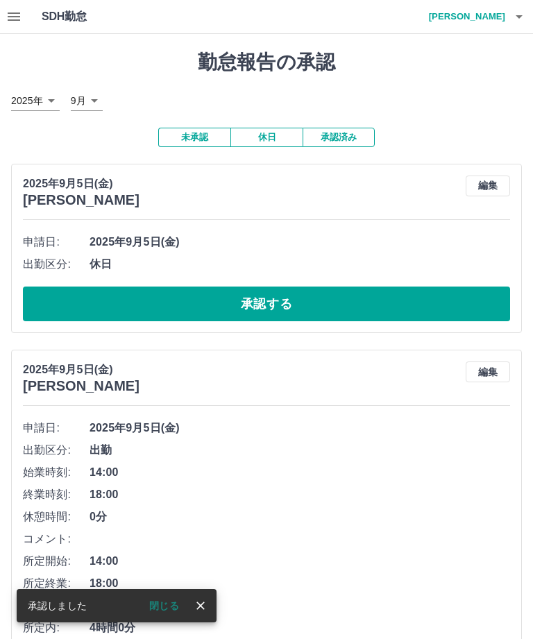
click at [207, 608] on icon "close" at bounding box center [201, 606] width 14 height 14
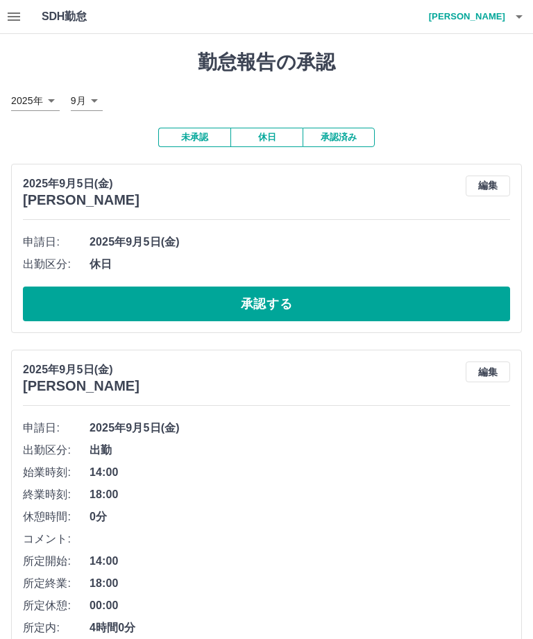
click at [272, 300] on button "承認する" at bounding box center [266, 303] width 487 height 35
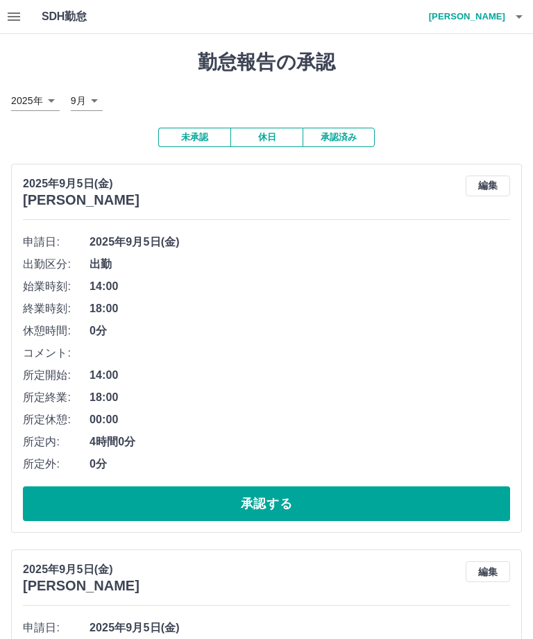
click at [273, 495] on button "承認する" at bounding box center [266, 503] width 487 height 35
click at [269, 490] on button "承認する" at bounding box center [266, 503] width 487 height 35
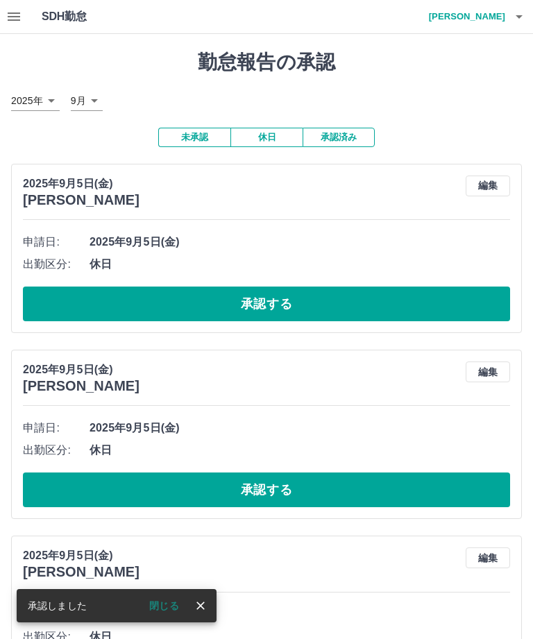
click at [207, 603] on icon "close" at bounding box center [201, 606] width 14 height 14
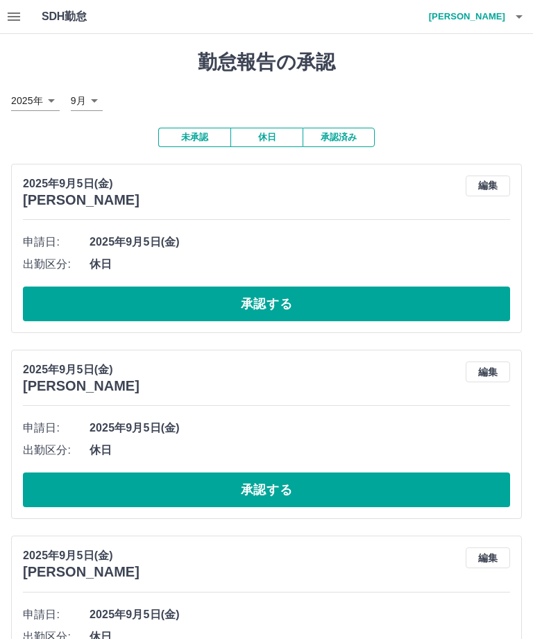
click at [270, 293] on button "承認する" at bounding box center [266, 303] width 487 height 35
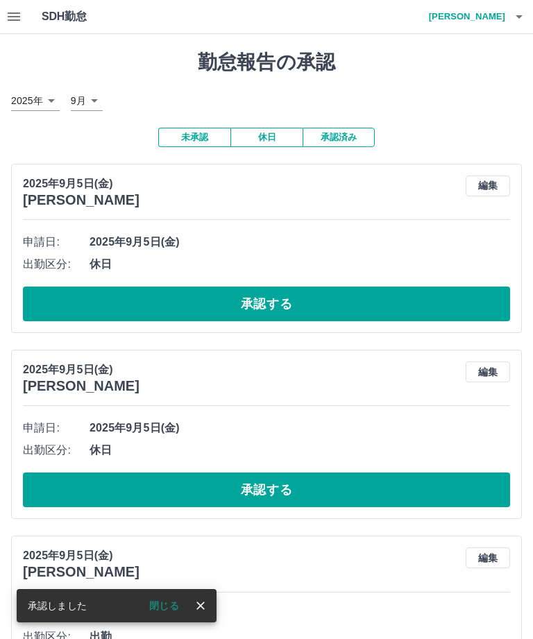
click at [203, 606] on icon "close" at bounding box center [201, 606] width 14 height 14
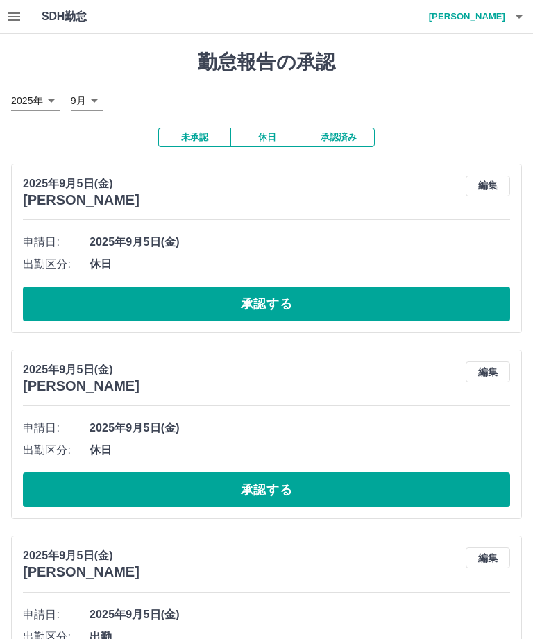
click at [277, 297] on button "承認する" at bounding box center [266, 303] width 487 height 35
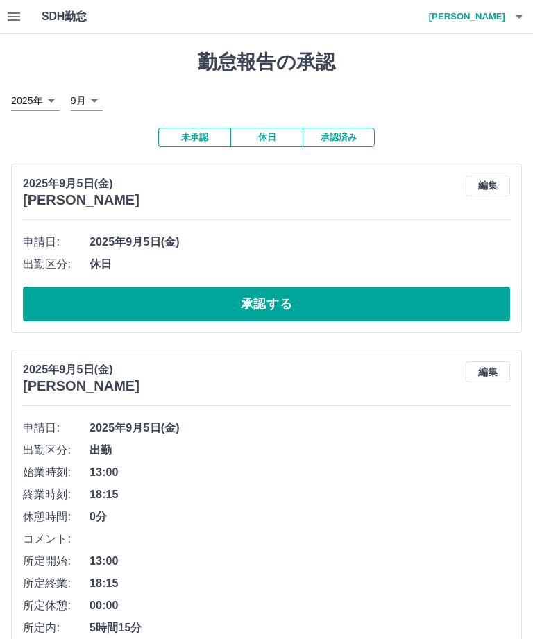
click at [272, 288] on button "承認する" at bounding box center [266, 303] width 487 height 35
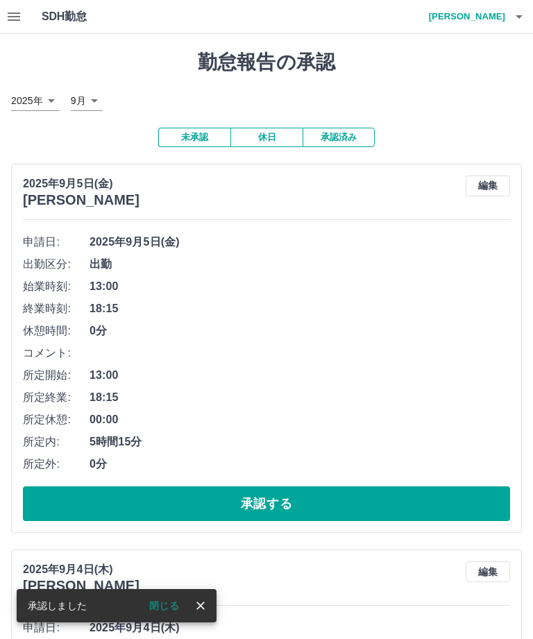
click at [202, 606] on icon "close" at bounding box center [201, 606] width 14 height 14
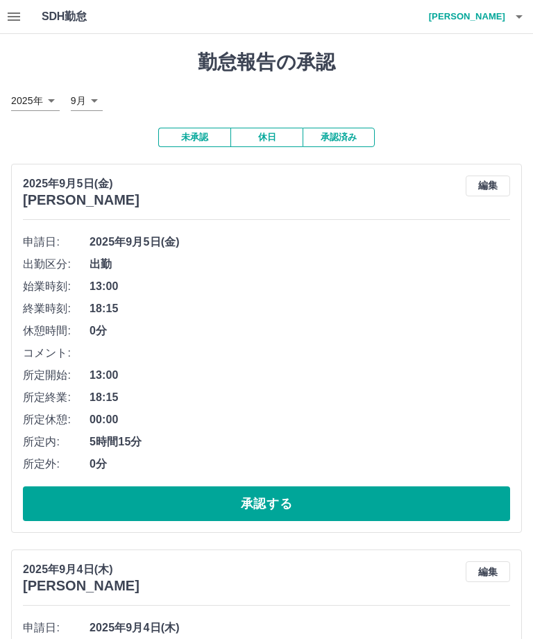
click at [273, 496] on button "承認する" at bounding box center [266, 503] width 487 height 35
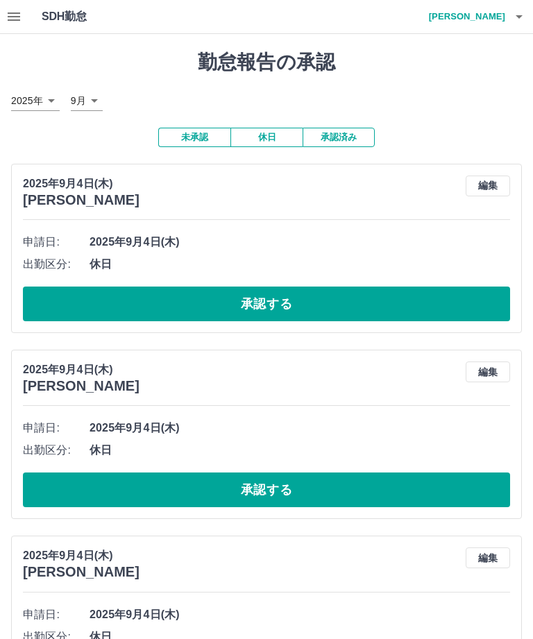
click at [285, 295] on button "承認する" at bounding box center [266, 303] width 487 height 35
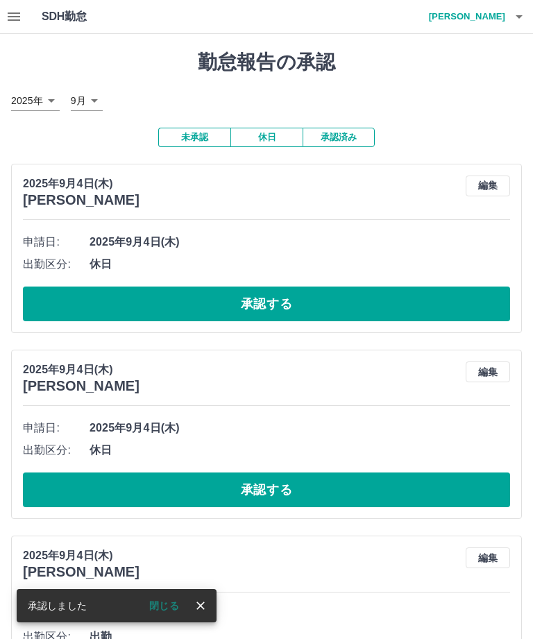
click at [202, 608] on icon "close" at bounding box center [201, 606] width 14 height 14
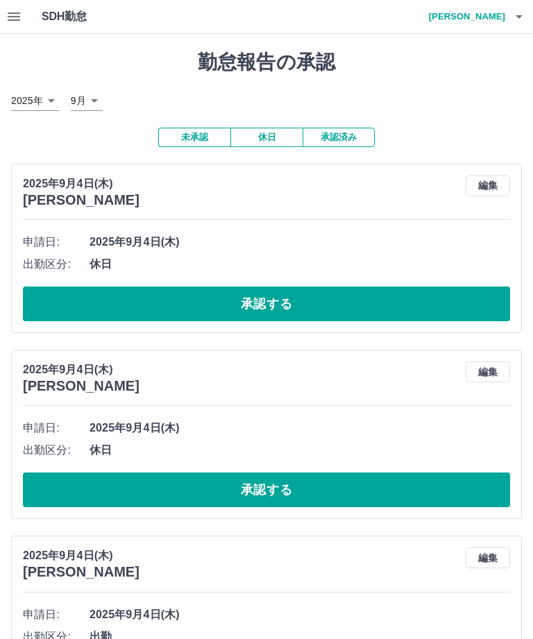
click at [291, 298] on button "承認する" at bounding box center [266, 303] width 487 height 35
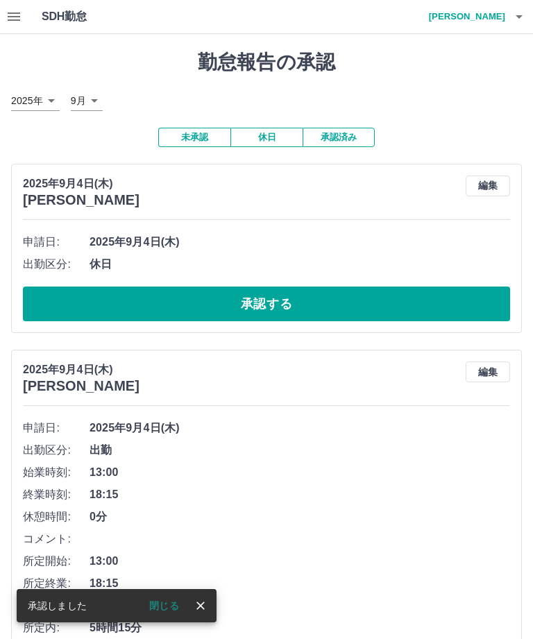
click at [199, 606] on icon "close" at bounding box center [200, 605] width 8 height 8
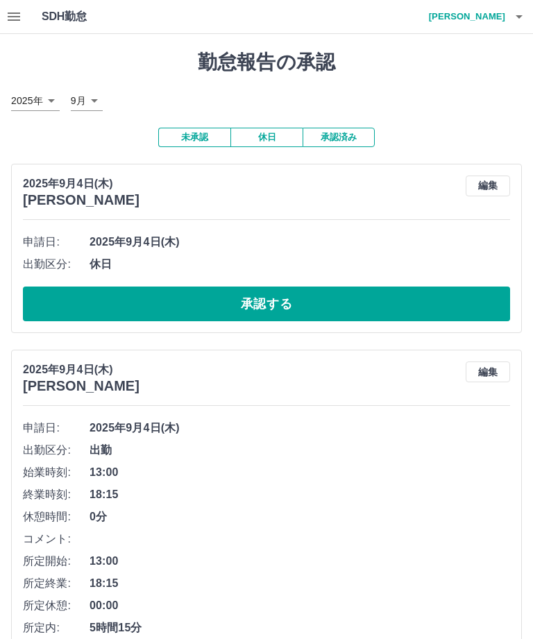
click at [289, 298] on button "承認する" at bounding box center [266, 303] width 487 height 35
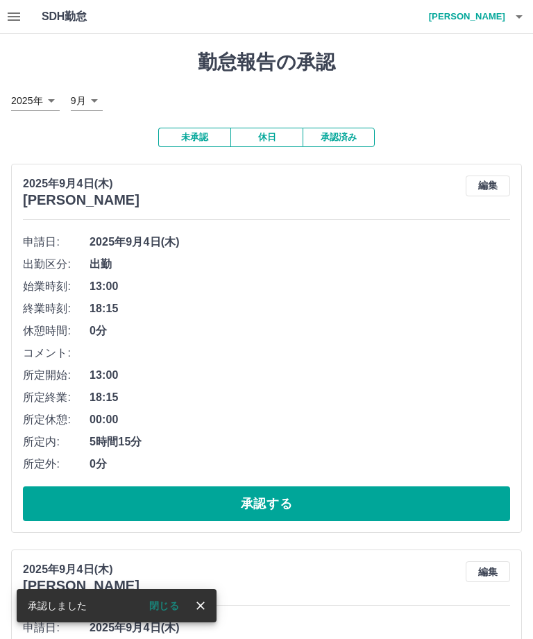
click at [205, 605] on icon "close" at bounding box center [201, 606] width 14 height 14
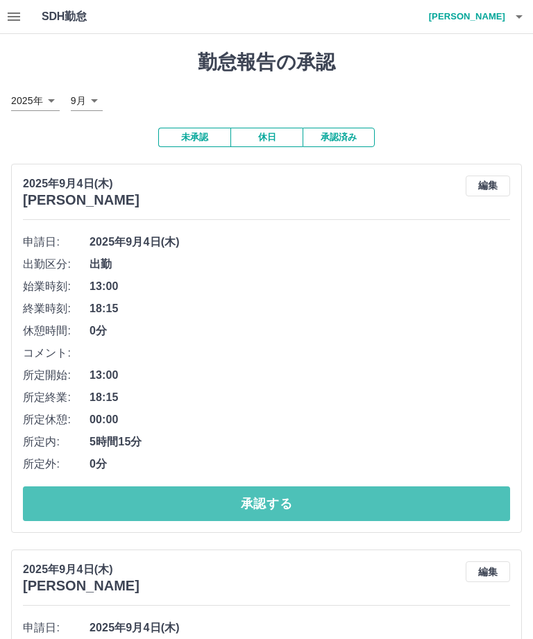
click at [305, 495] on button "承認する" at bounding box center [266, 503] width 487 height 35
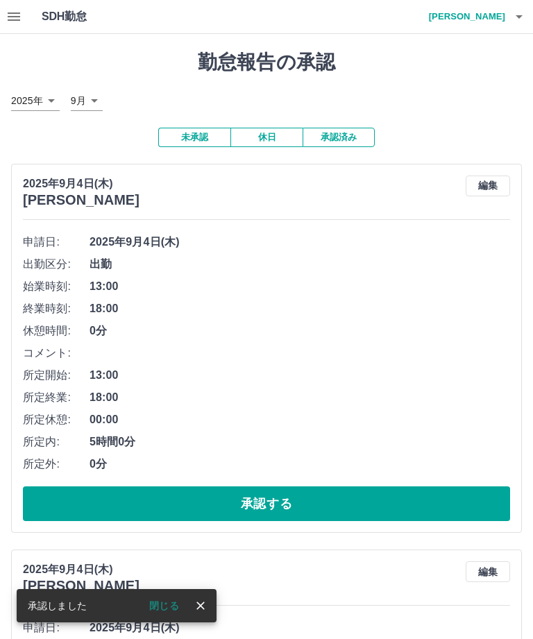
click at [205, 603] on icon "close" at bounding box center [201, 606] width 14 height 14
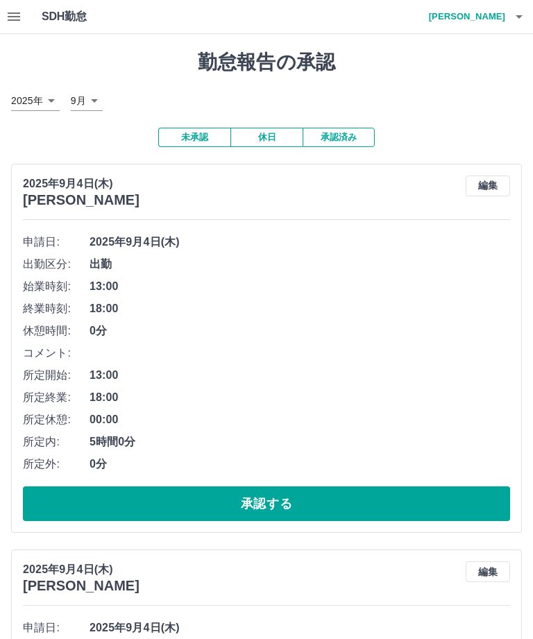
click at [280, 493] on button "承認する" at bounding box center [266, 503] width 487 height 35
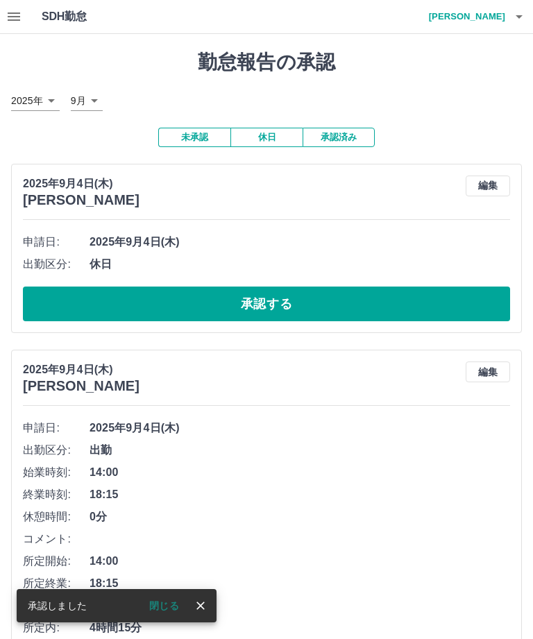
click at [203, 609] on icon "close" at bounding box center [200, 605] width 8 height 8
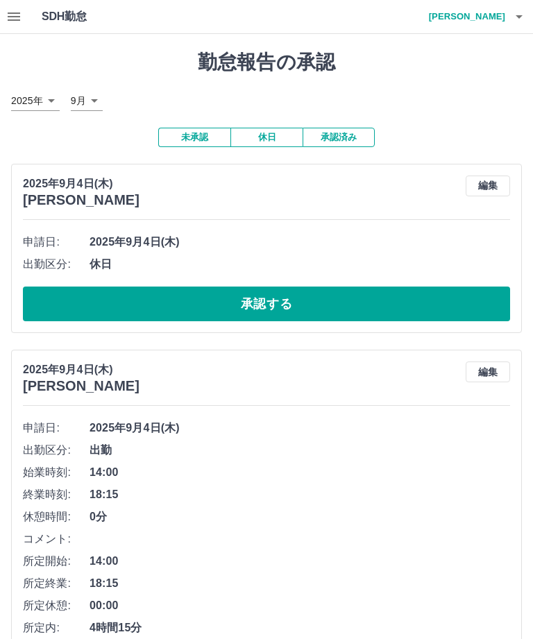
click at [299, 293] on button "承認する" at bounding box center [266, 303] width 487 height 35
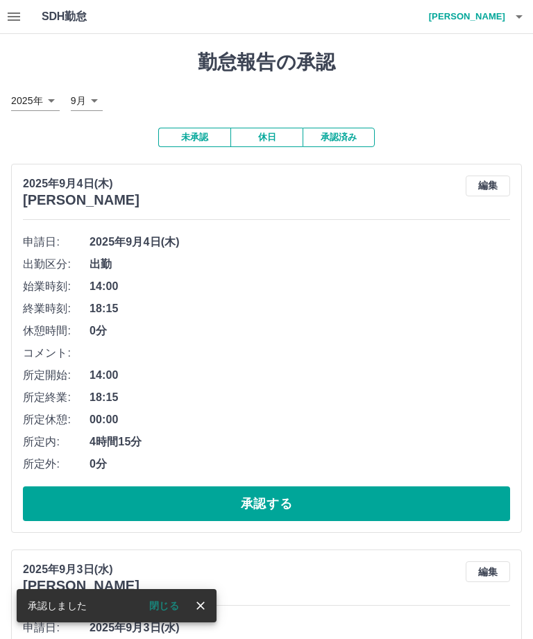
click at [203, 608] on icon "close" at bounding box center [200, 605] width 8 height 8
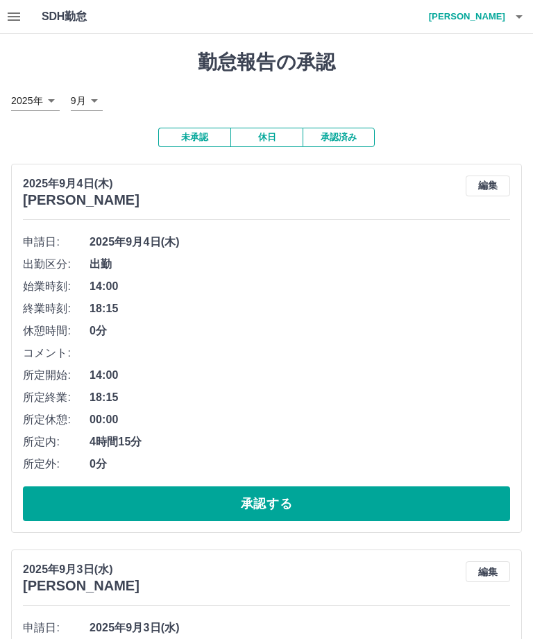
click at [273, 493] on button "承認する" at bounding box center [266, 503] width 487 height 35
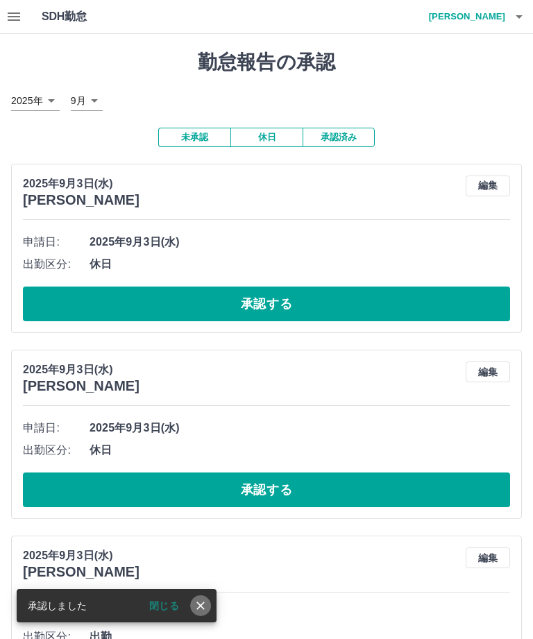
click at [203, 606] on icon "close" at bounding box center [201, 606] width 14 height 14
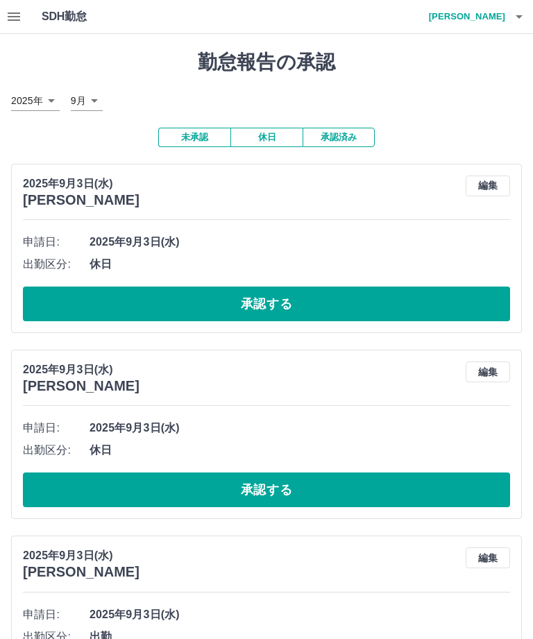
click at [290, 302] on button "承認する" at bounding box center [266, 303] width 487 height 35
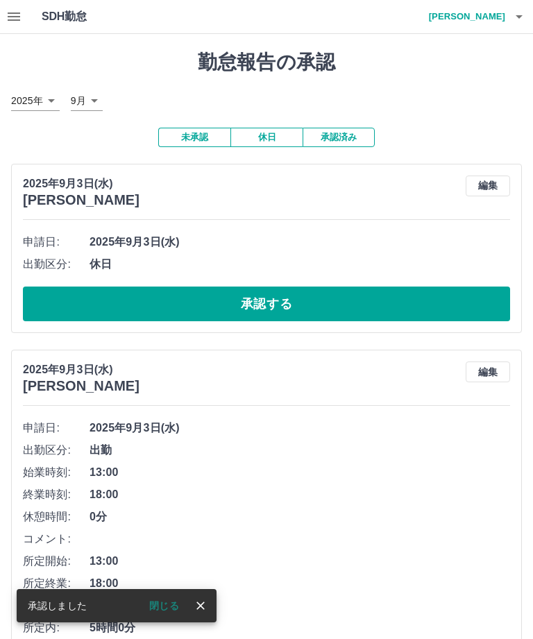
click at [201, 606] on icon "close" at bounding box center [200, 605] width 8 height 8
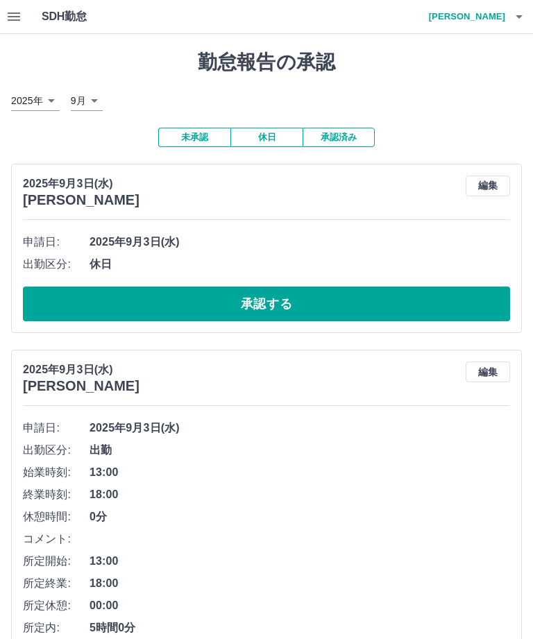
click at [289, 298] on button "承認する" at bounding box center [266, 303] width 487 height 35
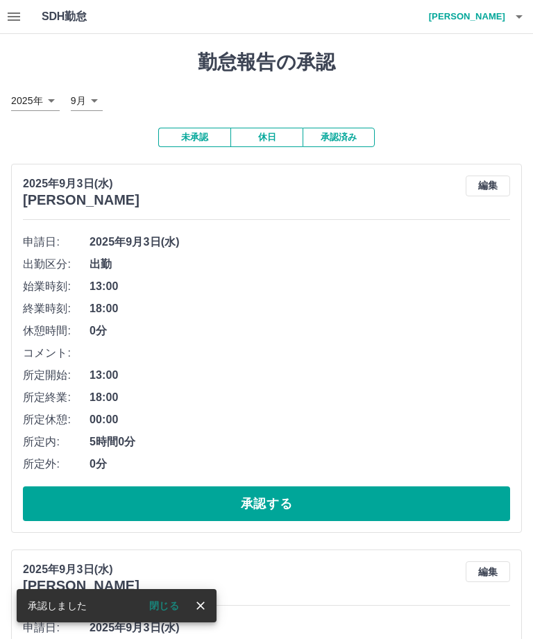
click at [205, 608] on icon "close" at bounding box center [201, 606] width 14 height 14
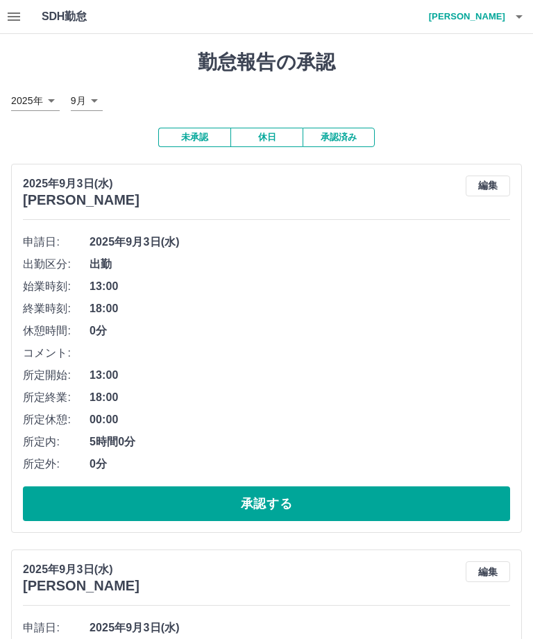
click at [283, 495] on button "承認する" at bounding box center [266, 503] width 487 height 35
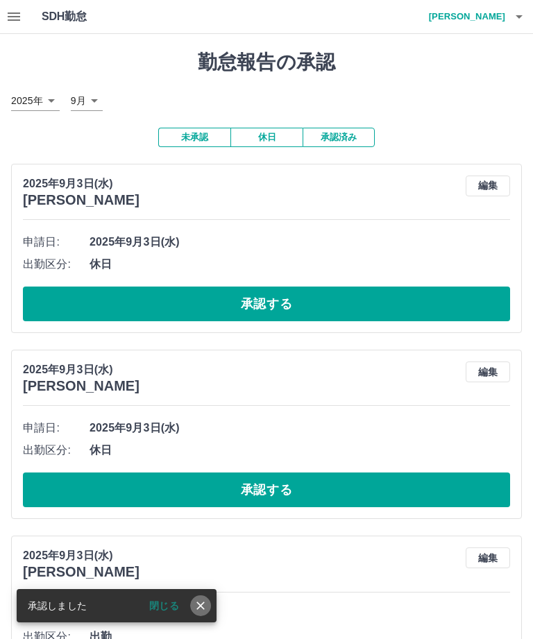
click at [203, 610] on icon "close" at bounding box center [201, 606] width 14 height 14
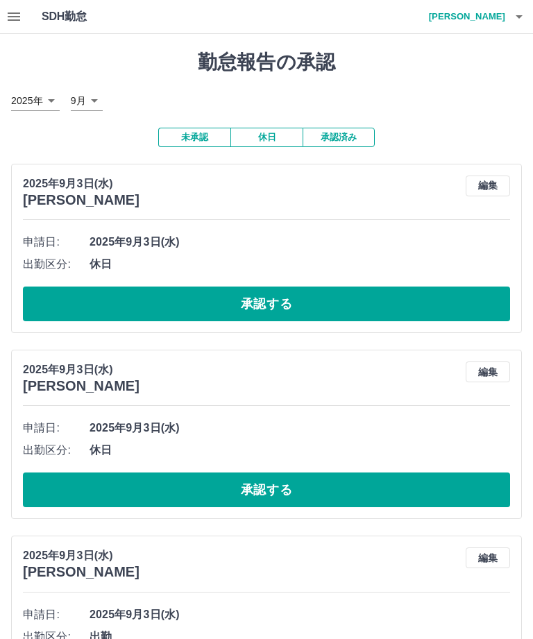
click at [289, 301] on button "承認する" at bounding box center [266, 303] width 487 height 35
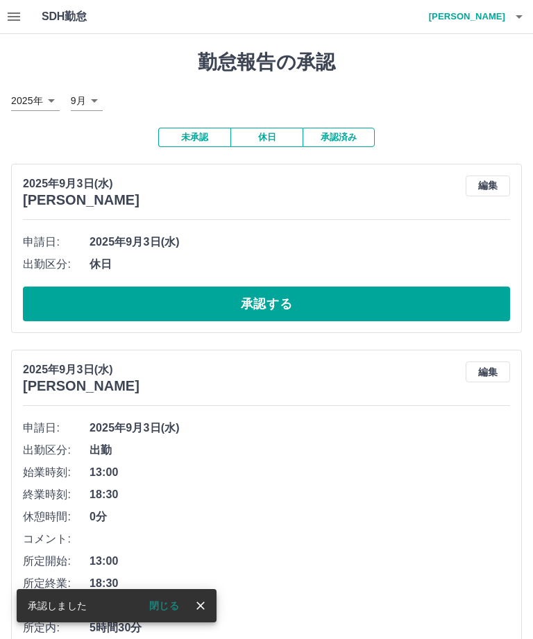
click at [202, 610] on icon "close" at bounding box center [201, 606] width 14 height 14
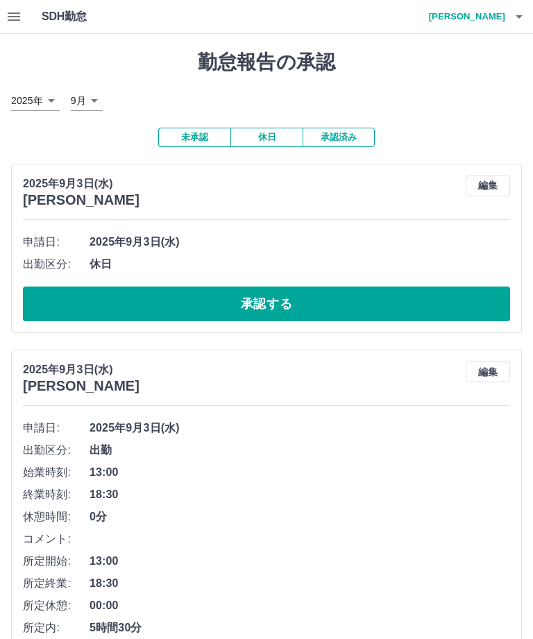
click at [282, 298] on button "承認する" at bounding box center [266, 303] width 487 height 35
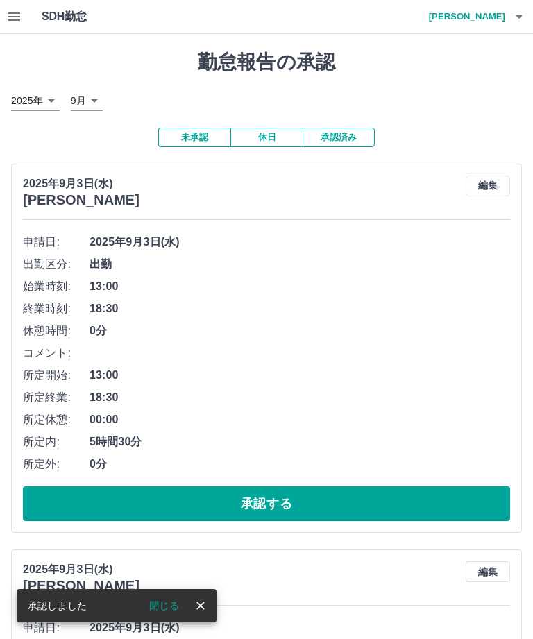
click at [205, 609] on icon "close" at bounding box center [201, 606] width 14 height 14
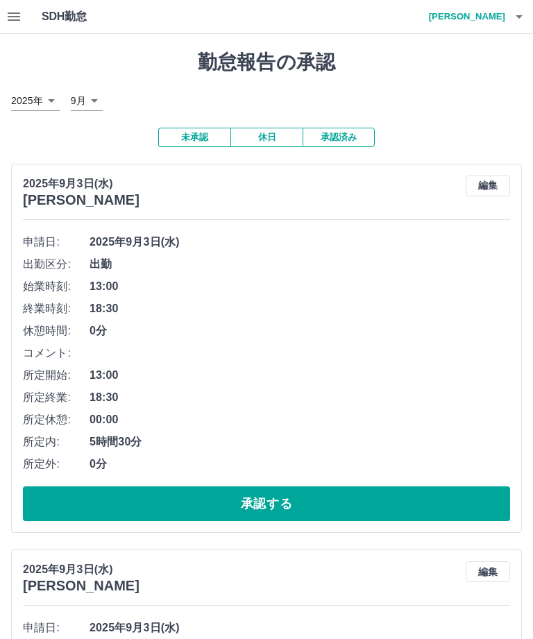
click at [281, 498] on button "承認する" at bounding box center [266, 503] width 487 height 35
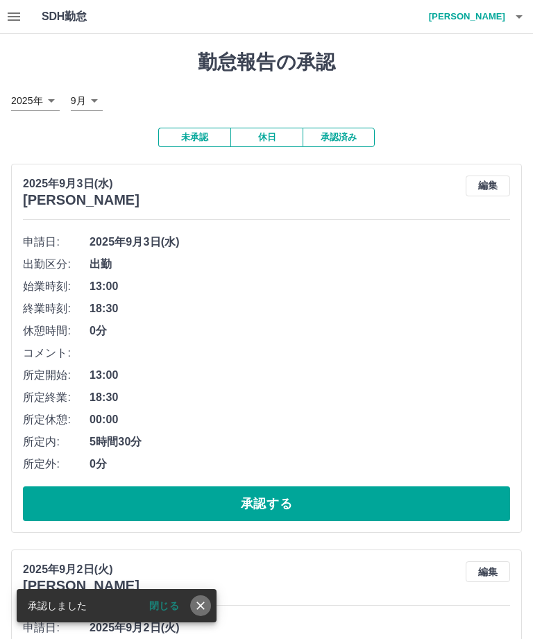
click at [206, 609] on icon "close" at bounding box center [201, 606] width 14 height 14
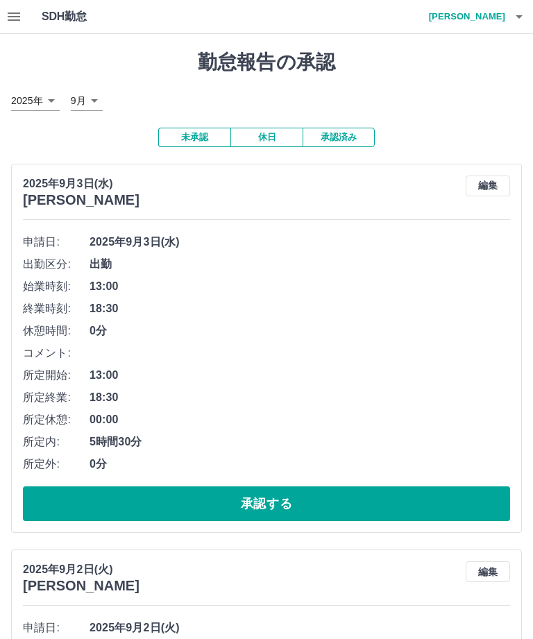
click at [282, 497] on button "承認する" at bounding box center [266, 503] width 487 height 35
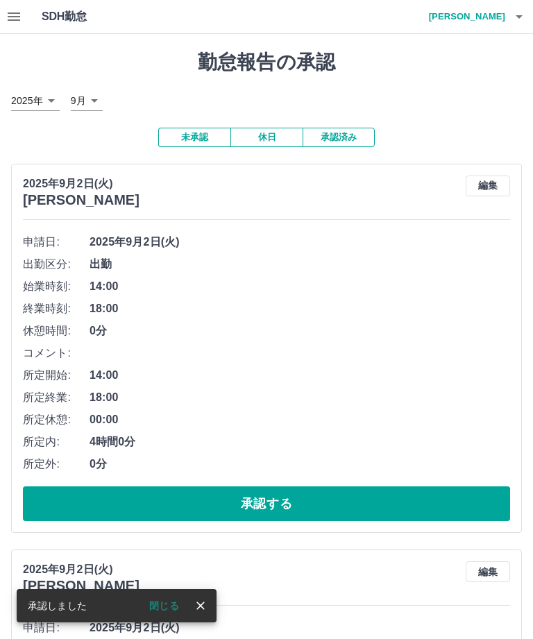
click at [201, 610] on icon "close" at bounding box center [201, 606] width 14 height 14
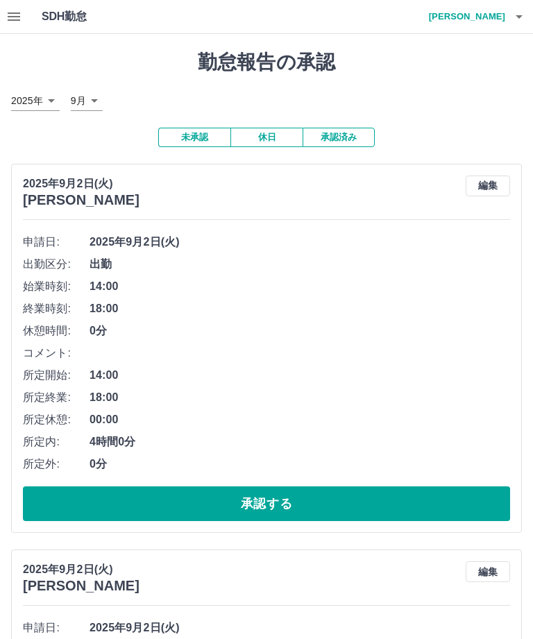
click at [286, 493] on button "承認する" at bounding box center [266, 503] width 487 height 35
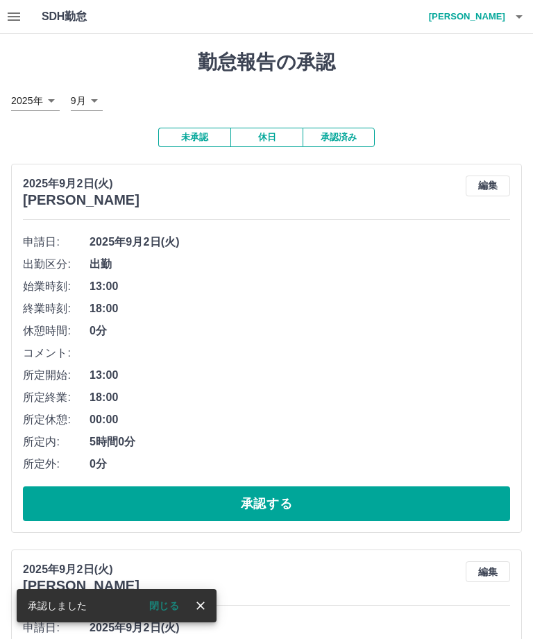
click at [204, 608] on icon "close" at bounding box center [200, 605] width 8 height 8
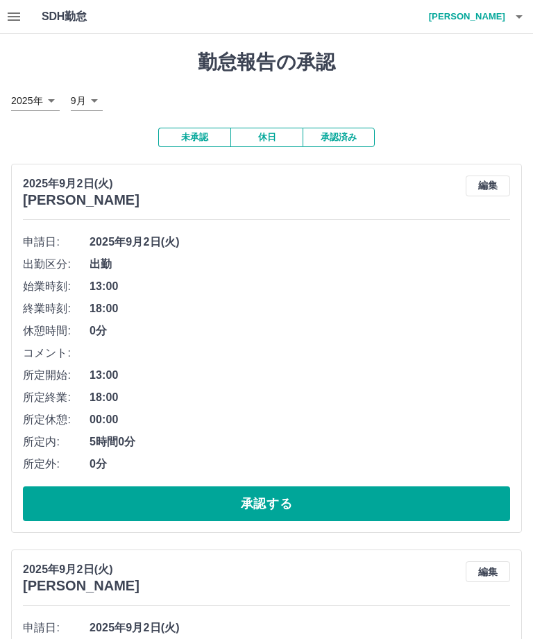
click at [281, 497] on button "承認する" at bounding box center [266, 503] width 487 height 35
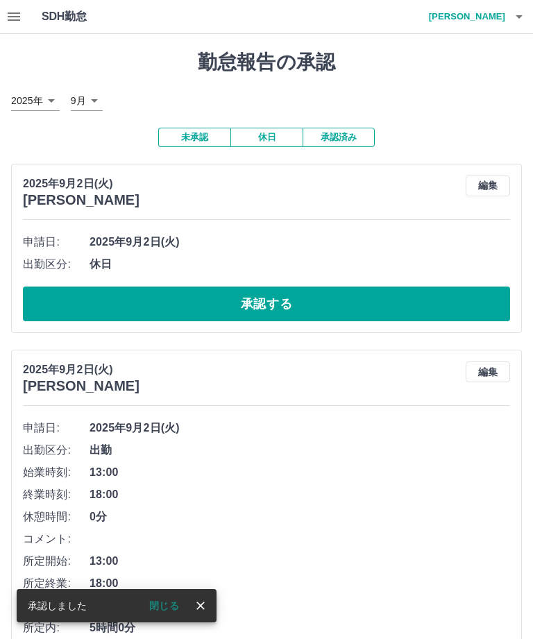
click at [207, 604] on button "close" at bounding box center [200, 605] width 21 height 21
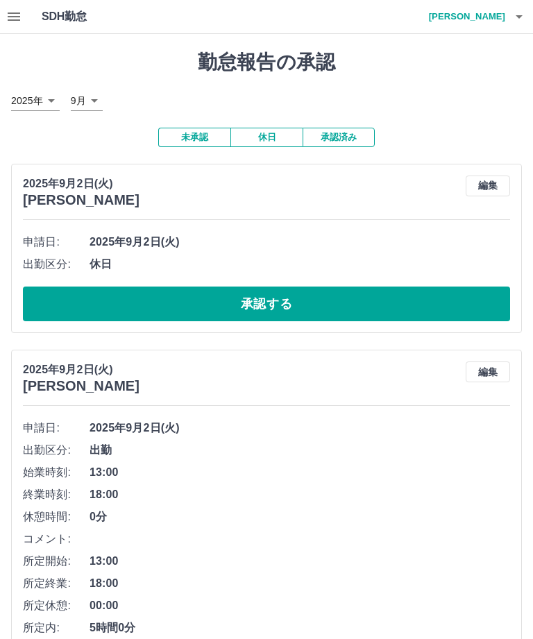
click at [257, 296] on button "承認する" at bounding box center [266, 303] width 487 height 35
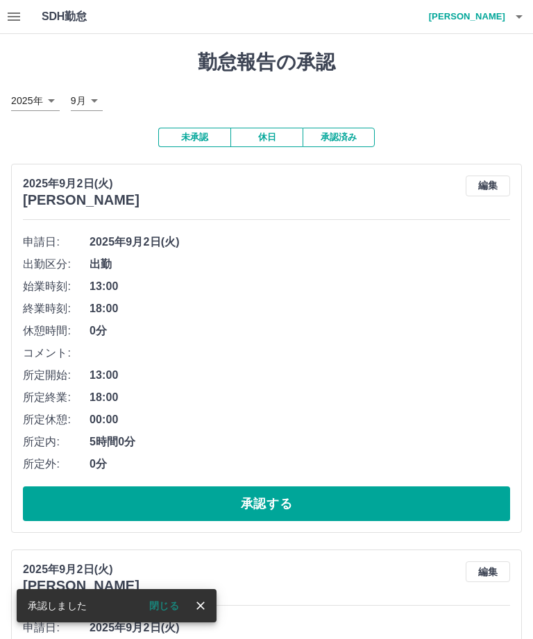
click at [197, 610] on icon "close" at bounding box center [201, 606] width 14 height 14
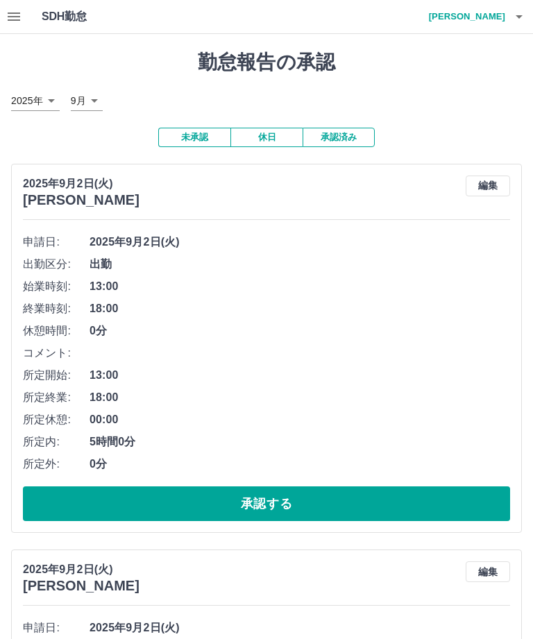
click at [268, 497] on button "承認する" at bounding box center [266, 503] width 487 height 35
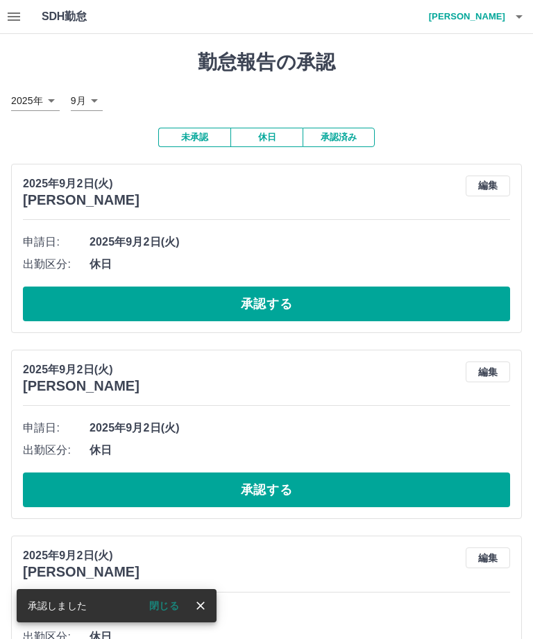
click at [198, 610] on icon "close" at bounding box center [201, 606] width 14 height 14
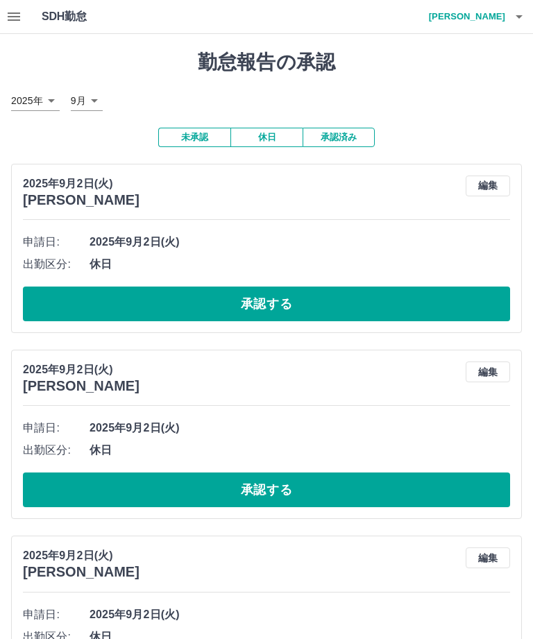
click at [286, 304] on button "承認する" at bounding box center [266, 303] width 487 height 35
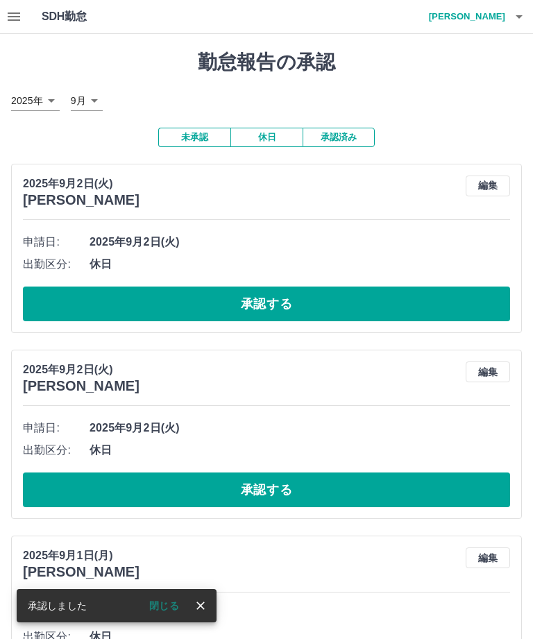
click at [200, 611] on icon "close" at bounding box center [201, 606] width 14 height 14
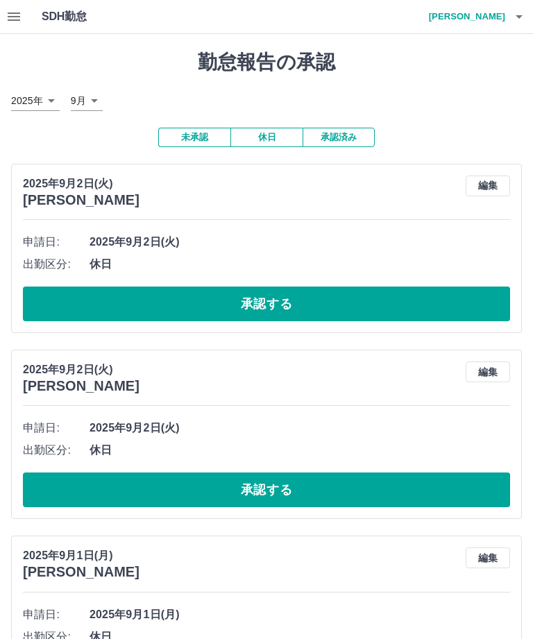
click at [298, 295] on button "承認する" at bounding box center [266, 303] width 487 height 35
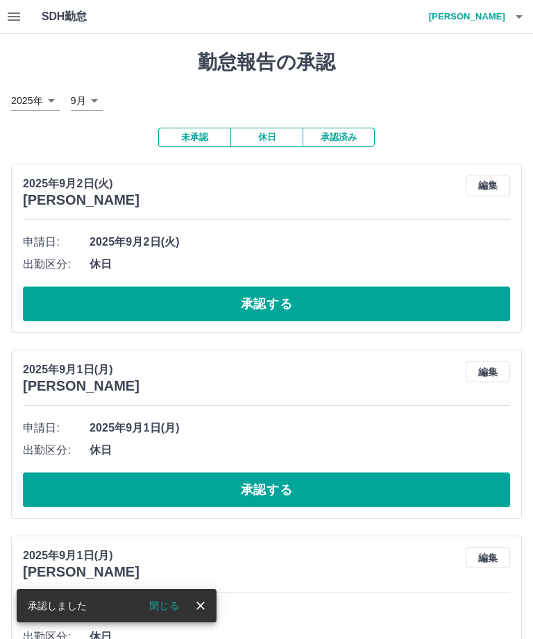
click at [204, 602] on icon "close" at bounding box center [200, 605] width 8 height 8
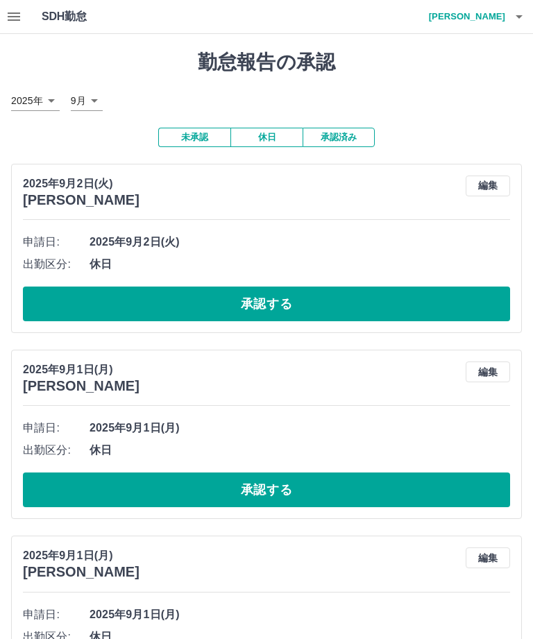
click at [294, 303] on button "承認する" at bounding box center [266, 303] width 487 height 35
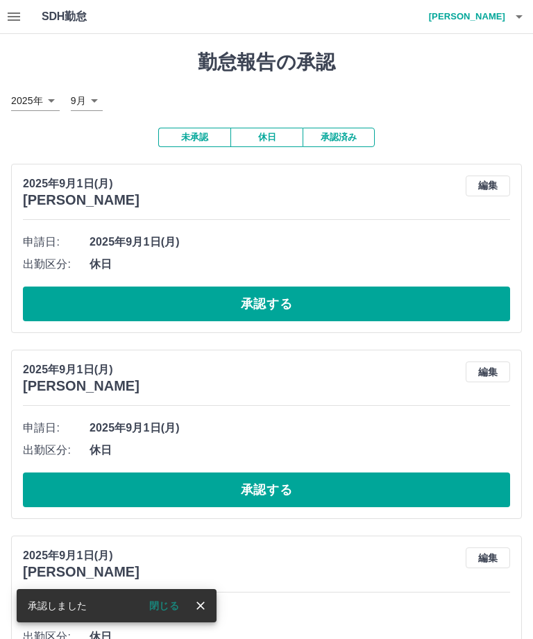
click at [205, 608] on icon "close" at bounding box center [201, 606] width 14 height 14
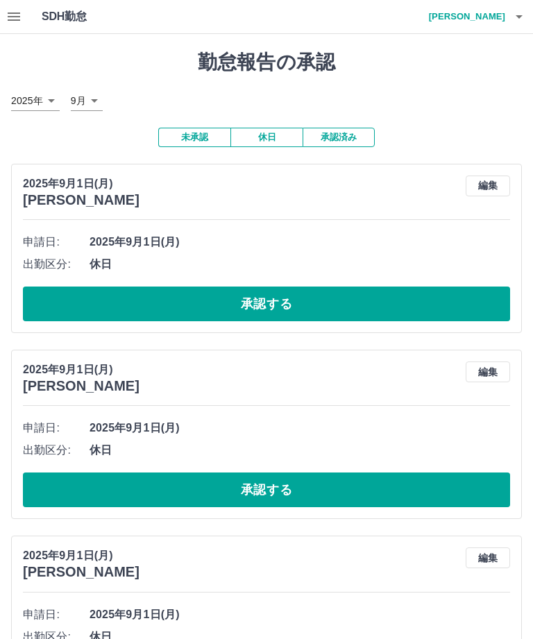
click at [272, 299] on button "承認する" at bounding box center [266, 303] width 487 height 35
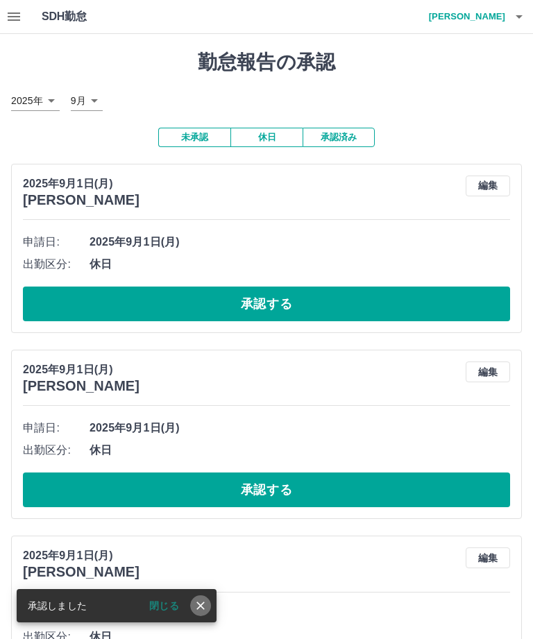
click at [201, 611] on icon "close" at bounding box center [201, 606] width 14 height 14
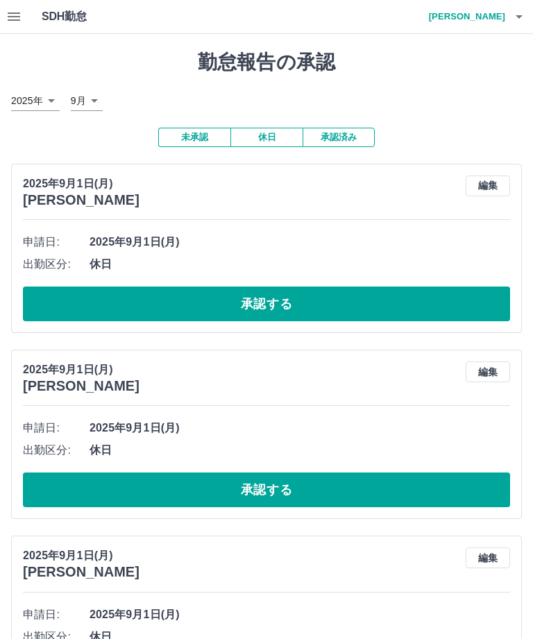
click at [282, 297] on button "承認する" at bounding box center [266, 303] width 487 height 35
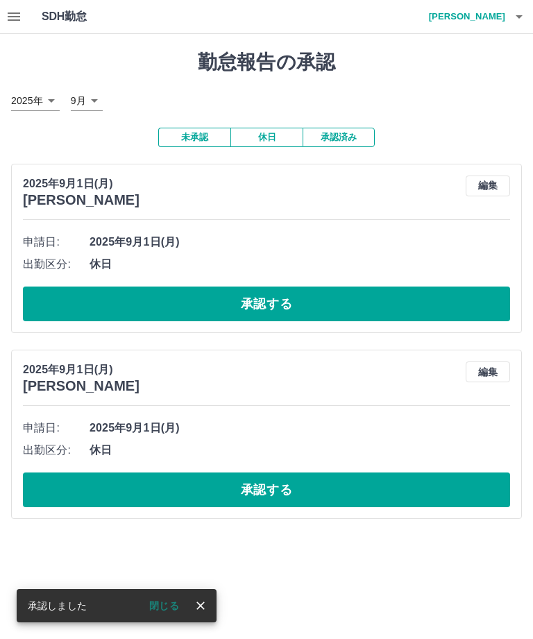
click at [203, 610] on icon "close" at bounding box center [201, 606] width 14 height 14
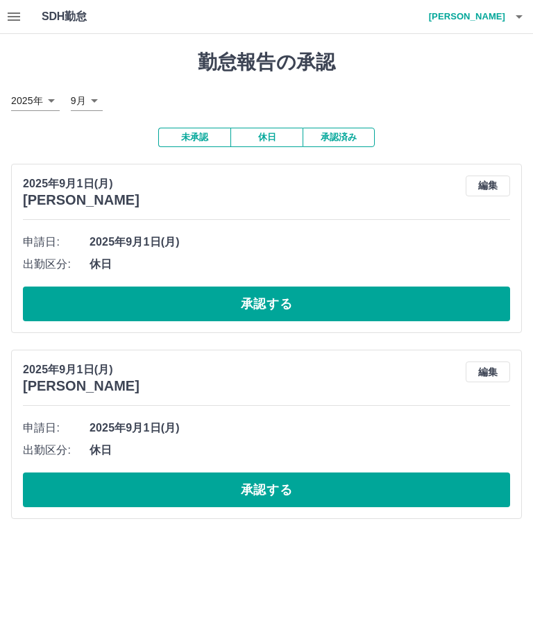
click at [286, 298] on button "承認する" at bounding box center [266, 303] width 487 height 35
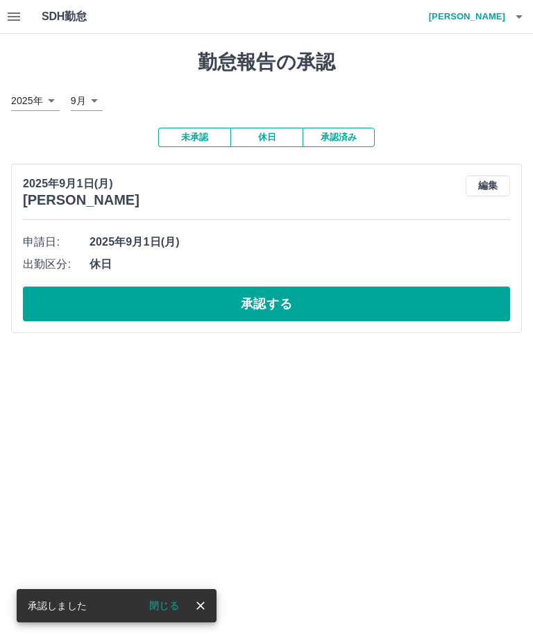
click at [207, 603] on icon "close" at bounding box center [201, 606] width 14 height 14
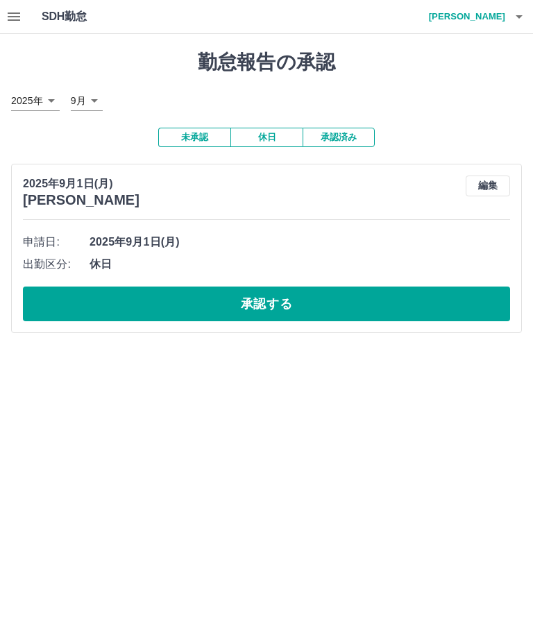
click at [301, 291] on button "承認する" at bounding box center [266, 303] width 487 height 35
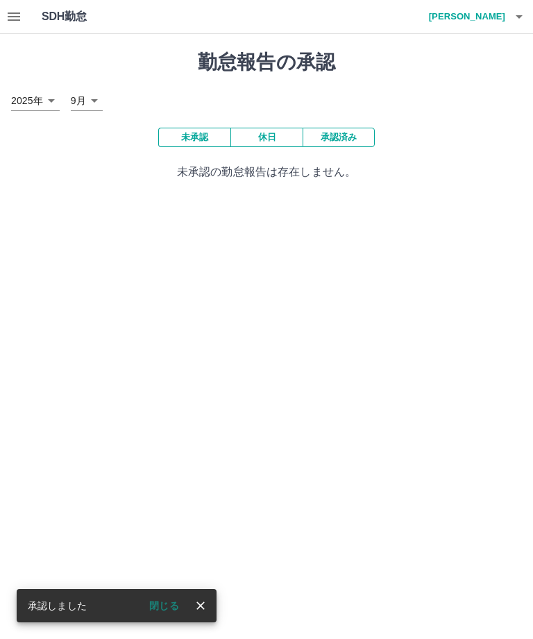
click at [198, 609] on icon "close" at bounding box center [201, 606] width 14 height 14
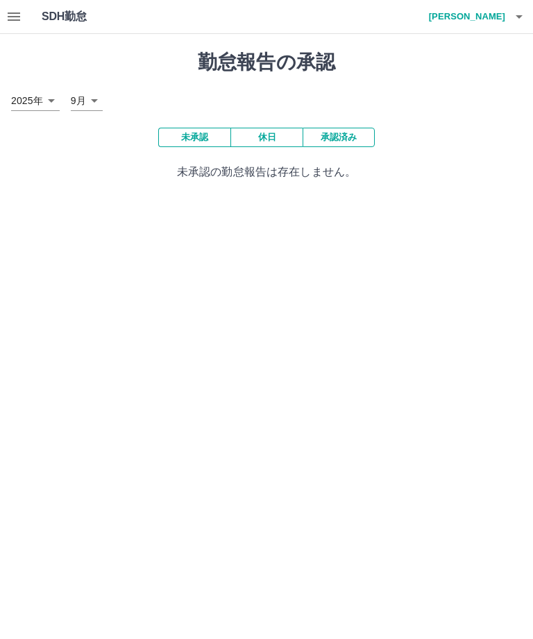
click at [529, 17] on button "button" at bounding box center [519, 16] width 28 height 33
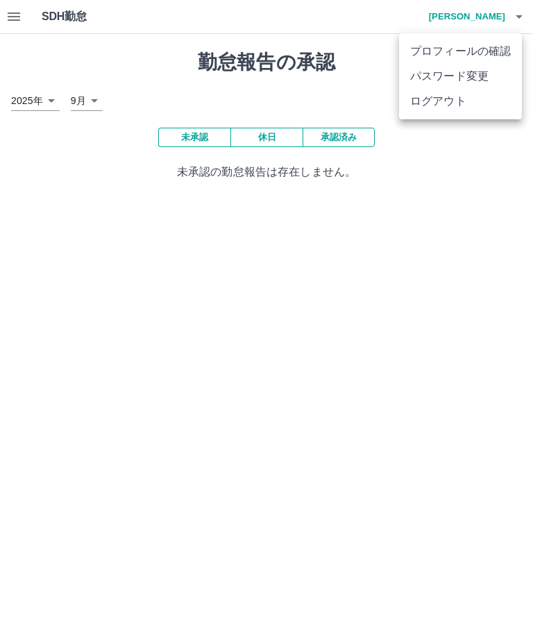
click at [449, 101] on li "ログアウト" at bounding box center [460, 101] width 123 height 25
